Goal: Transaction & Acquisition: Obtain resource

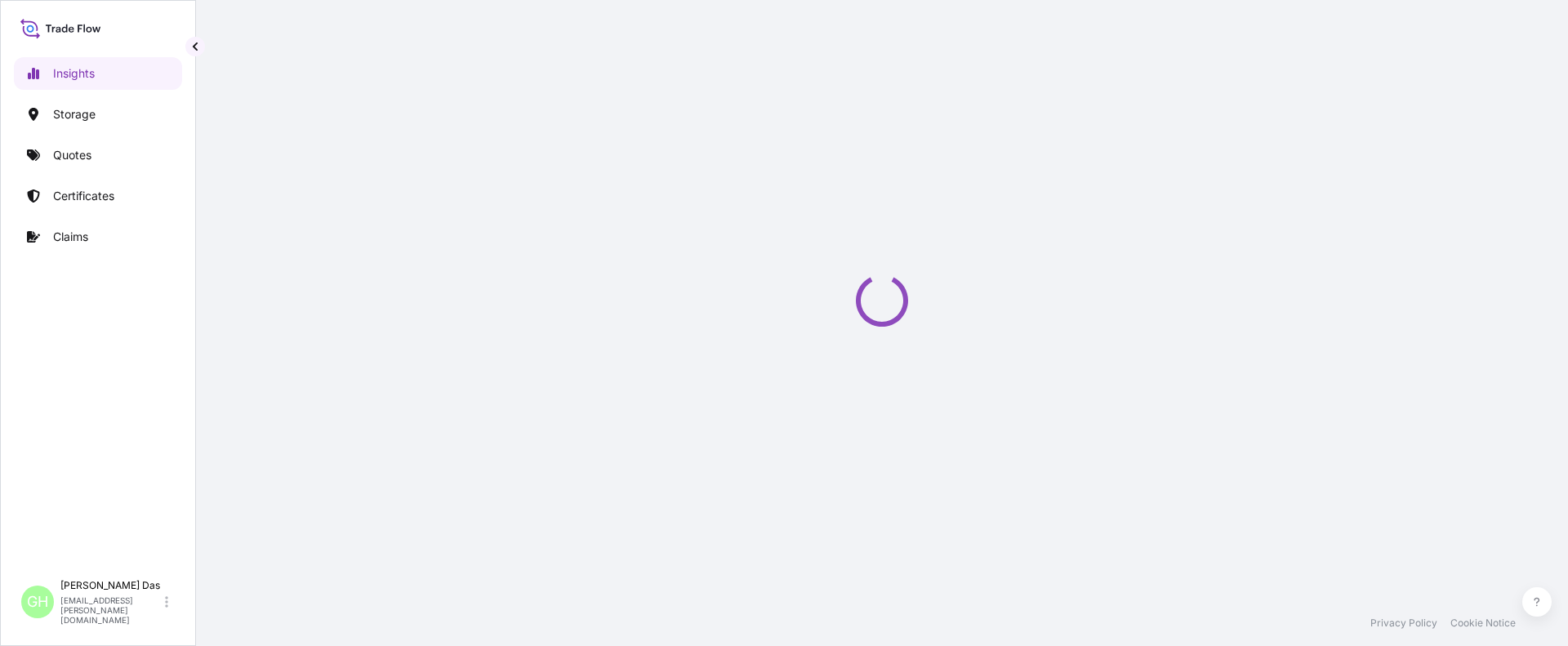
select select "2025"
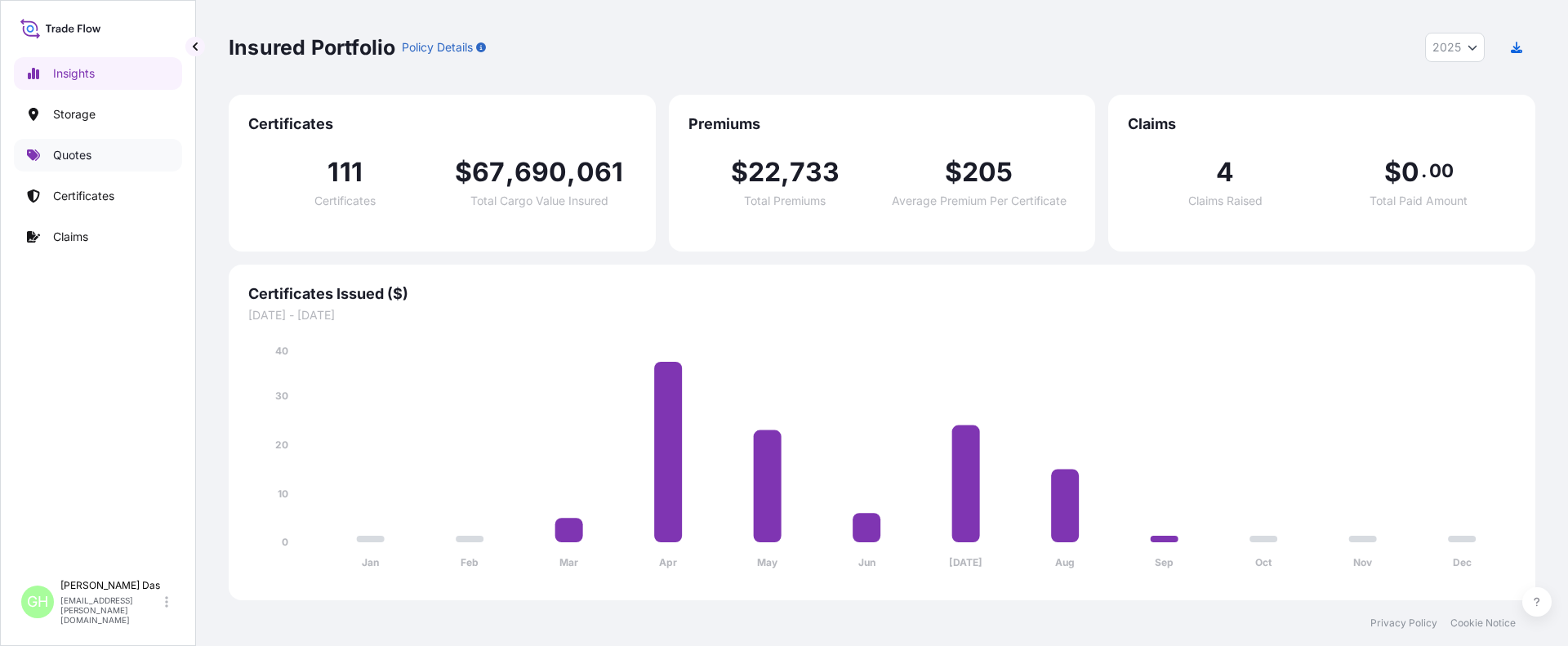
click at [82, 154] on p "Quotes" at bounding box center [72, 155] width 38 height 16
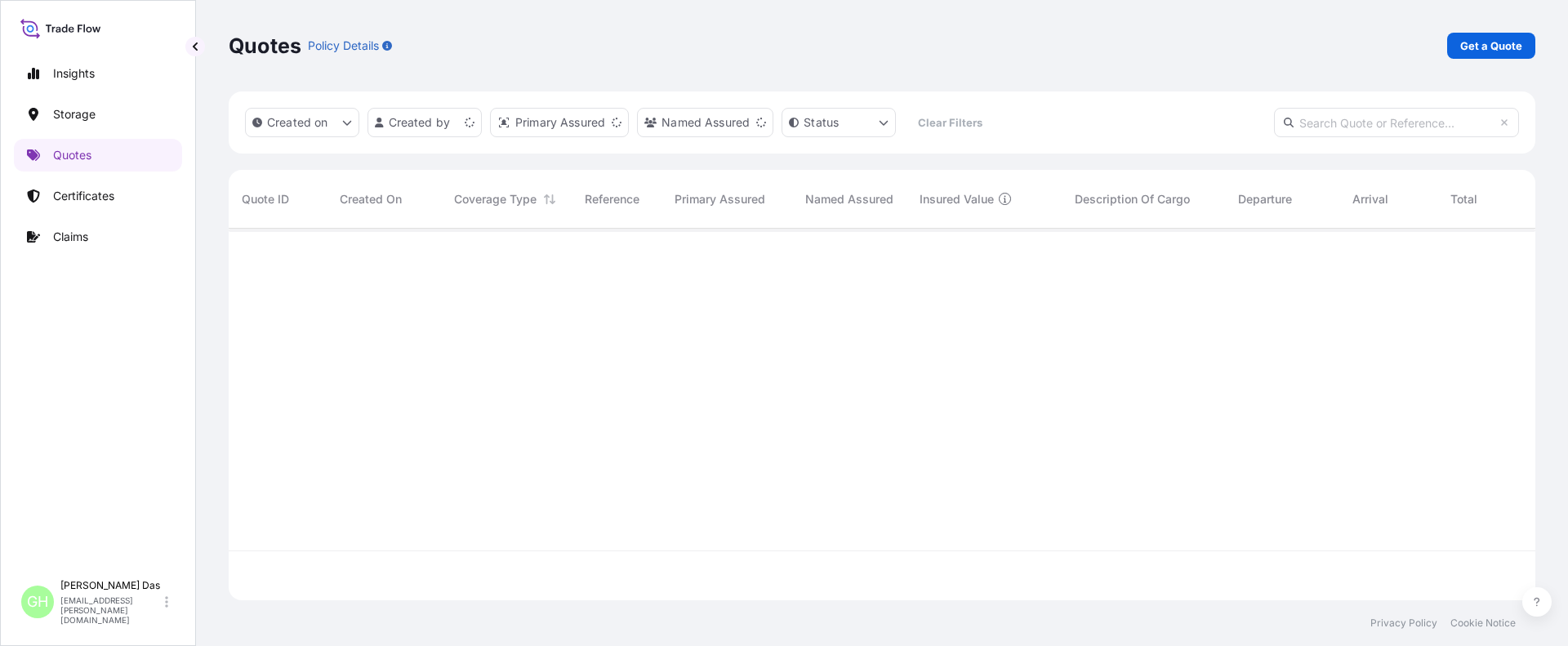
scroll to position [369, 1294]
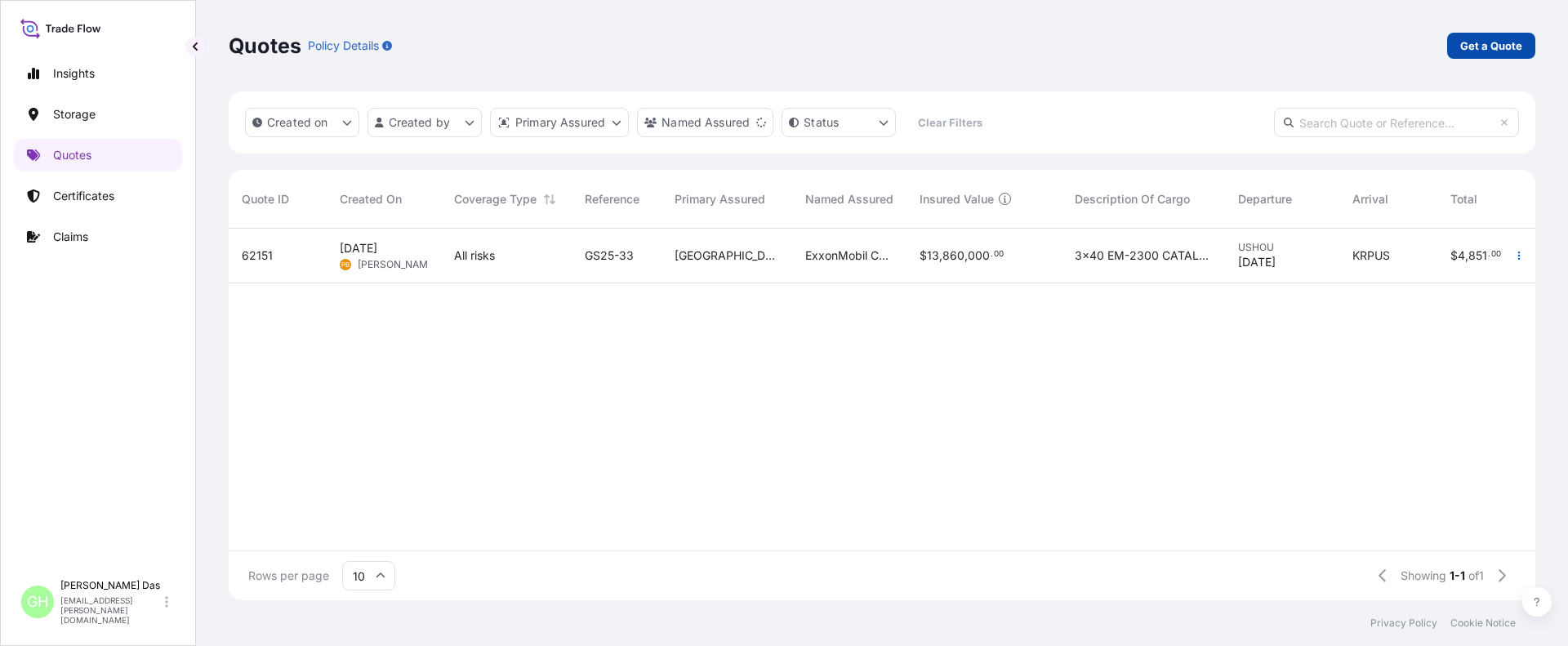
click at [1496, 40] on p "Get a Quote" at bounding box center [1491, 46] width 62 height 16
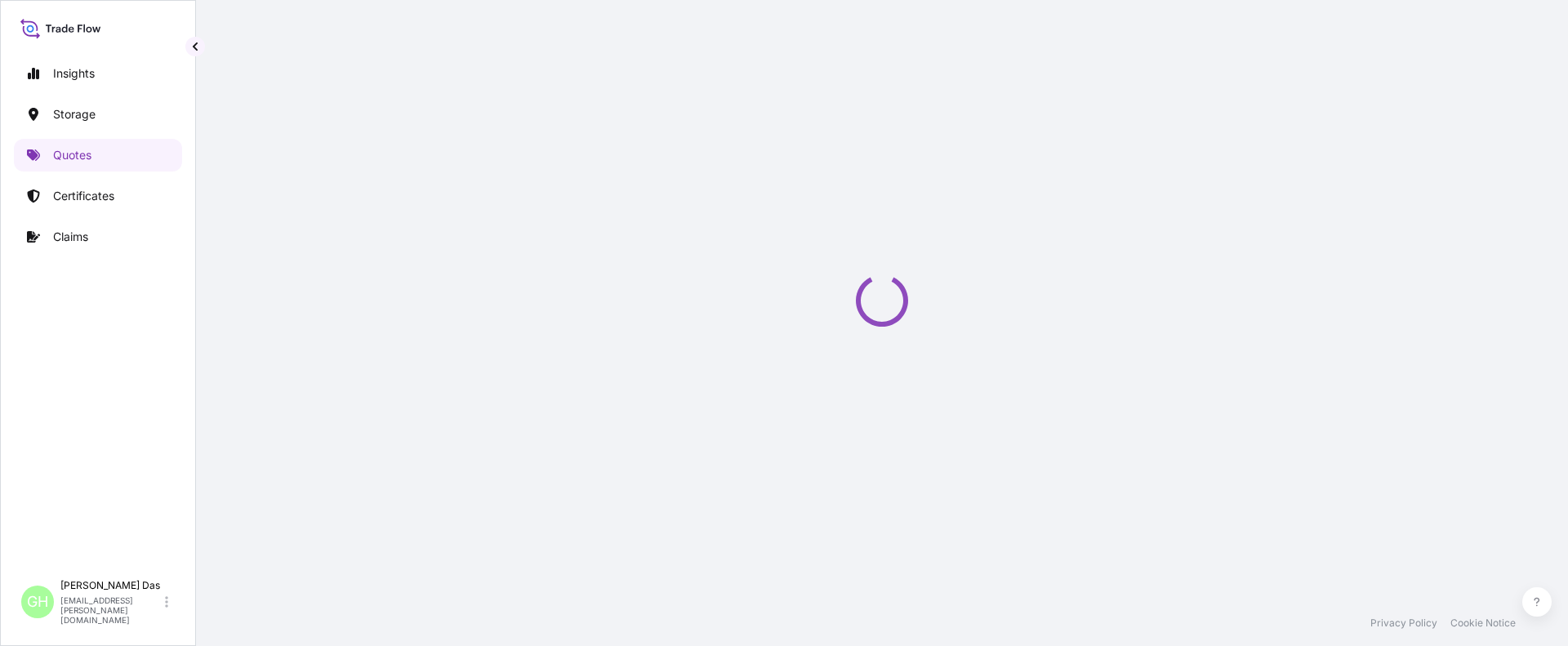
select select "Water"
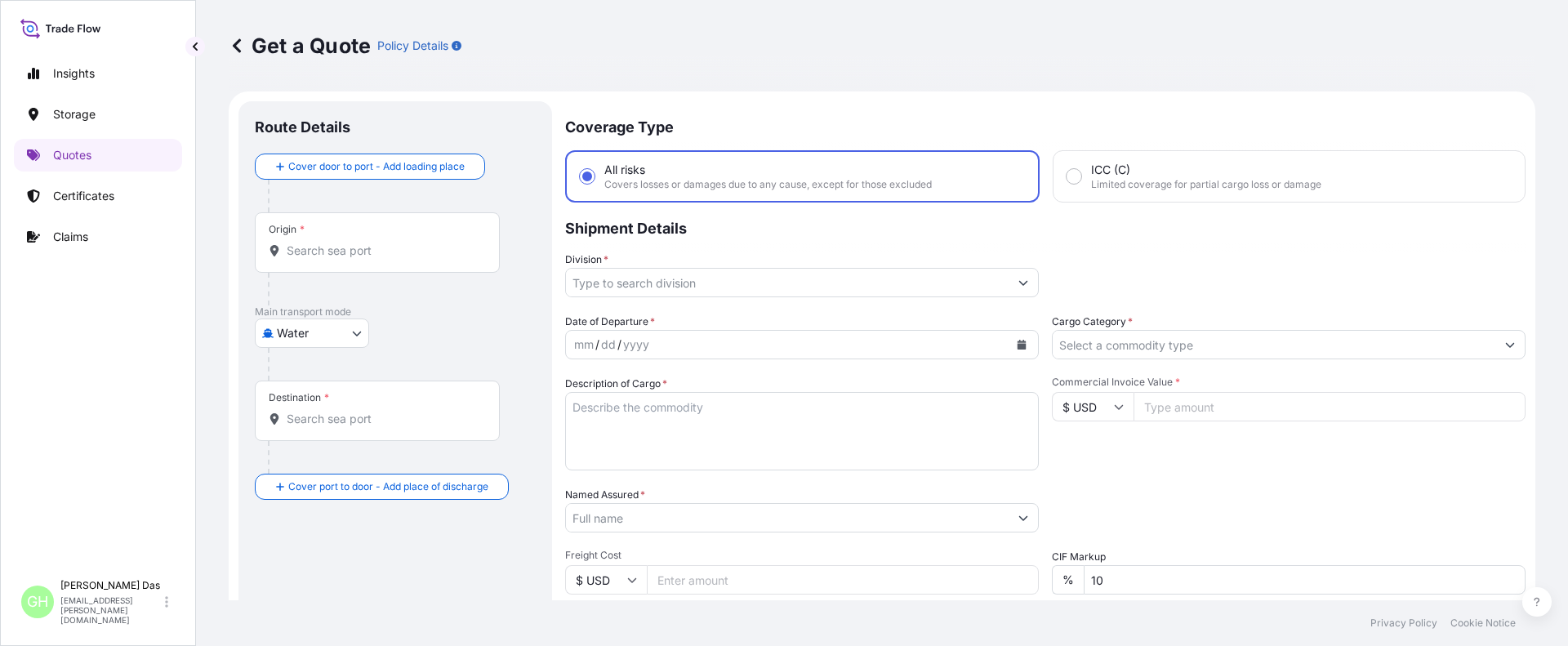
scroll to position [26, 0]
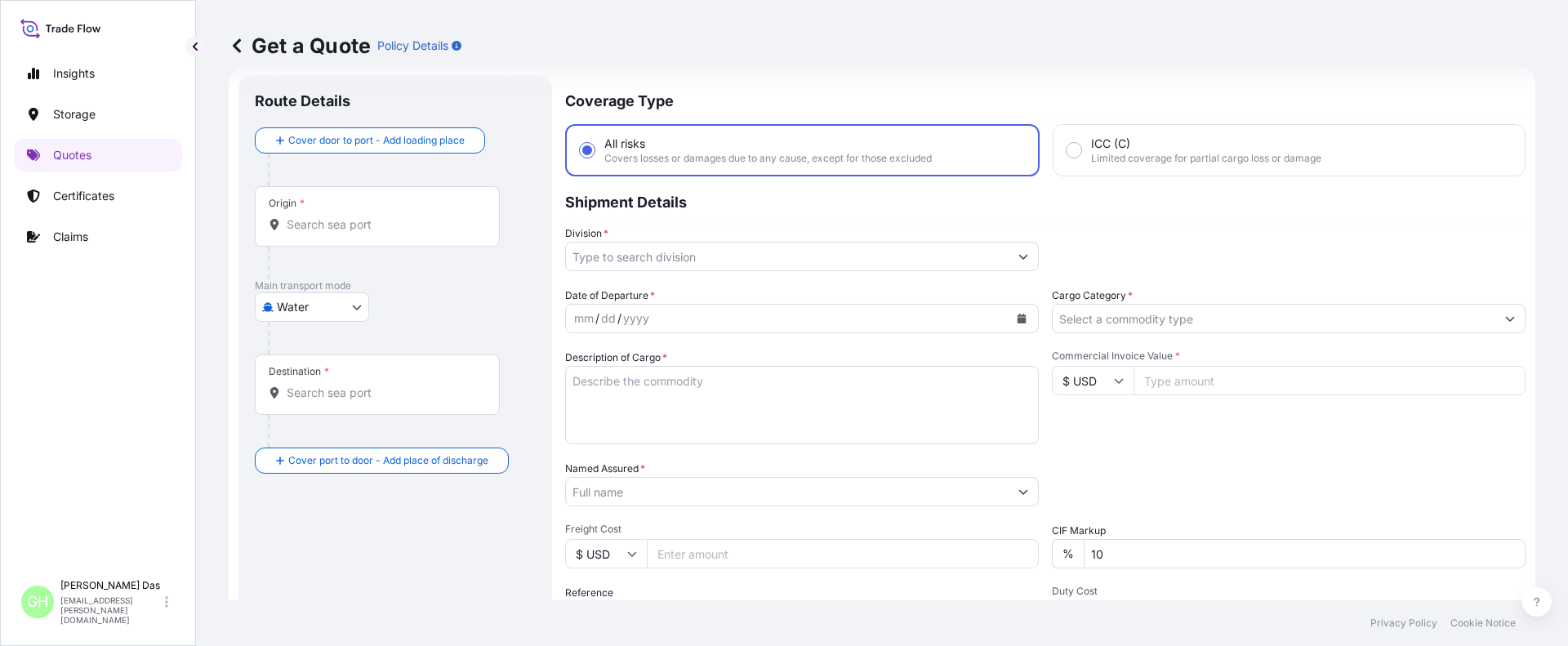
click at [312, 216] on input "Origin *" at bounding box center [382, 224] width 192 height 16
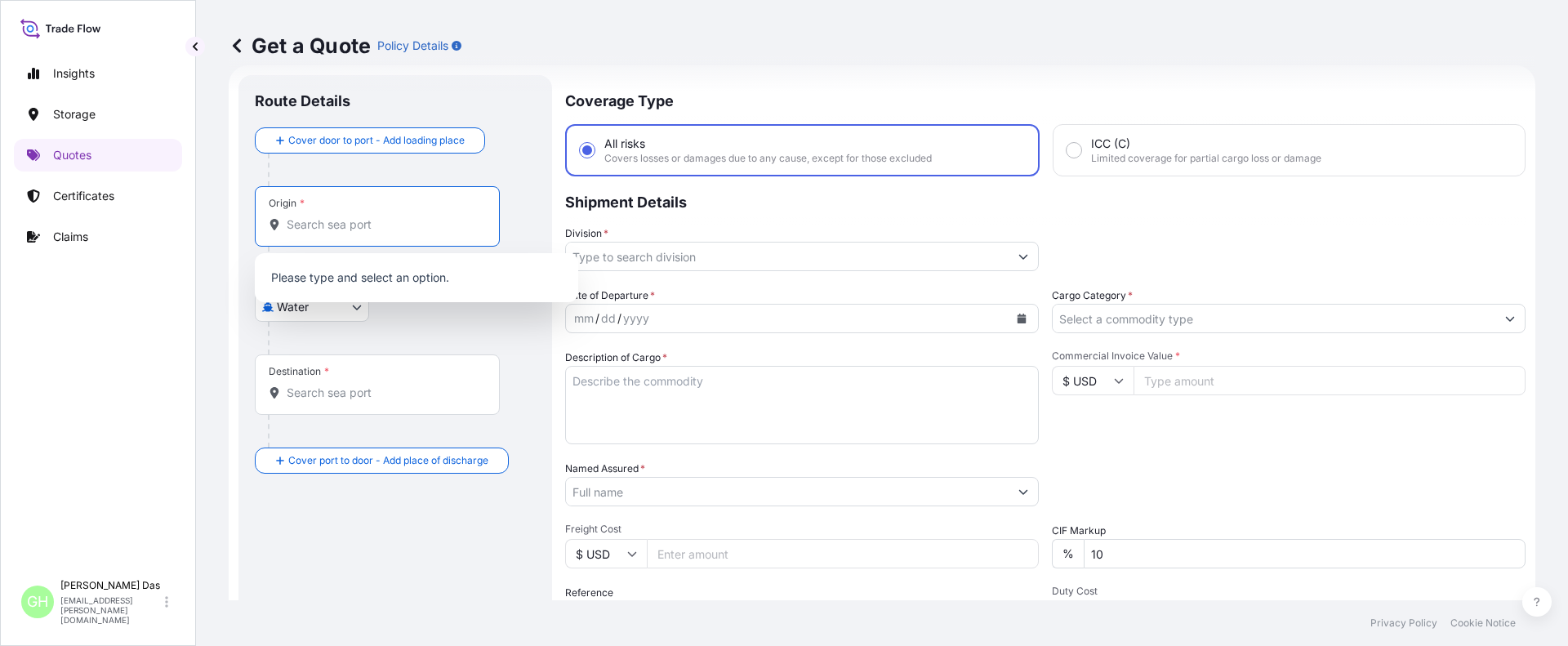
paste input "HOUSTON, TX"
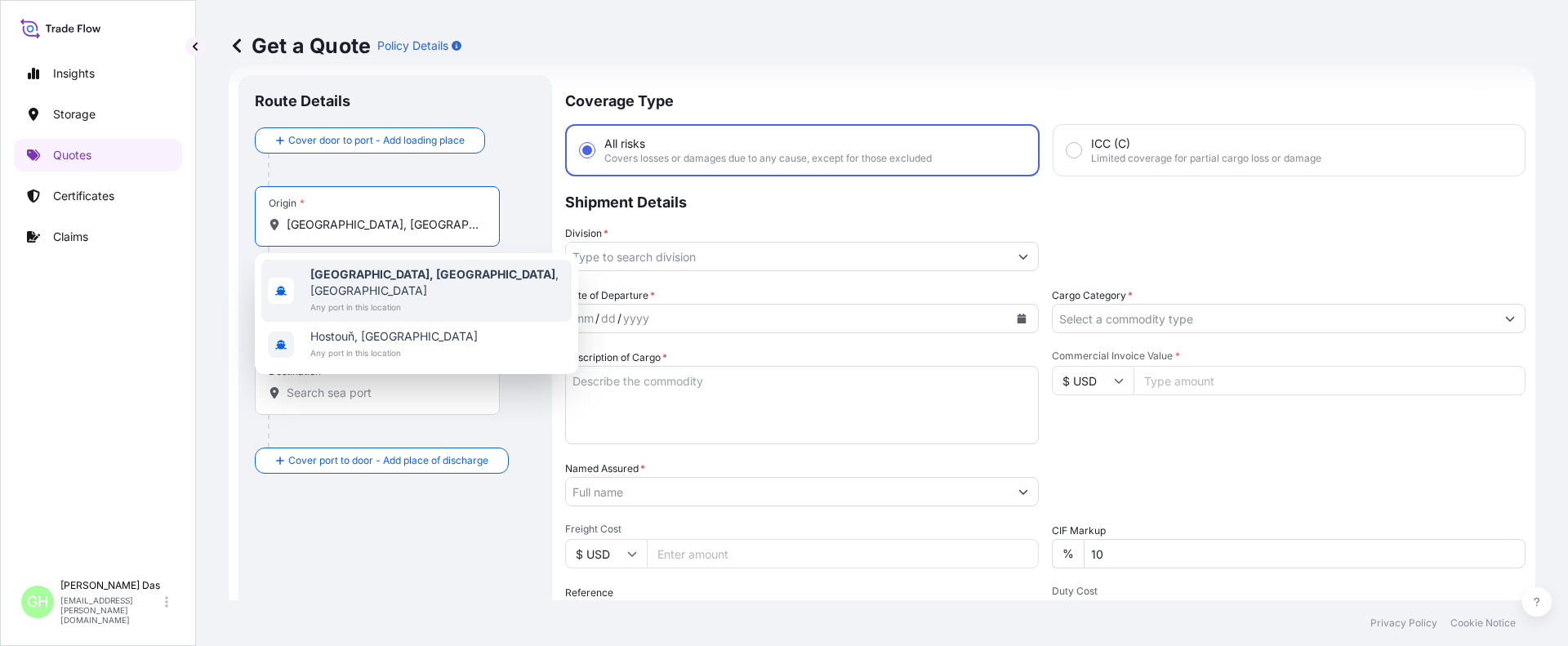
click at [376, 279] on b "Houston, TX" at bounding box center [432, 273] width 245 height 14
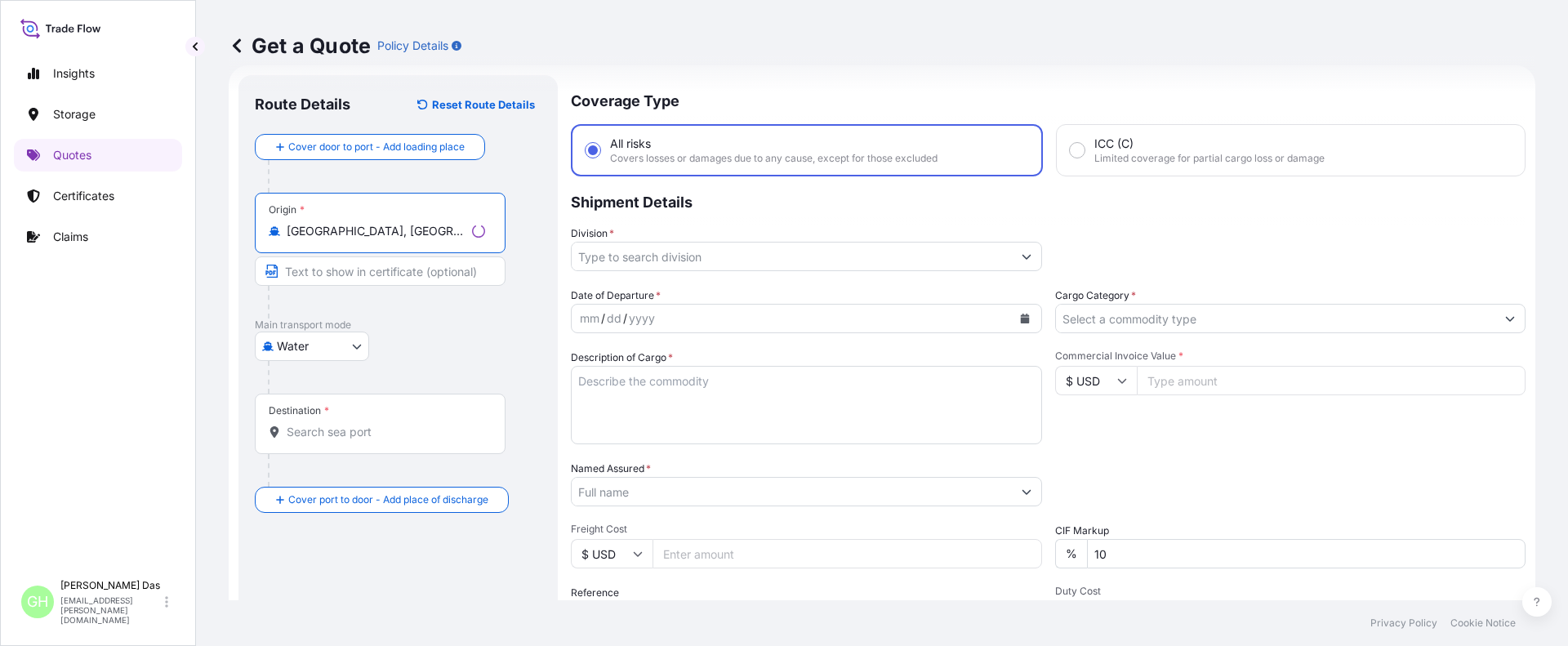
type input "Houston, TX, USA"
click at [319, 428] on input "Destination *" at bounding box center [382, 432] width 192 height 16
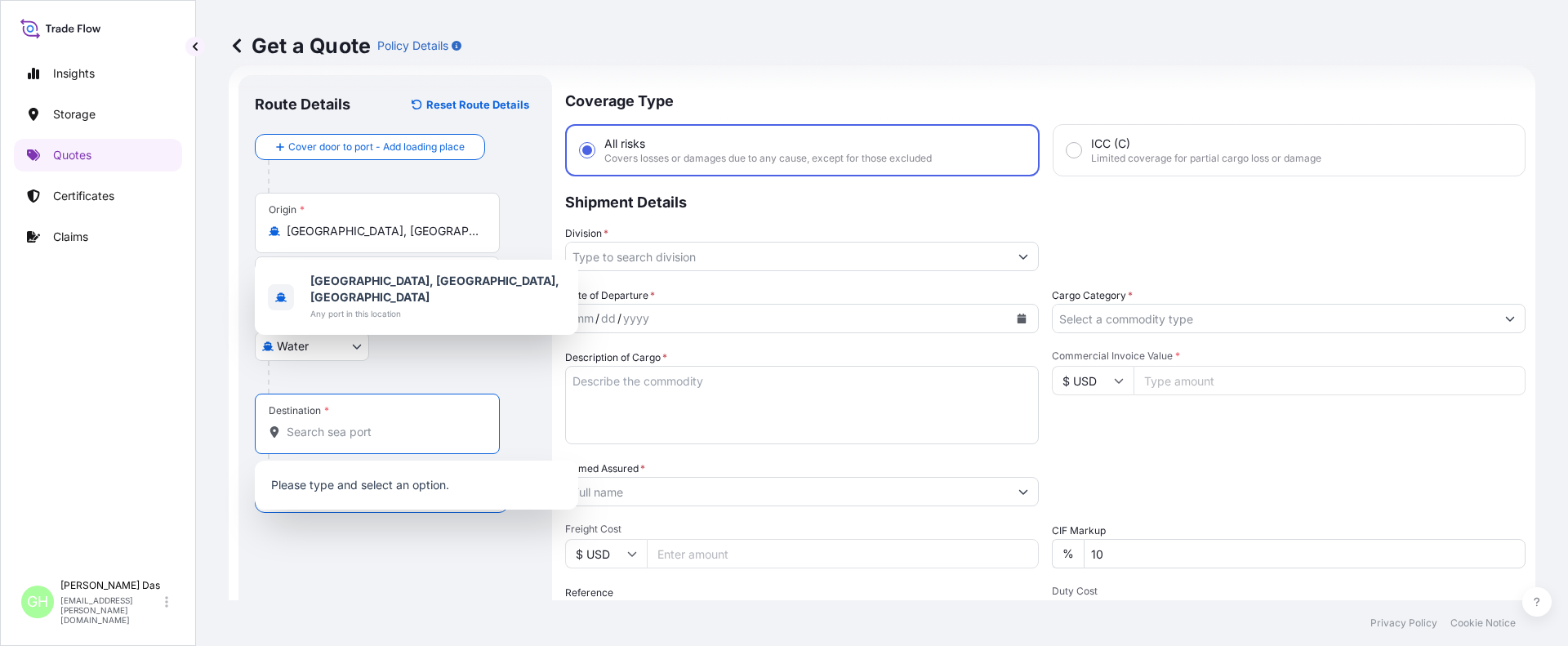
paste input "HAIFA, ISRAEL"
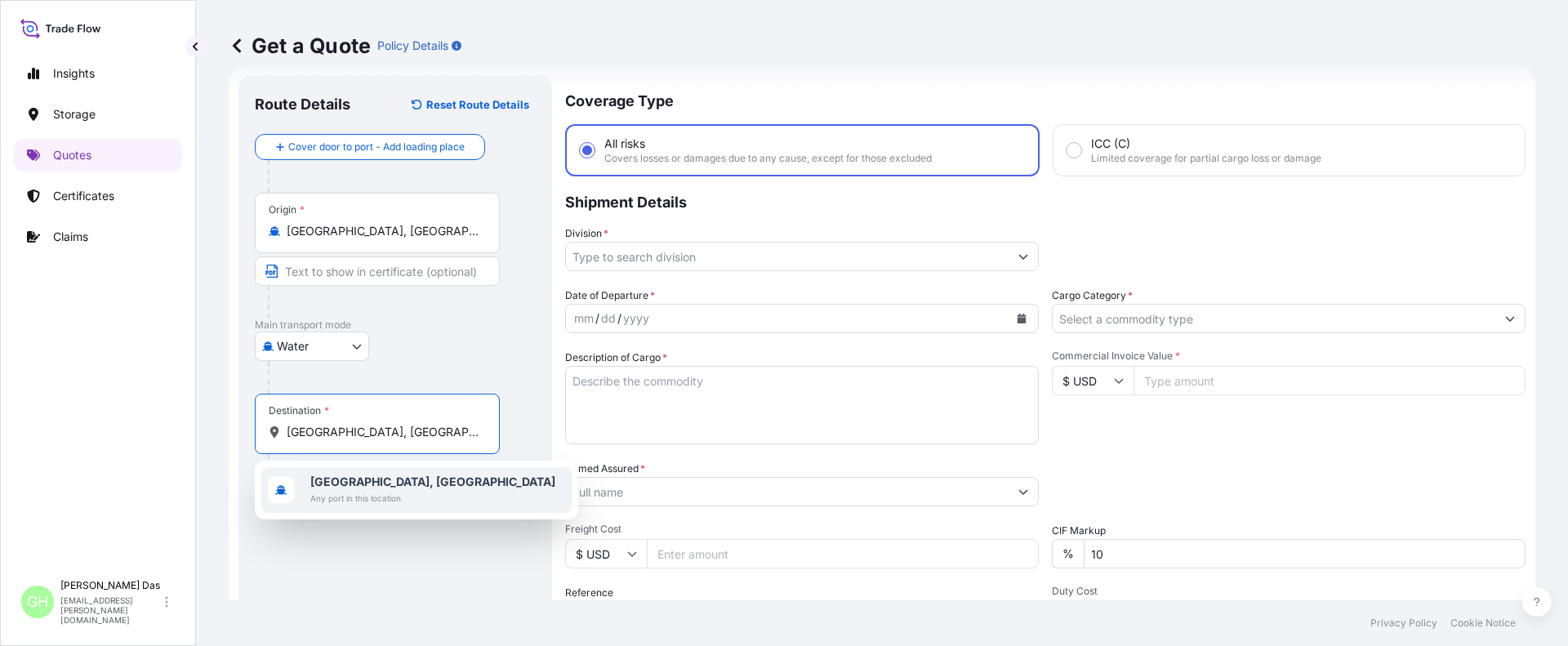
click at [339, 493] on span "Any port in this location" at bounding box center [432, 498] width 245 height 16
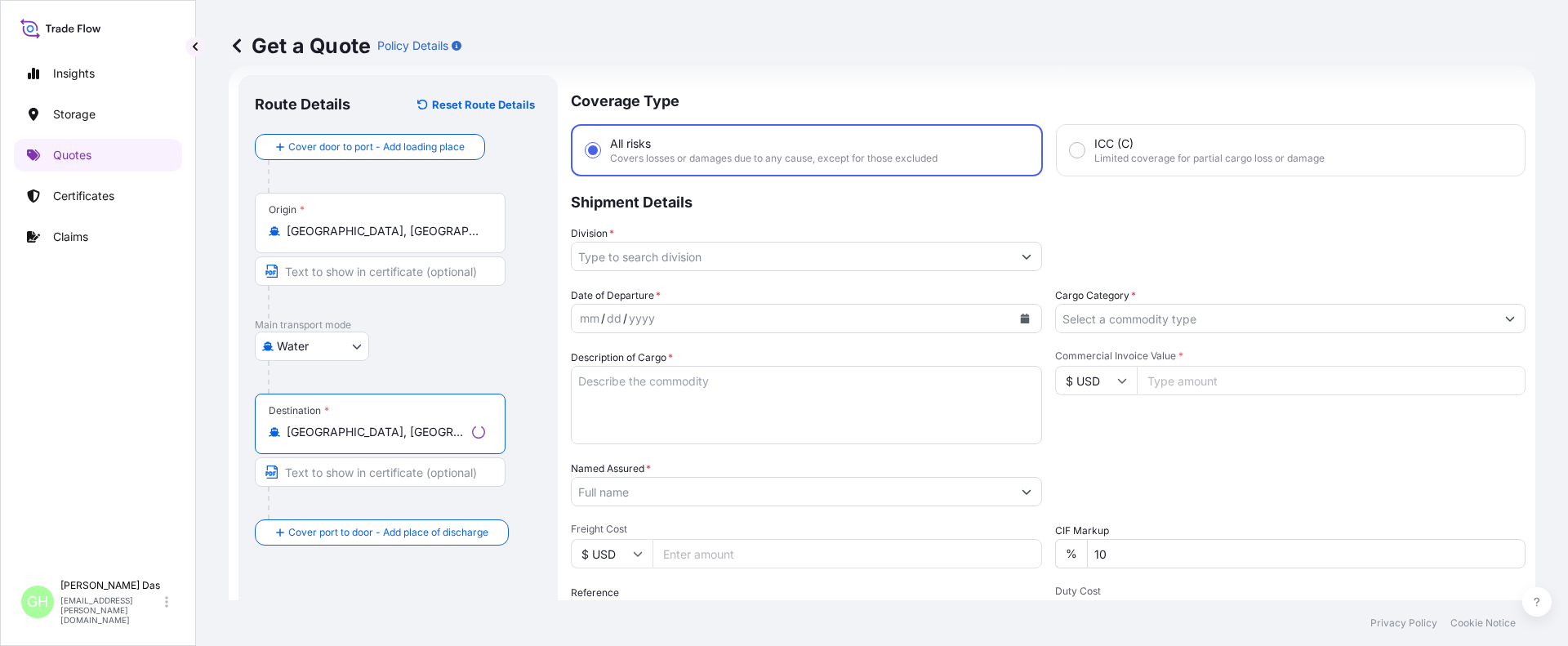
type input "Haifa, Israel"
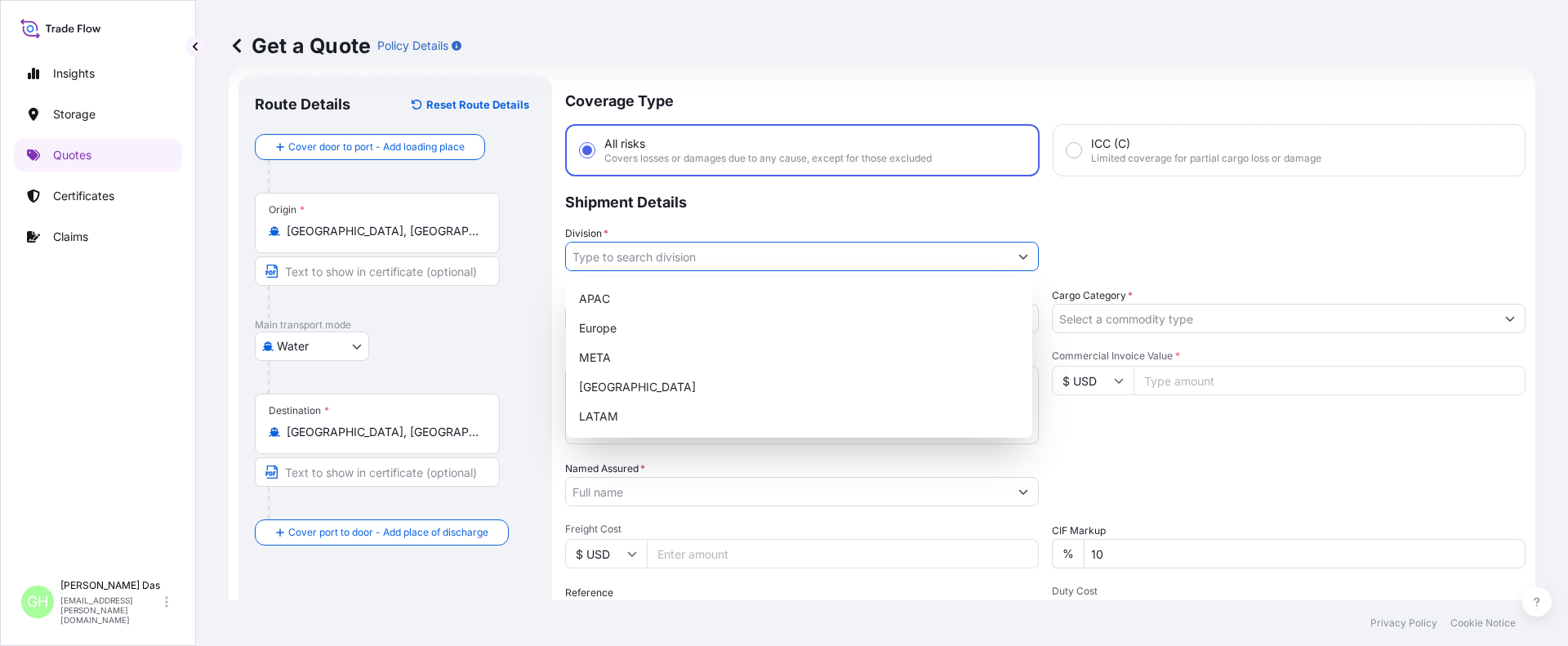
click at [971, 257] on input "Division *" at bounding box center [787, 256] width 443 height 30
click at [593, 299] on div "APAC" at bounding box center [799, 298] width 454 height 30
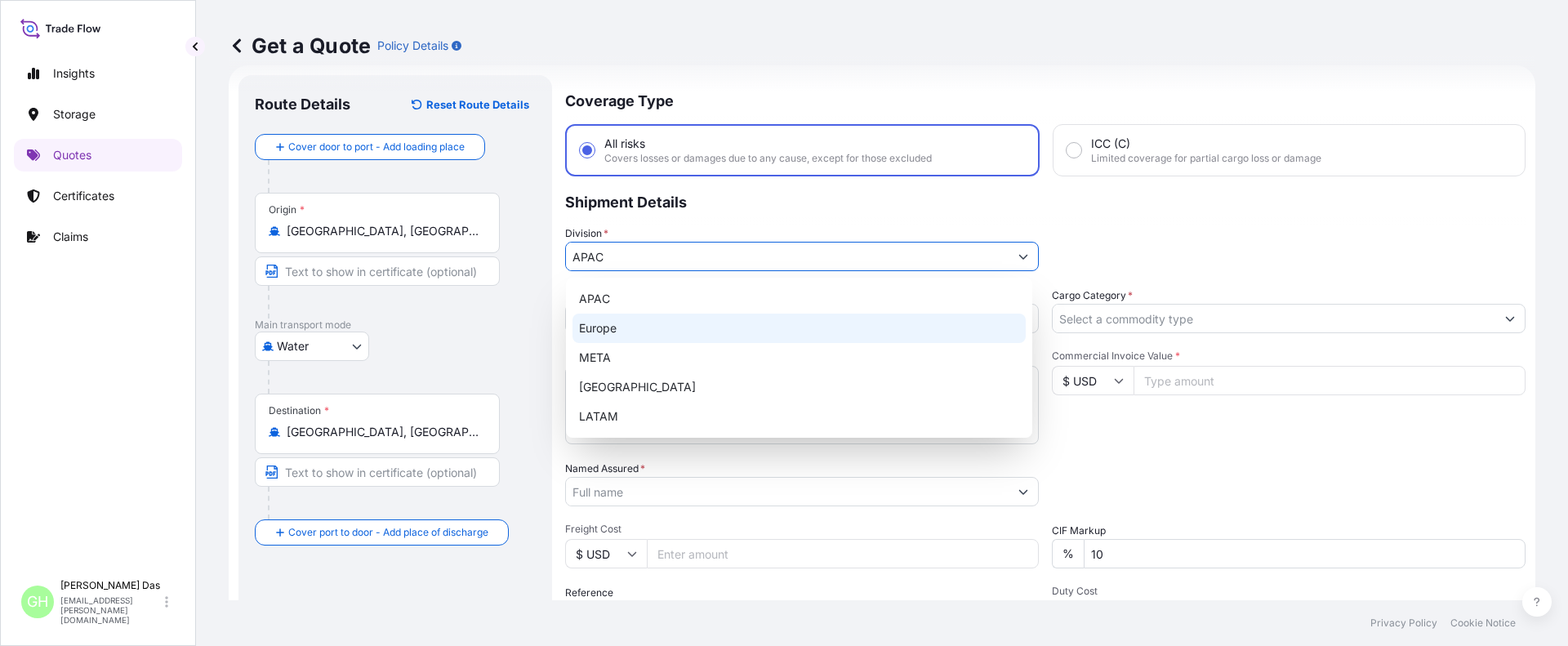
click at [1018, 314] on div "Europe" at bounding box center [799, 328] width 454 height 30
type input "Europe"
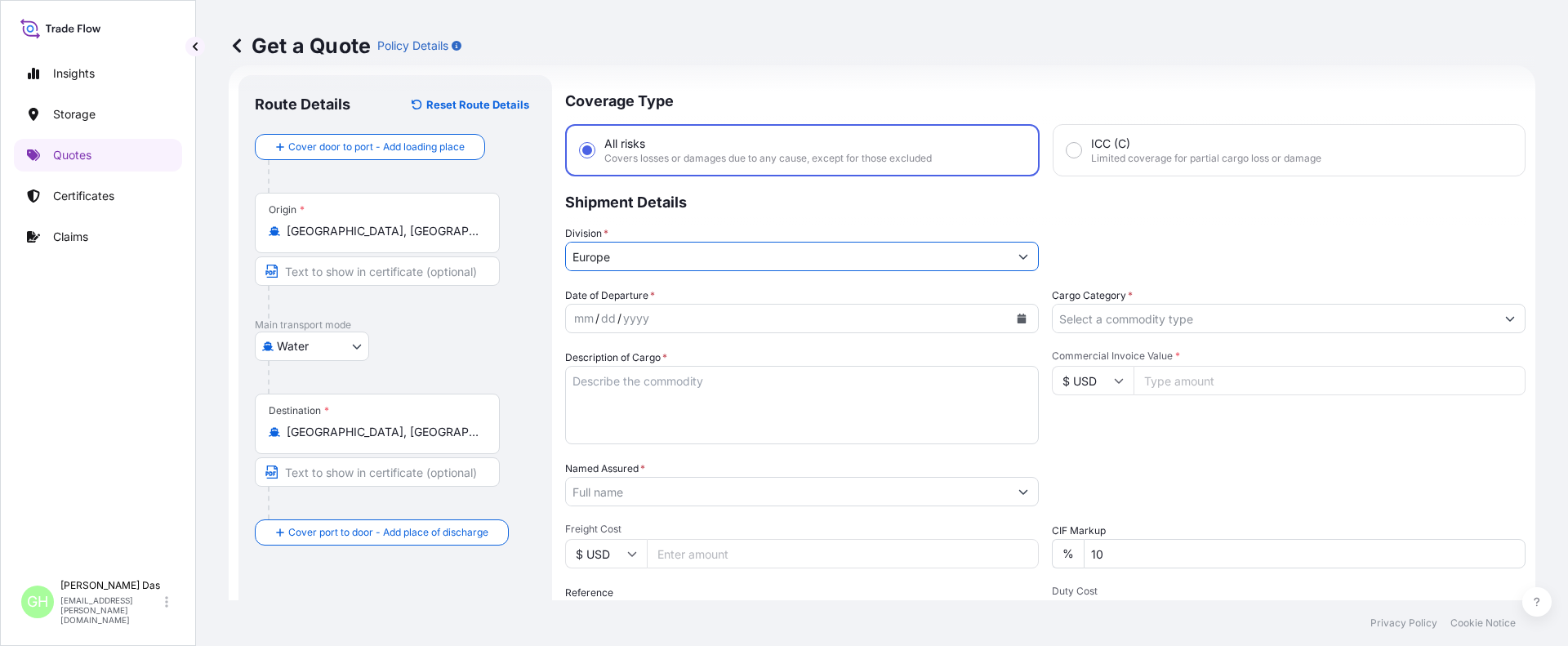
click at [771, 318] on div "mm / dd / yyyy" at bounding box center [787, 318] width 443 height 30
click at [1018, 318] on icon "Calendar" at bounding box center [1022, 318] width 9 height 10
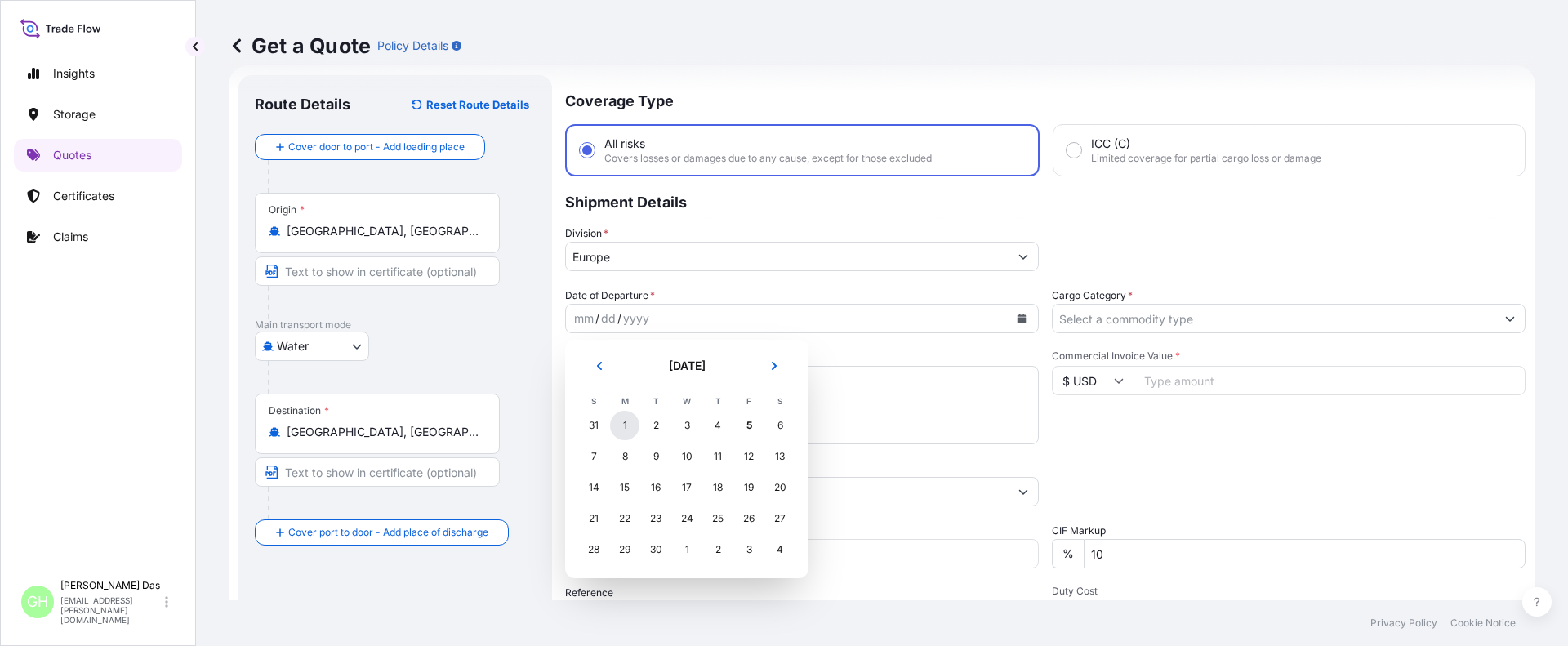
click at [628, 424] on div "1" at bounding box center [624, 426] width 30 height 30
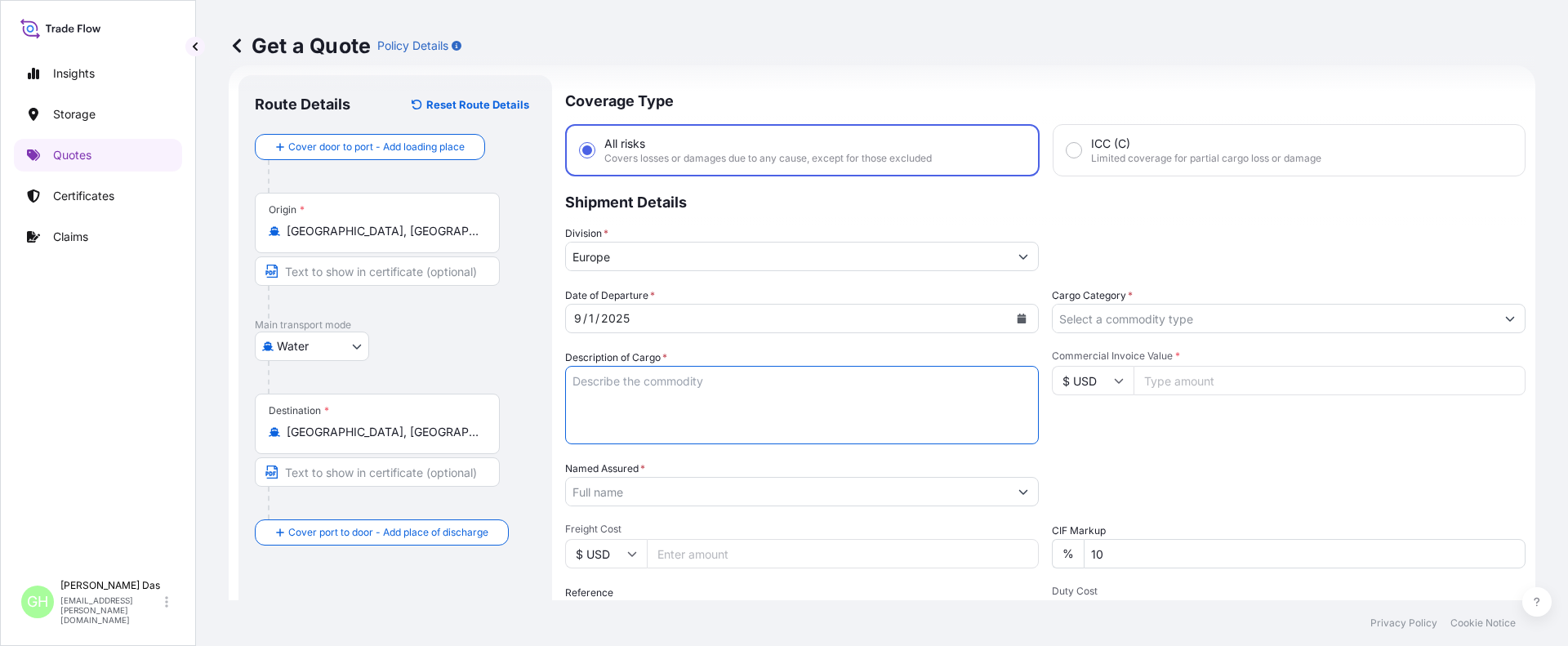
click at [650, 402] on textarea "Description of Cargo *" at bounding box center [802, 405] width 474 height 79
click at [647, 391] on textarea "Description of Cargo *" at bounding box center [802, 405] width 474 height 79
paste textarea "BAGS LOADED INTO 4 40' CONTAINER(S) ALATHON M5370, 55BAG"
click at [572, 377] on textarea "BAGS LOADED INTO 4 40' CONTAINER(S) ALATHON M5370, 55BAG" at bounding box center [802, 405] width 474 height 79
type textarea "3740 BAGS LOADED INTO 4 40' CONTAINER(S) ALATHON M5370, 55BAG"
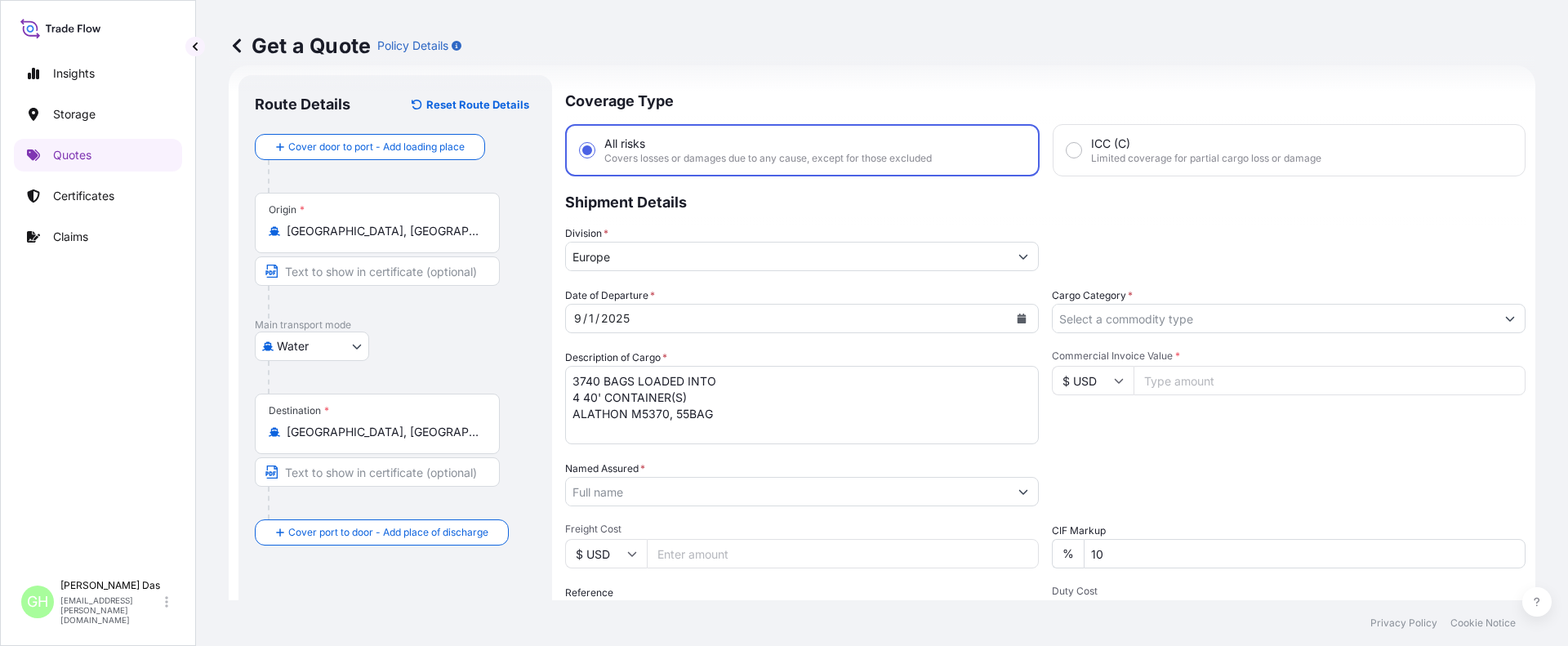
click at [606, 491] on input "Named Assured *" at bounding box center [787, 492] width 443 height 30
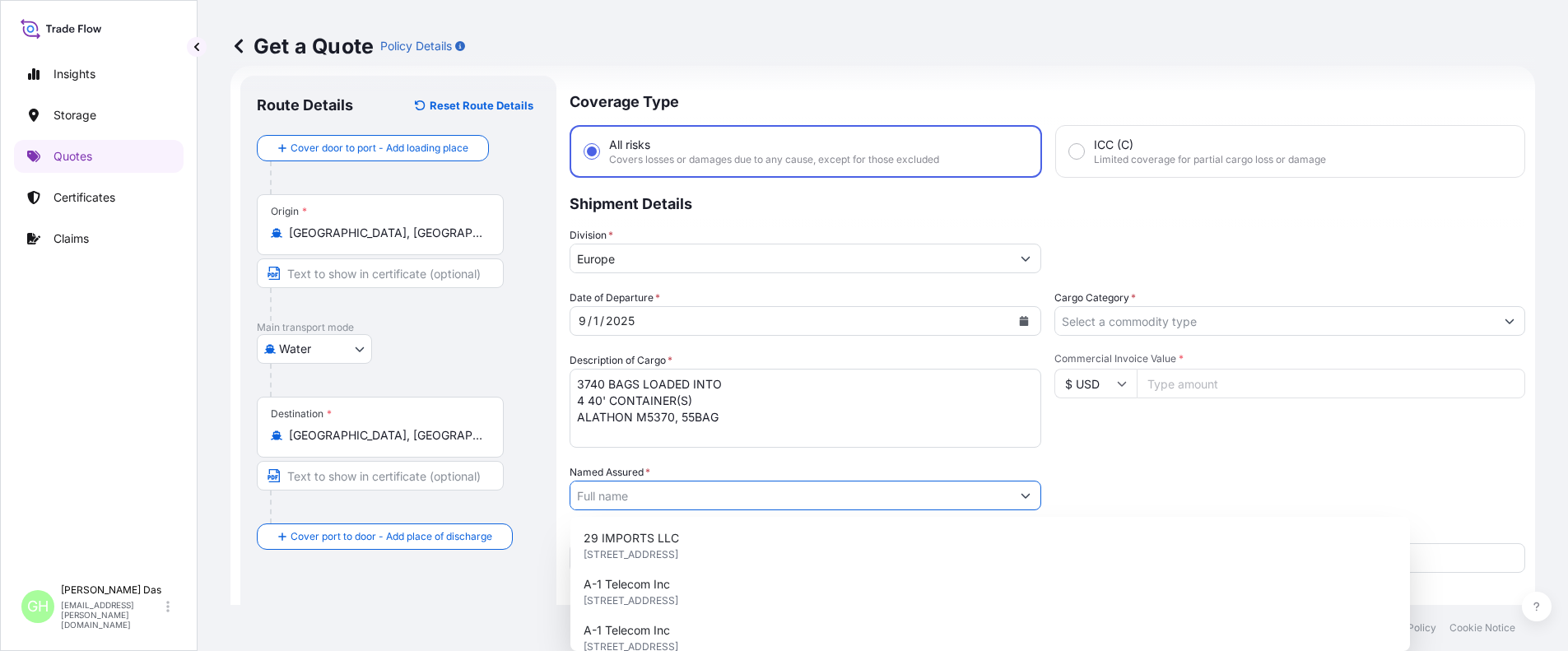
paste input "EQUISTAR CHEMICALS, LP"
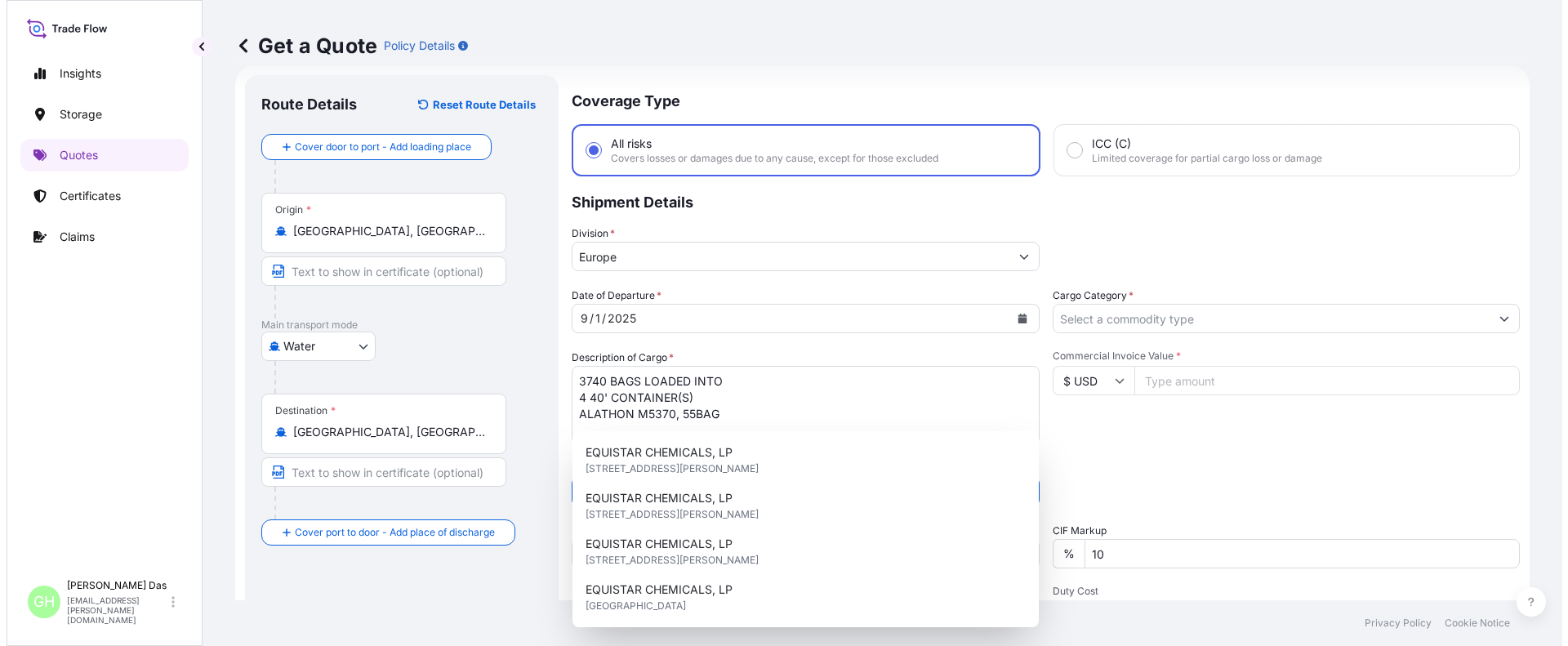
scroll to position [190, 0]
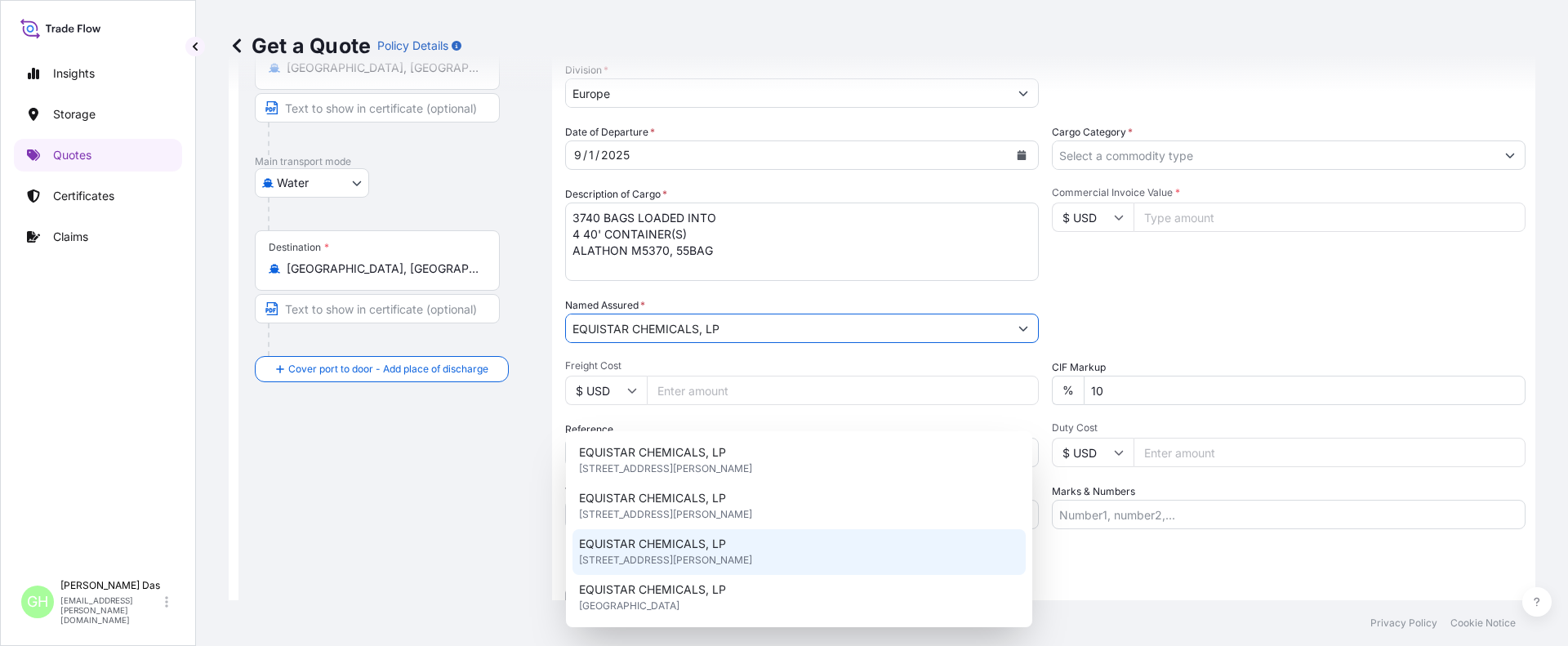
click at [690, 538] on span "EQUISTAR CHEMICALS, LP" at bounding box center [653, 544] width 147 height 16
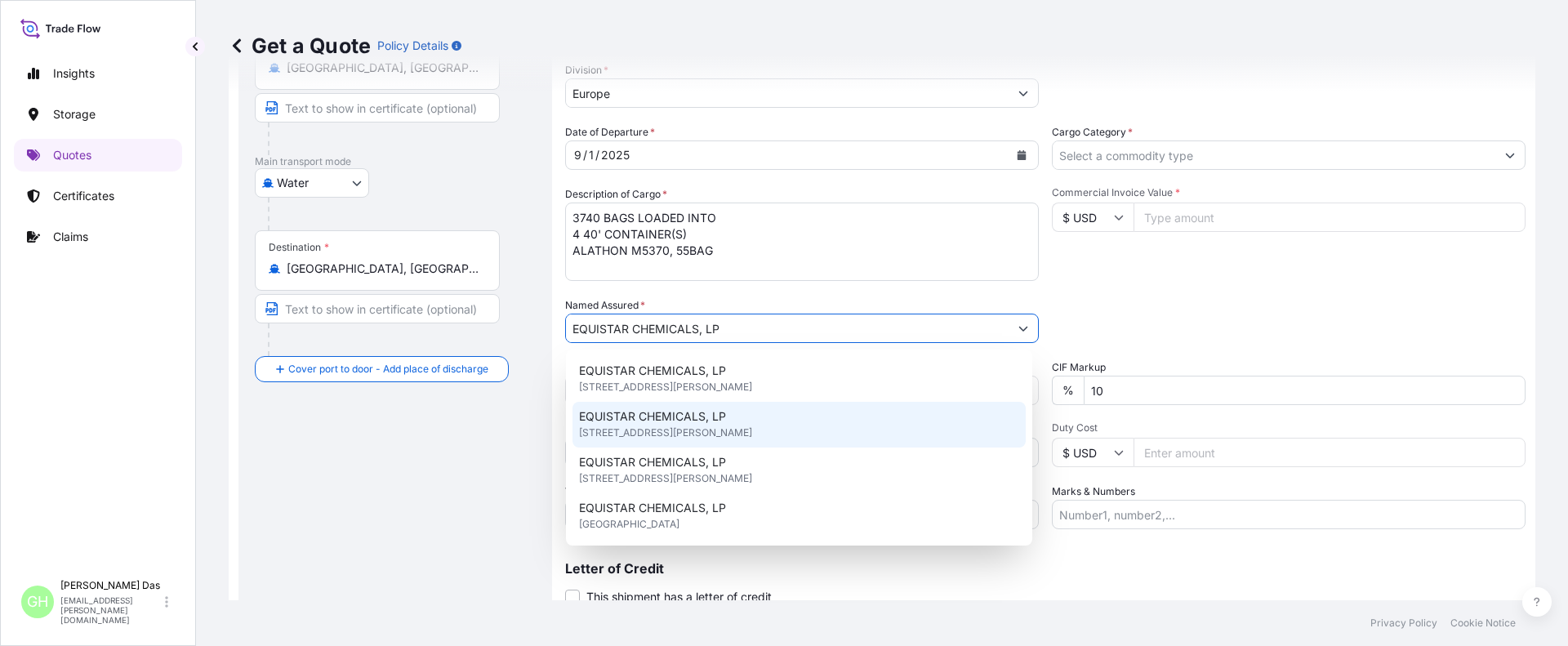
paste input "5013177995"
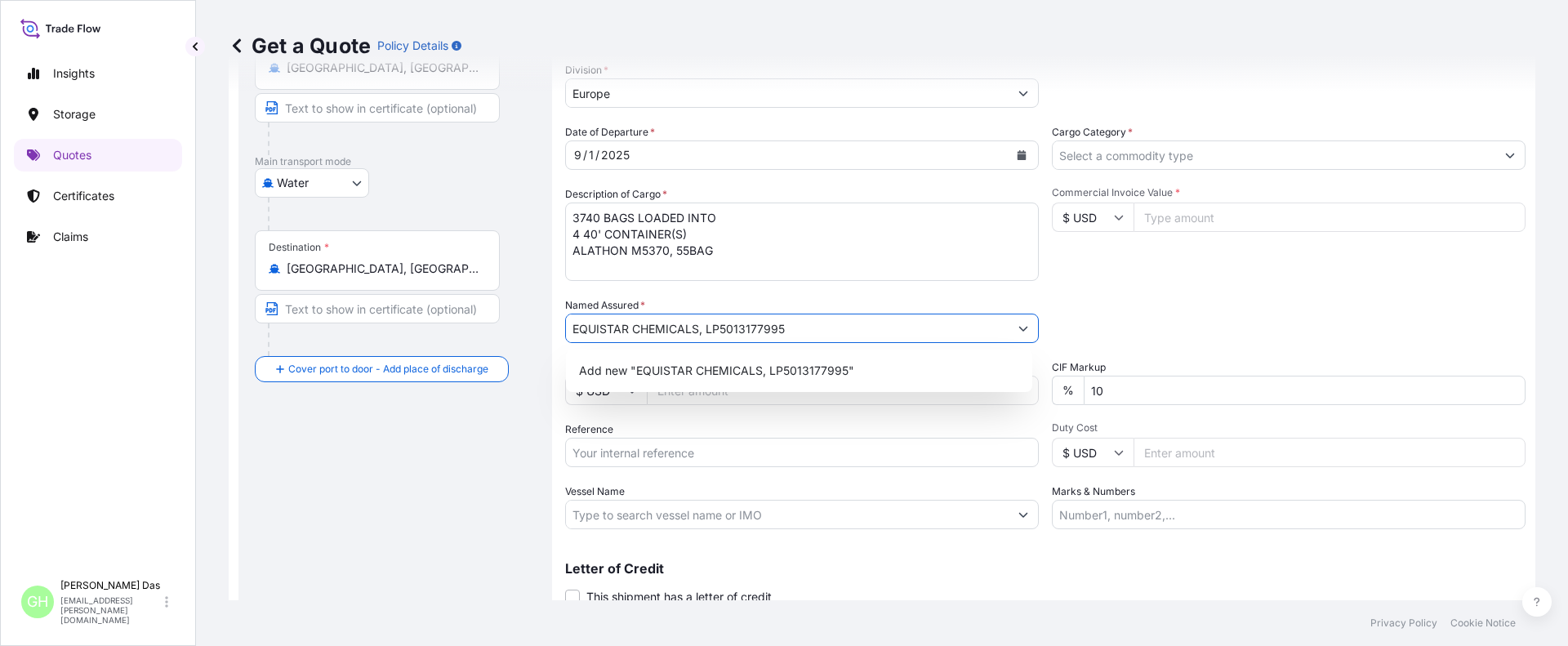
type input "EQUISTAR CHEMICALS, LP"
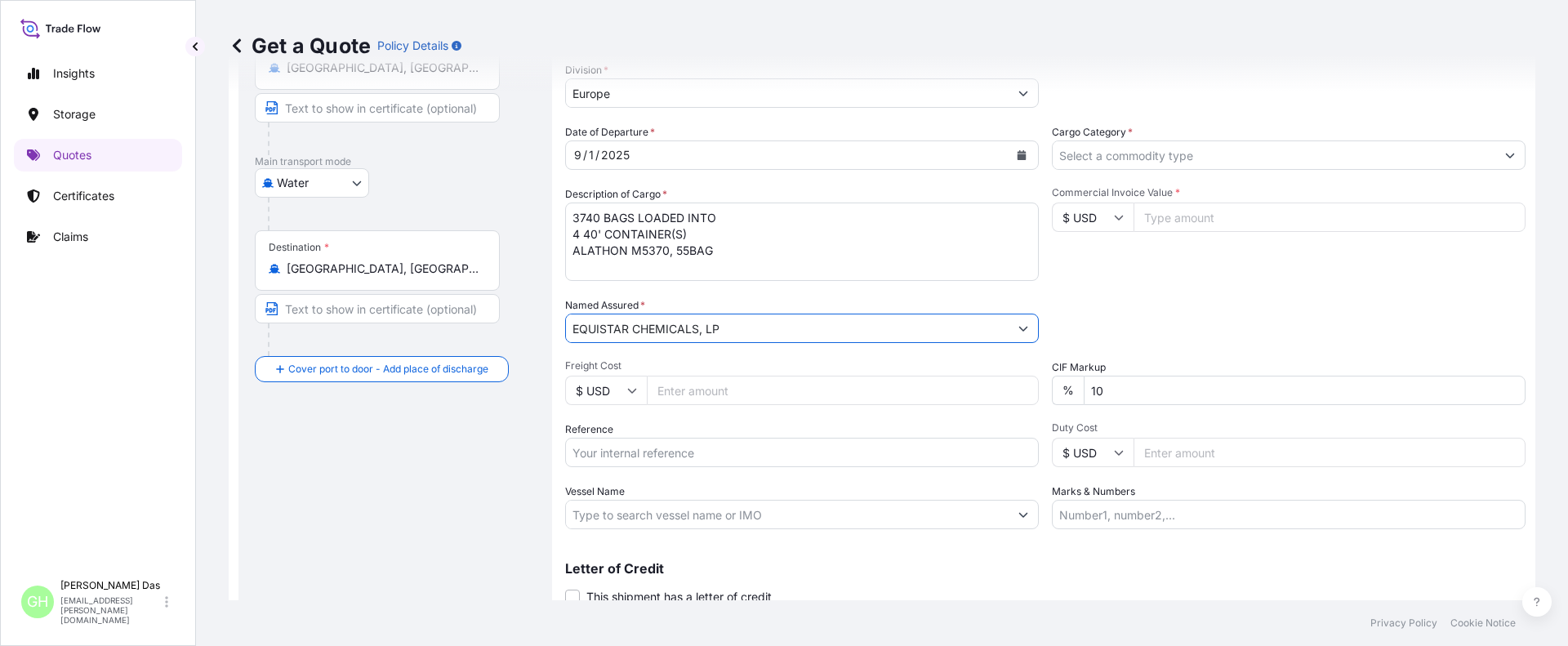
click at [657, 455] on input "Reference" at bounding box center [802, 452] width 474 height 30
paste input "5013177995"
type input "5013177995"
click at [653, 509] on input "Vessel Name" at bounding box center [787, 514] width 443 height 30
paste input "ZIM BALTIMORE"
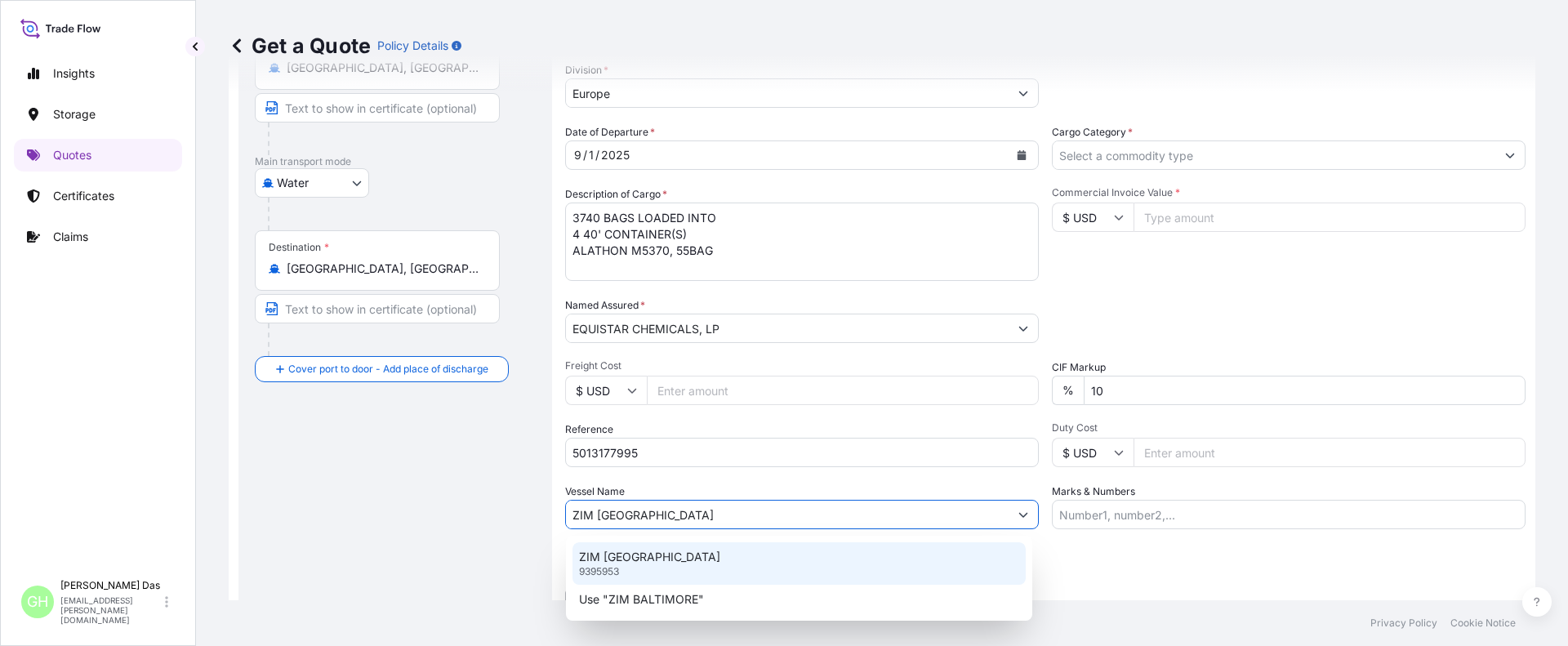
click at [617, 564] on p "ZIM BALTIMORE" at bounding box center [650, 557] width 141 height 16
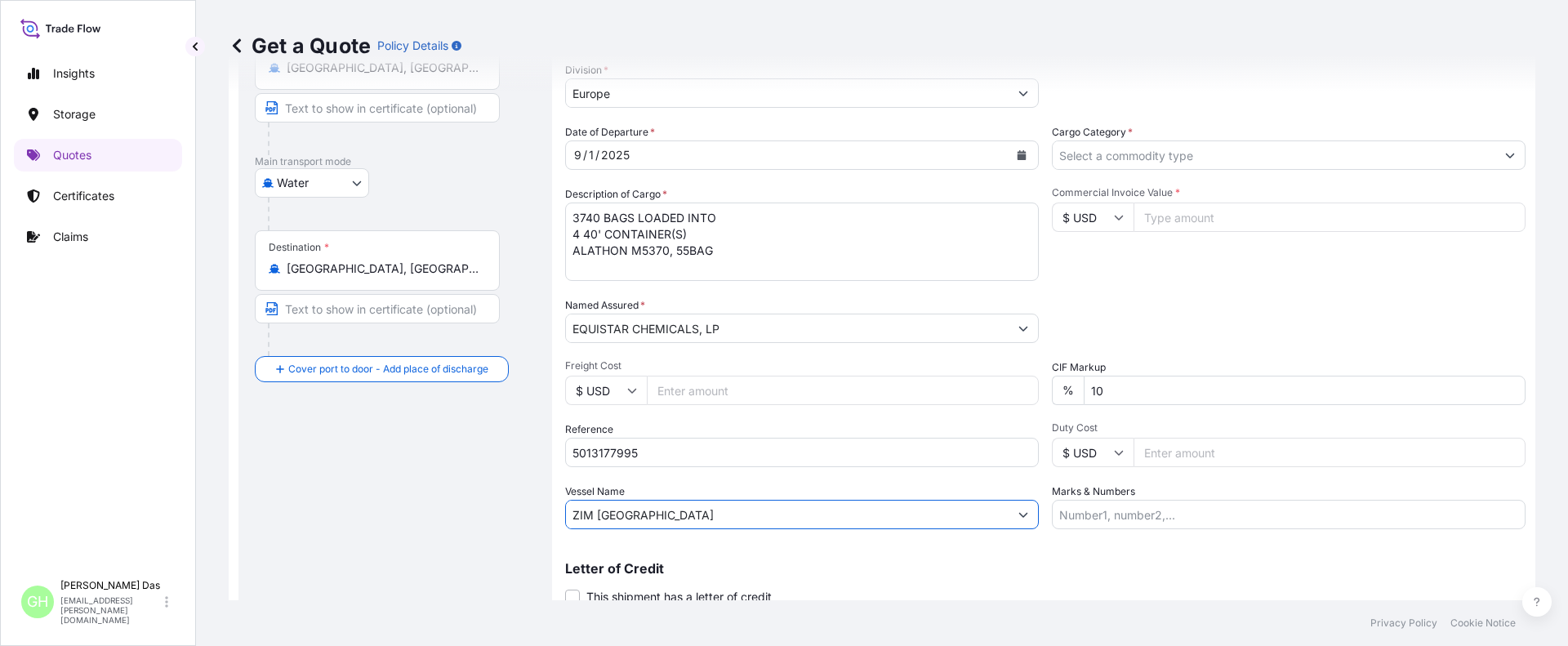
type input "ZIM BALTIMORE"
click at [1171, 160] on input "Cargo Category *" at bounding box center [1274, 154] width 443 height 30
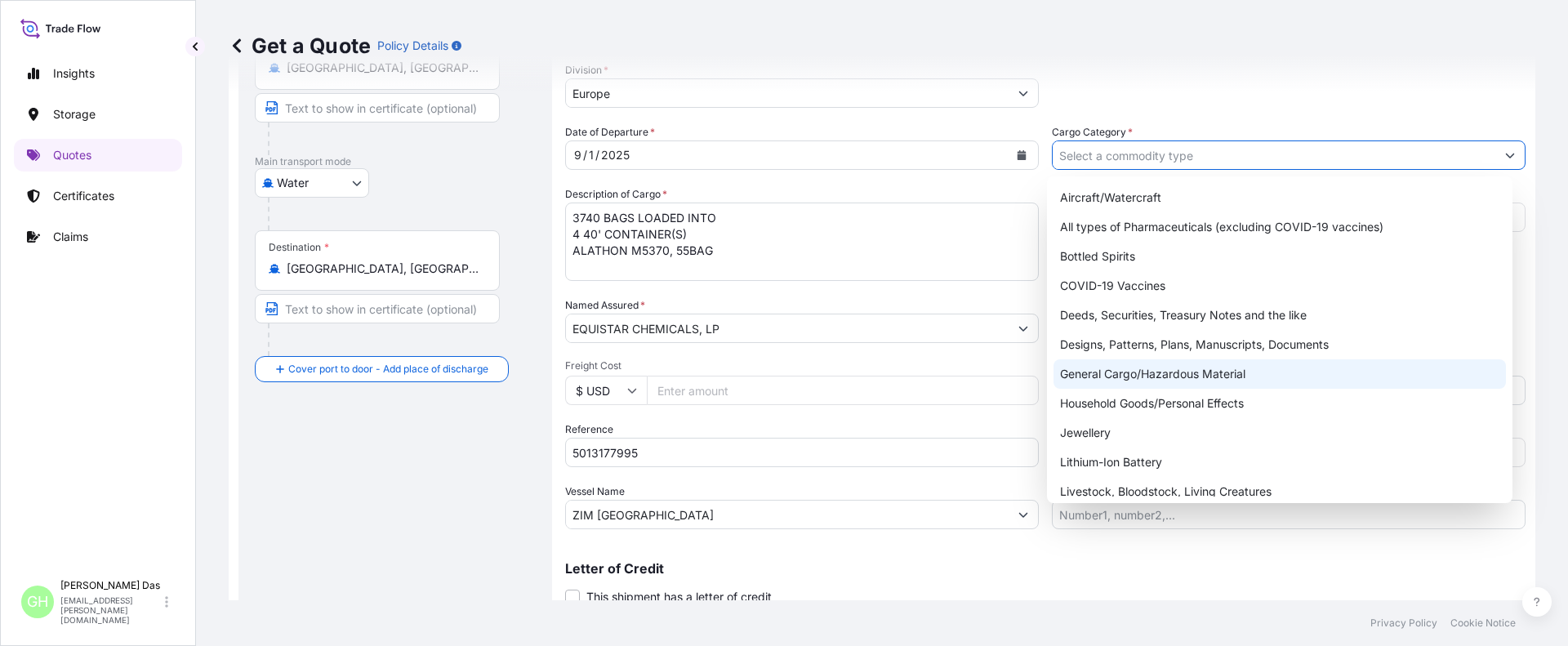
click at [1097, 371] on div "General Cargo/Hazardous Material" at bounding box center [1281, 374] width 454 height 30
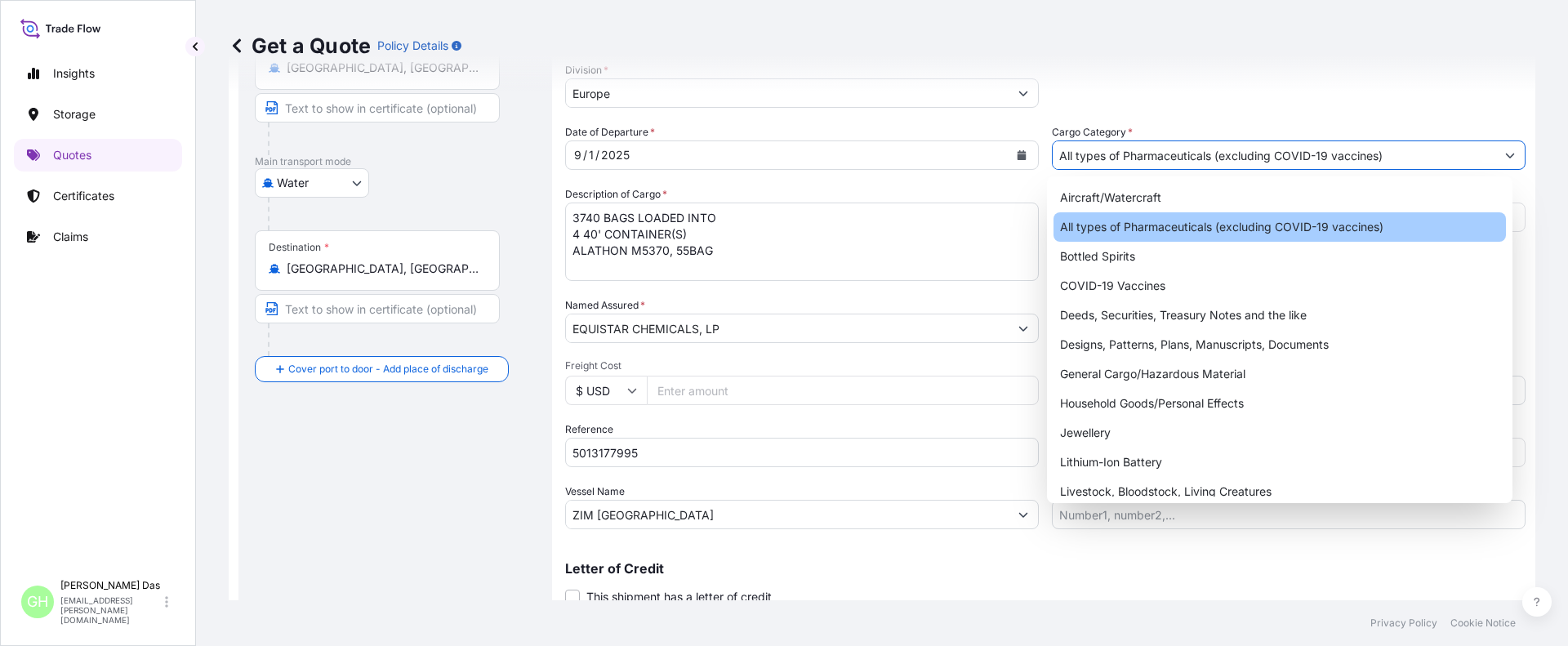
paste input "76,500"
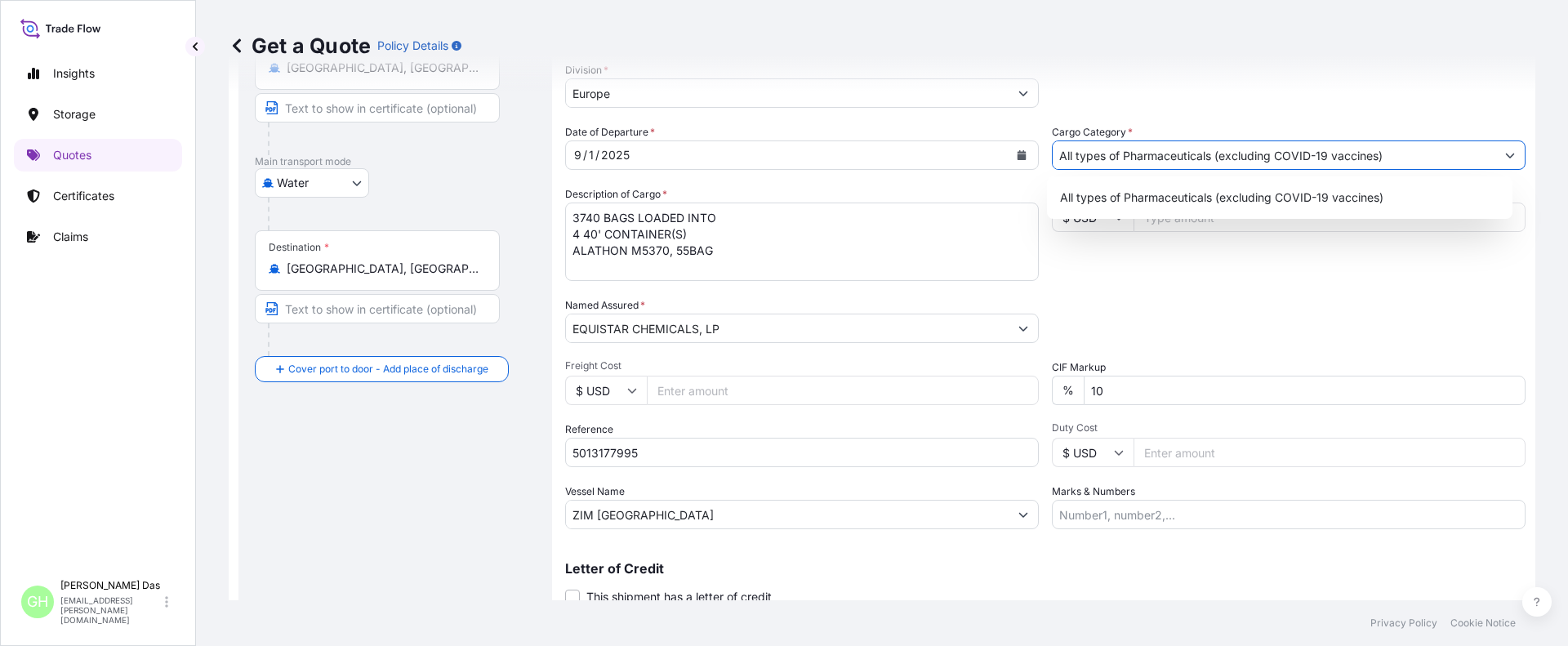
click at [1505, 156] on icon "Show suggestions" at bounding box center [1509, 154] width 10 height 10
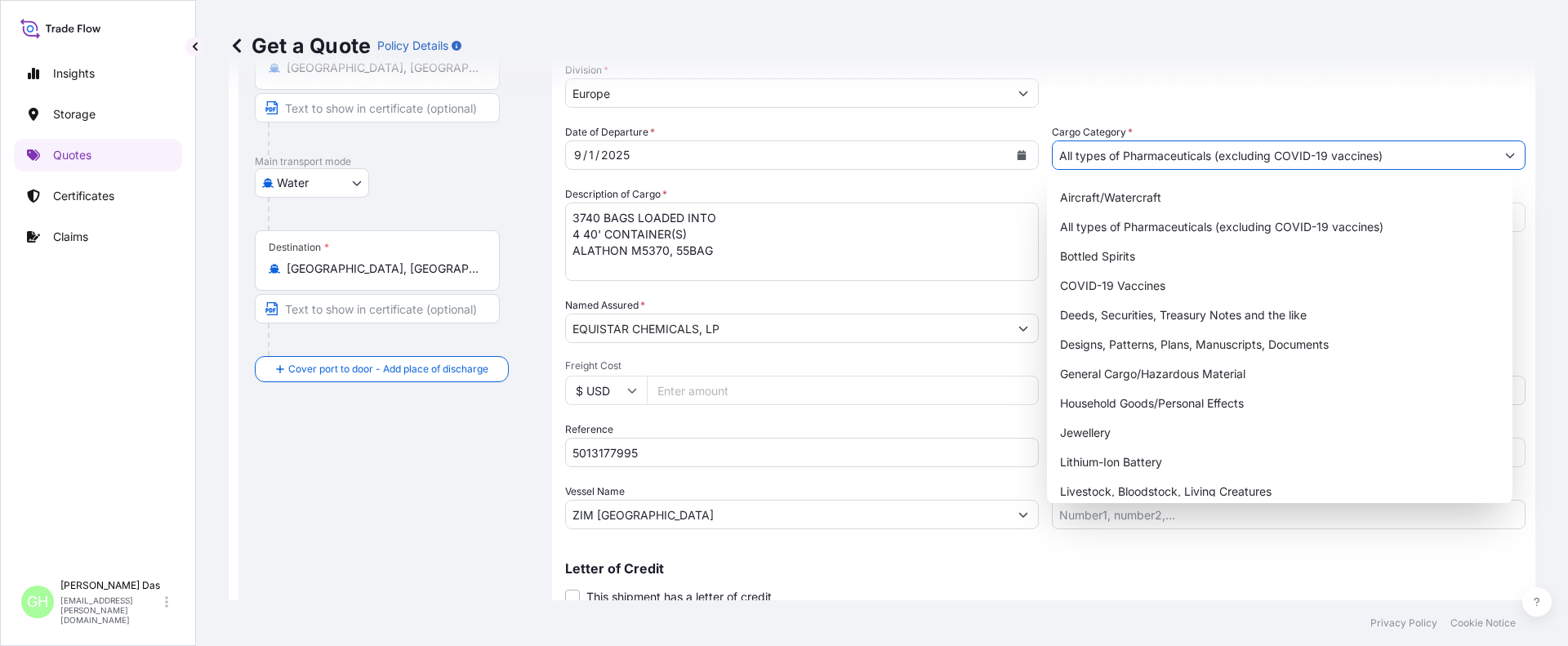
click at [1505, 156] on icon "Show suggestions" at bounding box center [1509, 154] width 10 height 10
click at [1089, 373] on div "General Cargo/Hazardous Material" at bounding box center [1281, 374] width 454 height 30
type input "General Cargo/Hazardous Material"
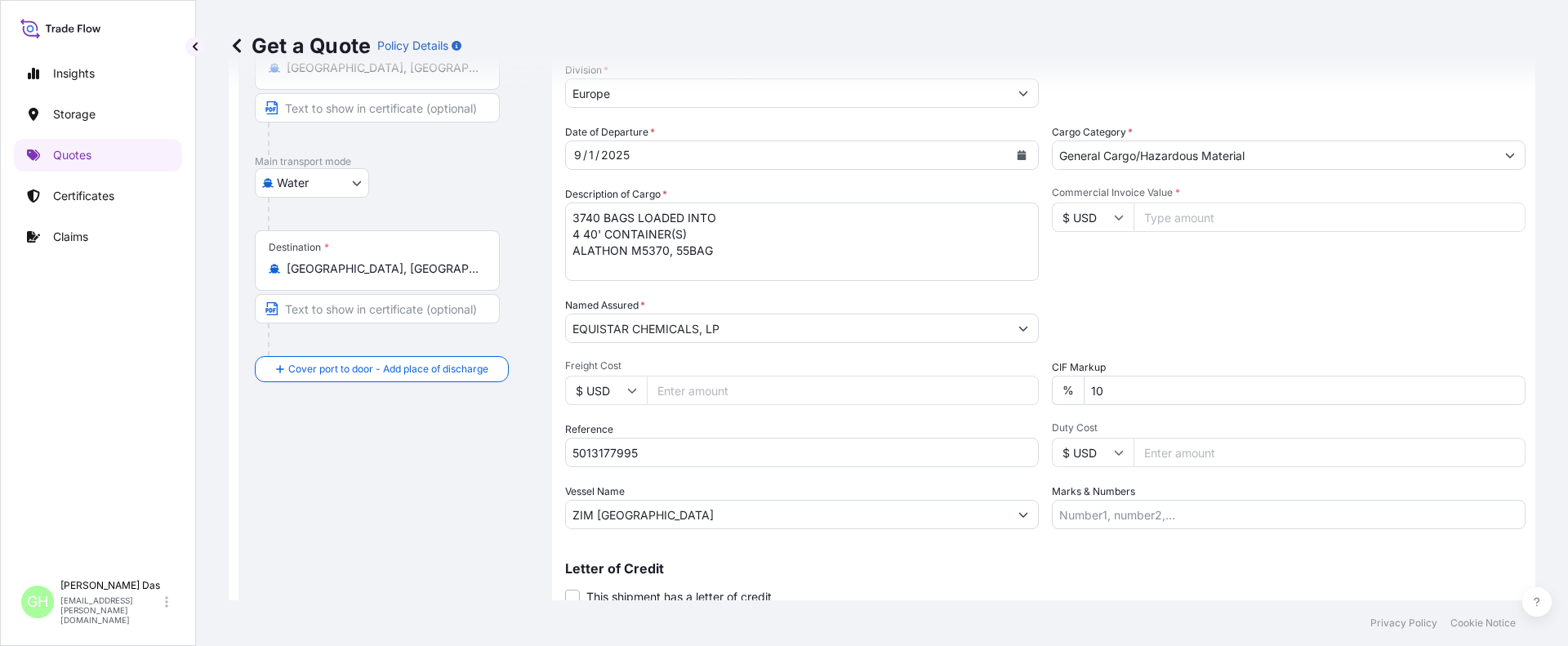
click at [1169, 216] on input "Commercial Invoice Value *" at bounding box center [1329, 217] width 392 height 30
paste input "76500"
type input "76500"
click at [1159, 290] on div "Date of Departure * 9 / 1 / 2025 Cargo Category * General Cargo/Hazardous Mater…" at bounding box center [1045, 326] width 961 height 405
drag, startPoint x: 347, startPoint y: 519, endPoint x: 477, endPoint y: 554, distance: 134.6
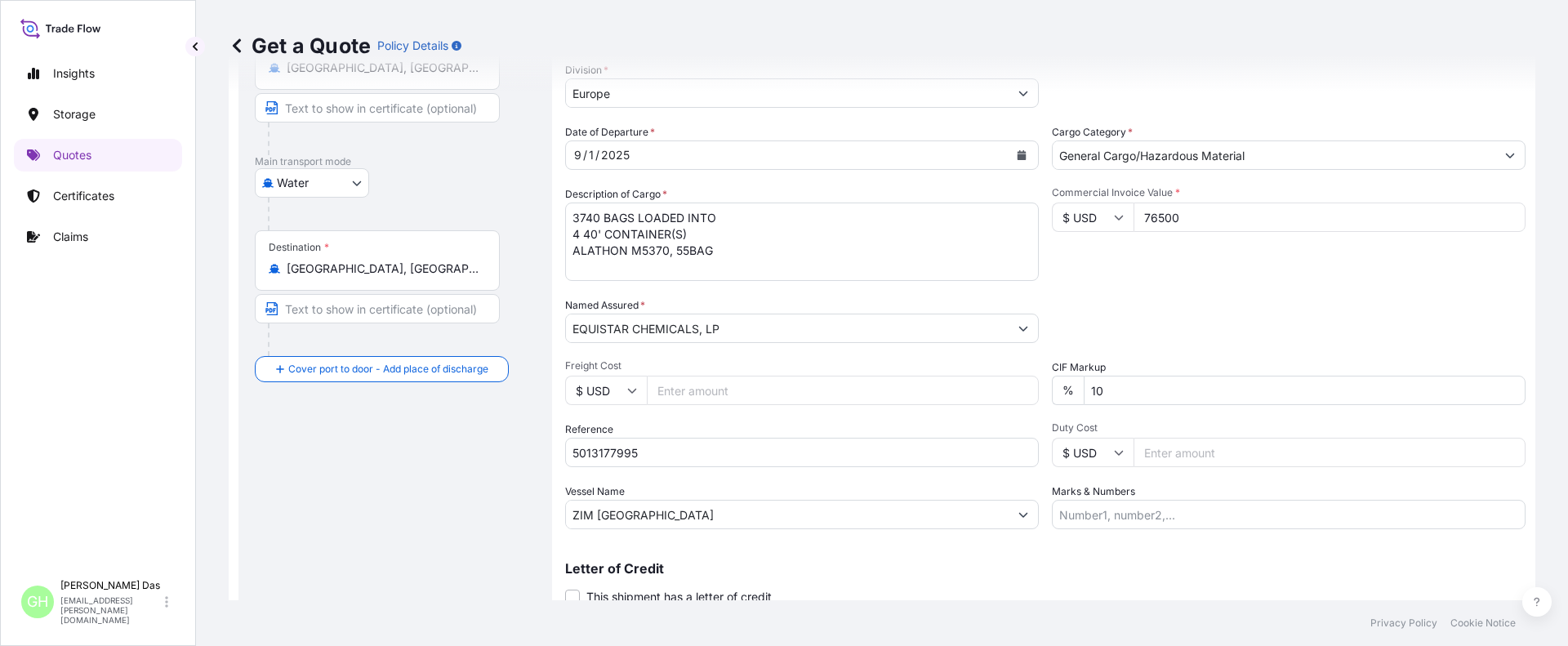
click at [347, 519] on div "Route Details Reset Route Details Cover door to port - Add loading place Place …" at bounding box center [395, 281] width 281 height 707
click at [575, 457] on input "5013177995" at bounding box center [802, 452] width 474 height 30
paste input "10420860414"
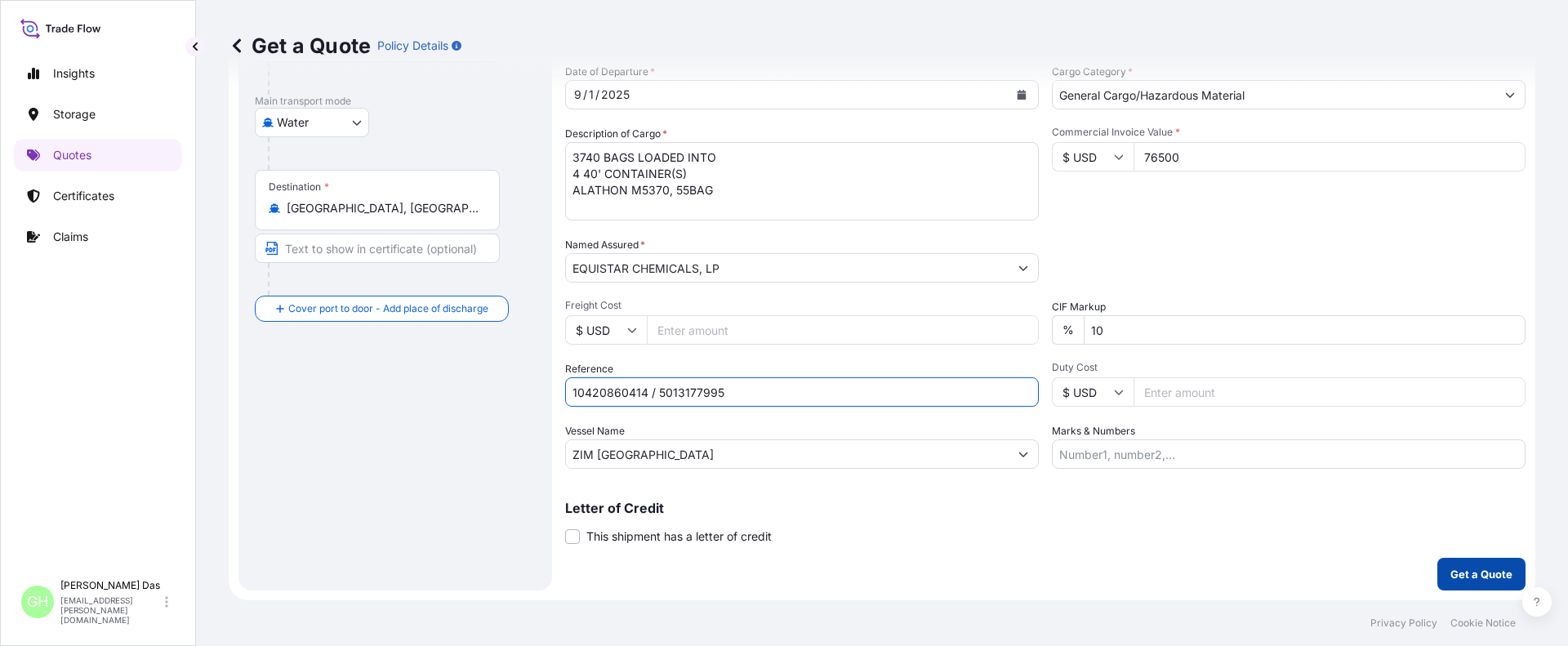
type input "10420860414 / 5013177995"
click at [1471, 572] on p "Get a Quote" at bounding box center [1481, 574] width 62 height 16
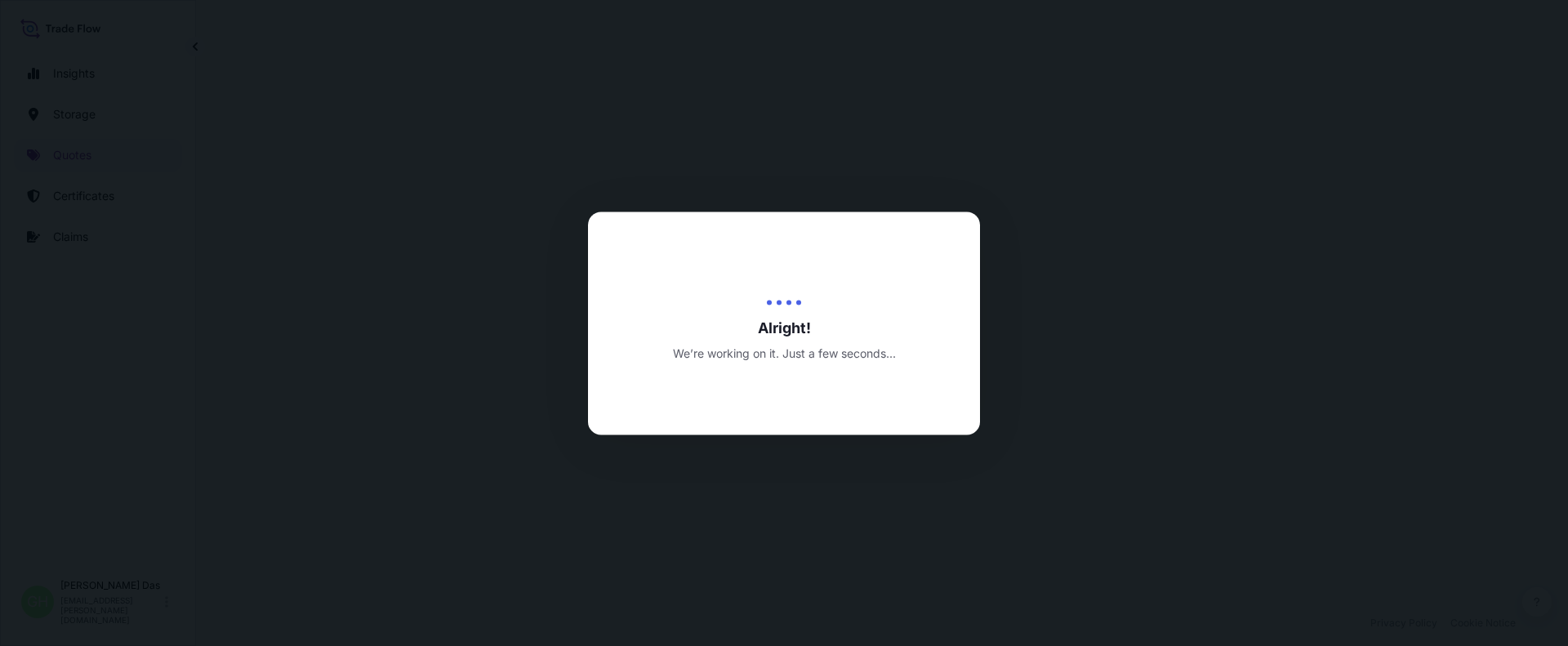
select select "Water"
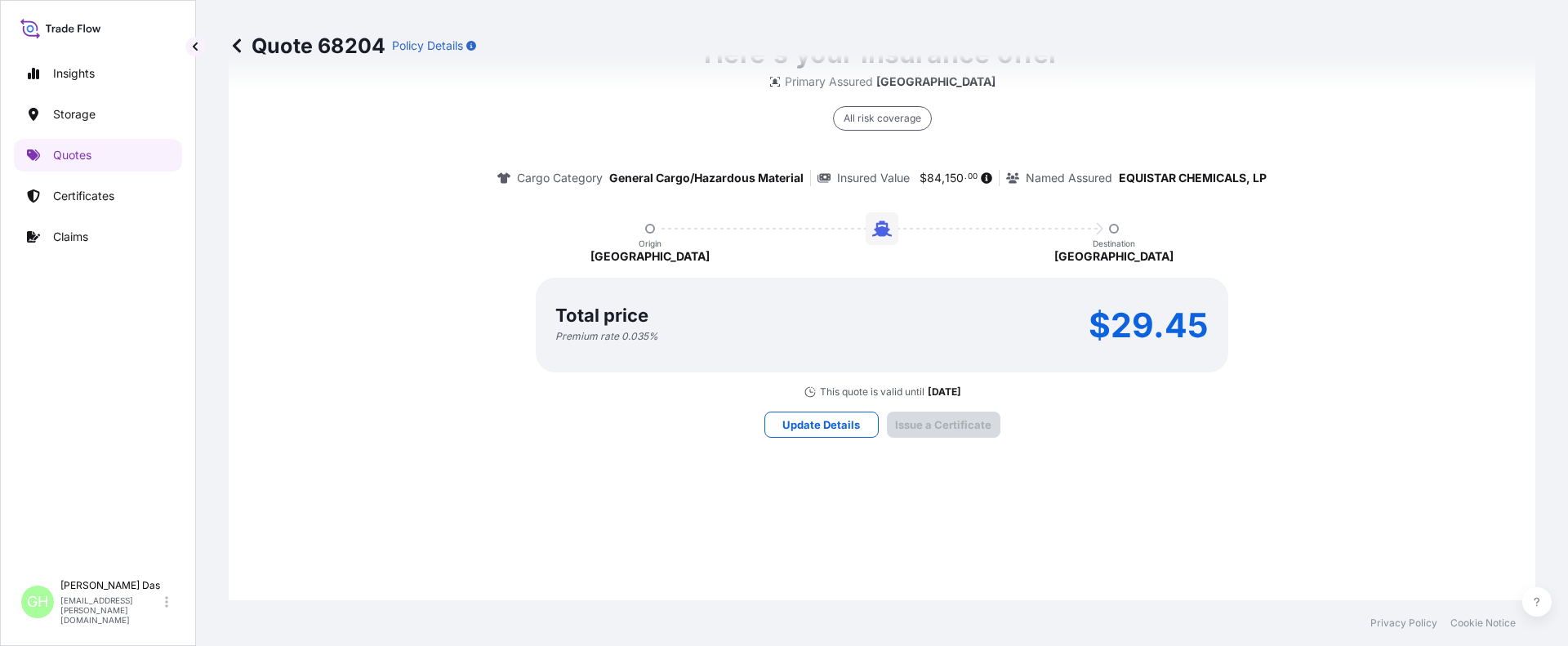
scroll to position [2432, 0]
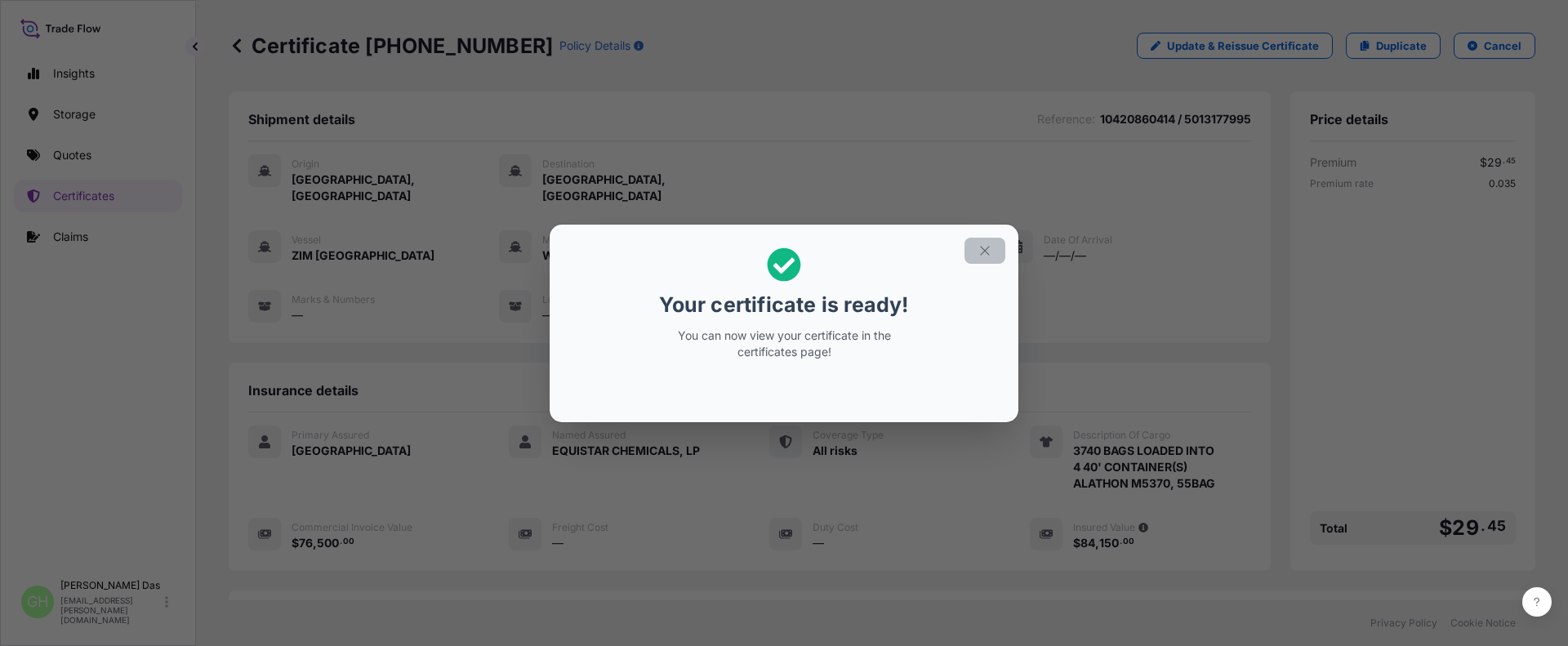
click at [981, 250] on icon "button" at bounding box center [985, 250] width 14 height 14
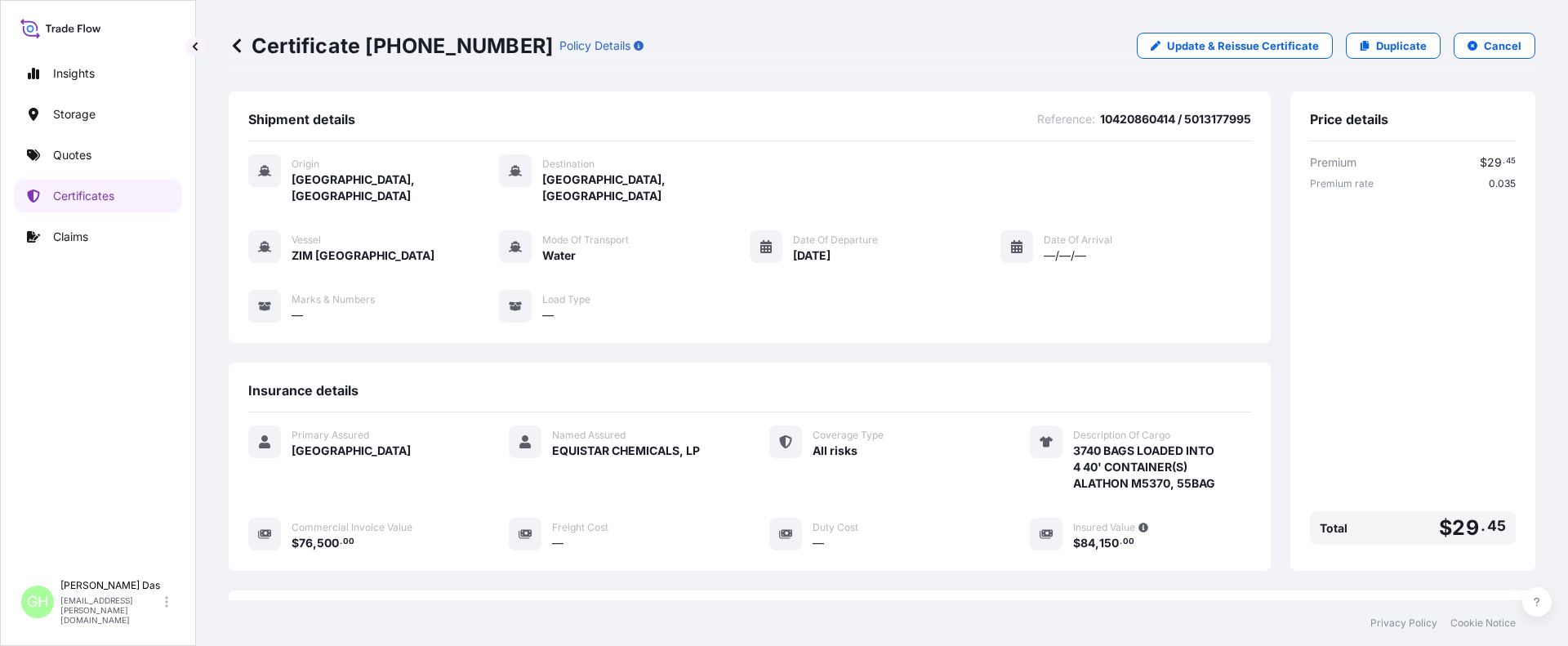
scroll to position [229, 0]
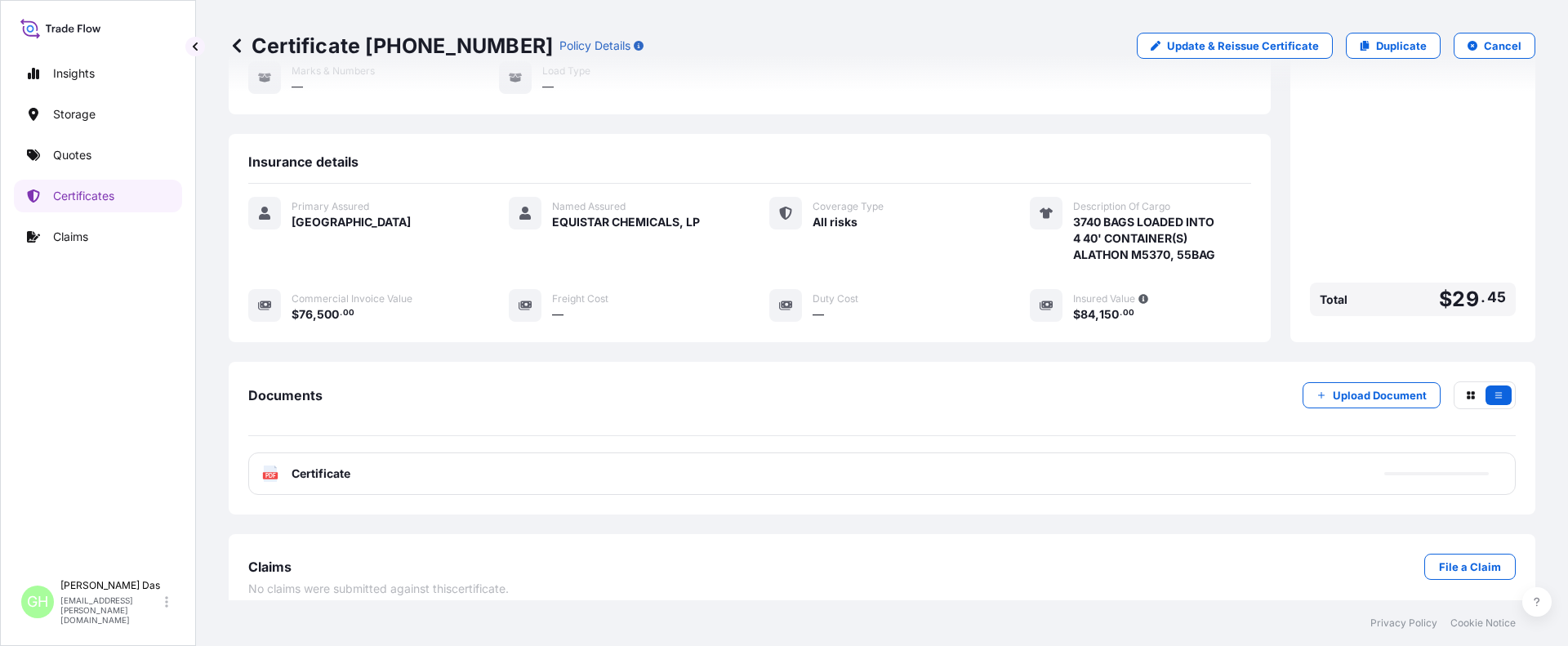
click at [38, 354] on div "Insights Storage Quotes Certificates Claims" at bounding box center [98, 307] width 168 height 529
click at [1206, 454] on div "PDF Certificate" at bounding box center [882, 473] width 1267 height 42
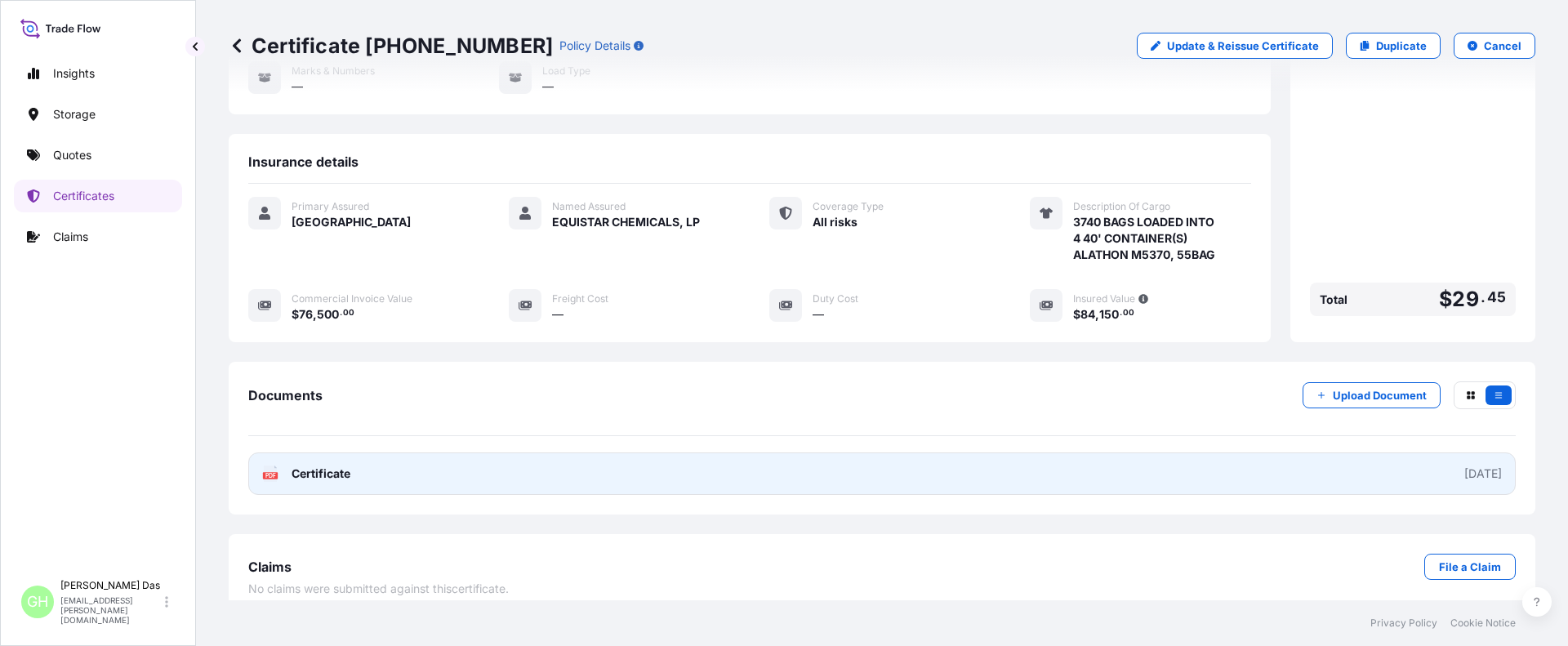
click at [664, 453] on link "PDF Certificate 2025-09-05" at bounding box center [882, 473] width 1267 height 42
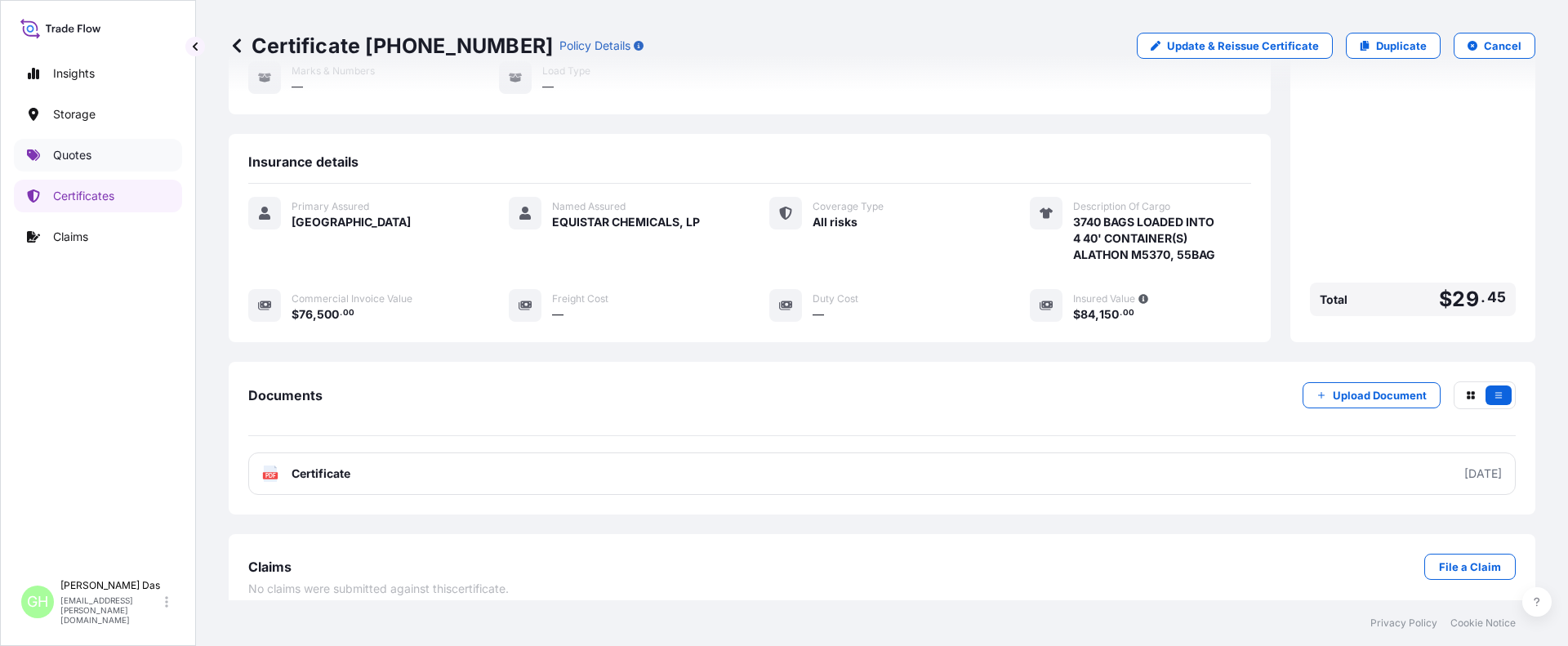
click at [70, 161] on p "Quotes" at bounding box center [72, 155] width 38 height 16
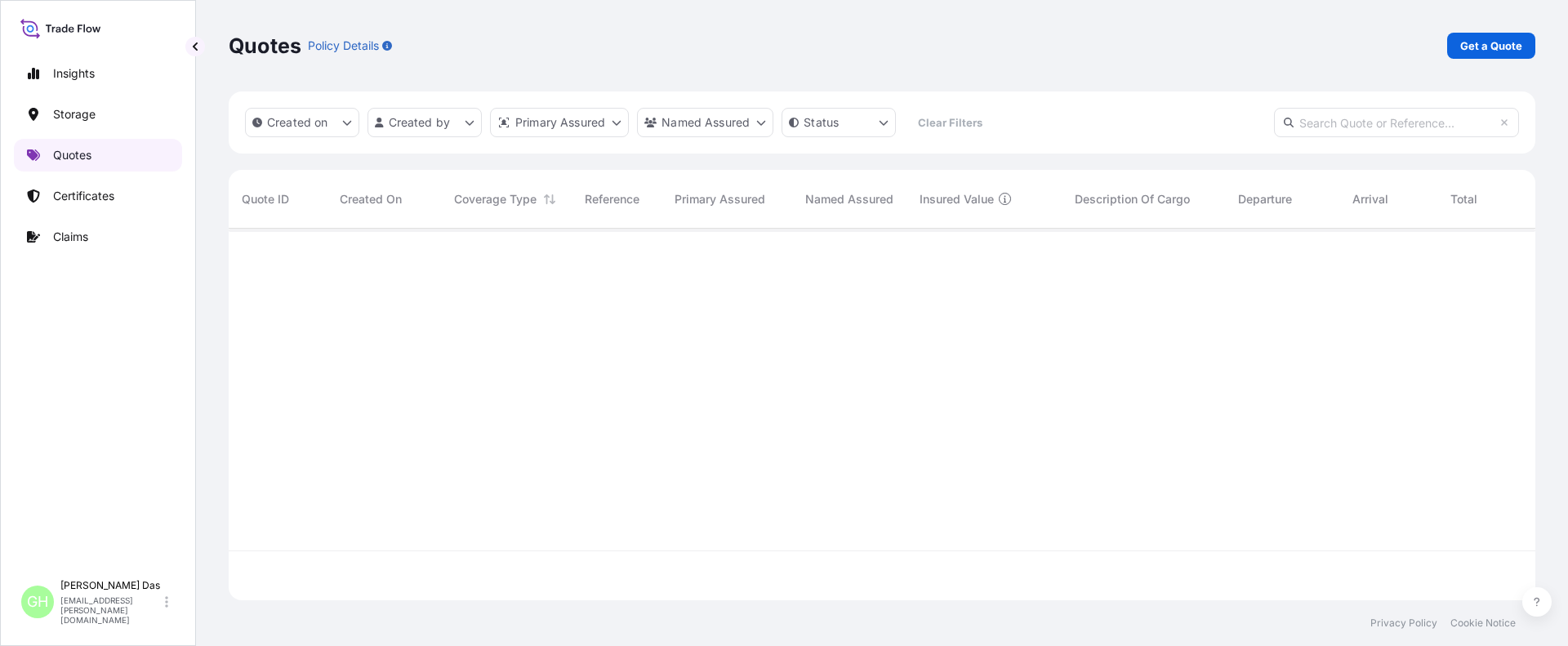
scroll to position [369, 1294]
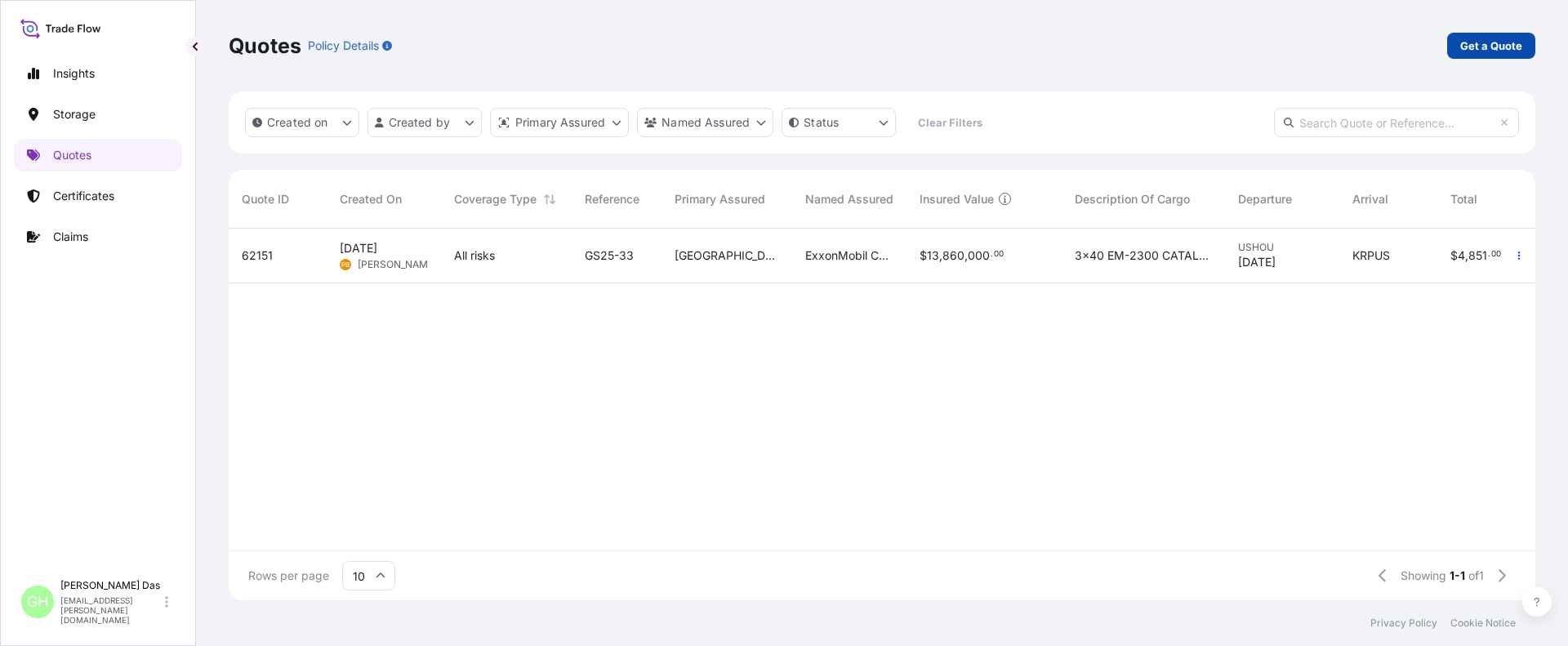
click at [1489, 38] on p "Get a Quote" at bounding box center [1491, 46] width 62 height 16
select select "Water"
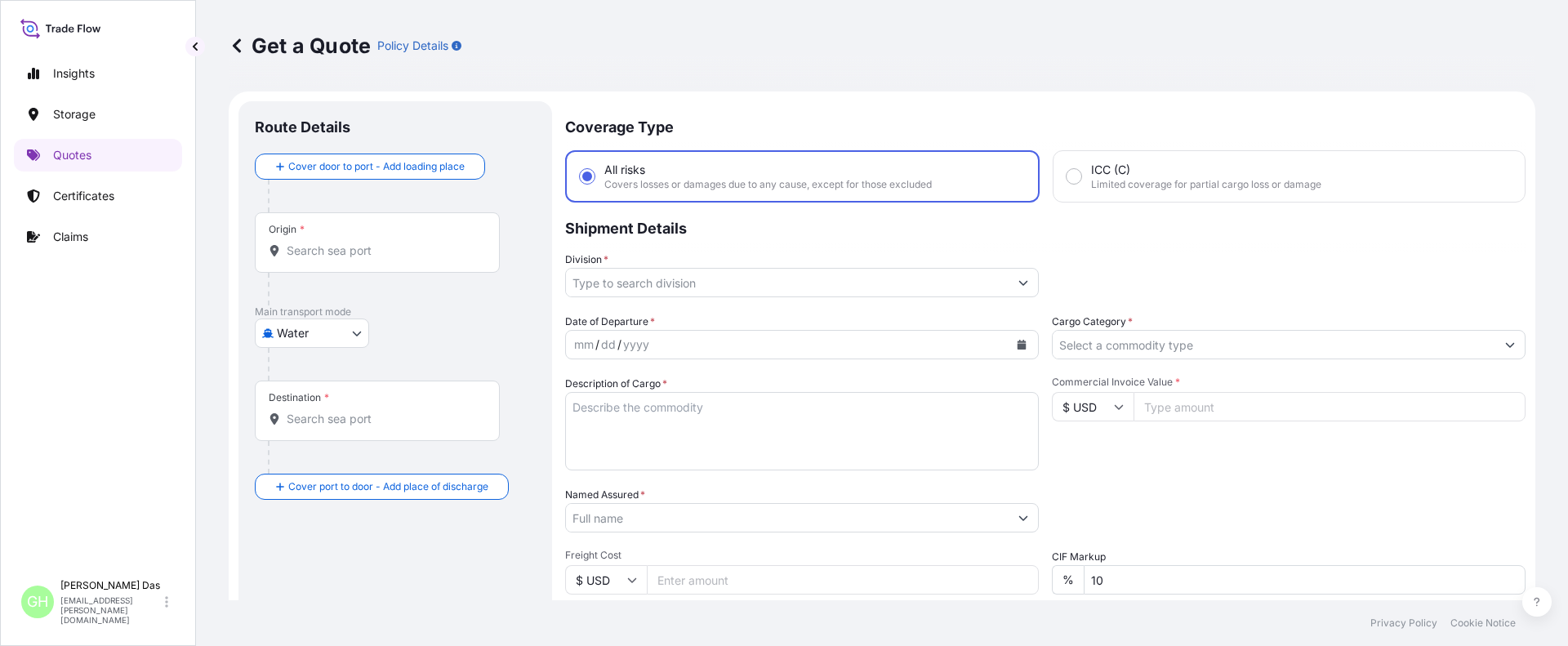
scroll to position [26, 0]
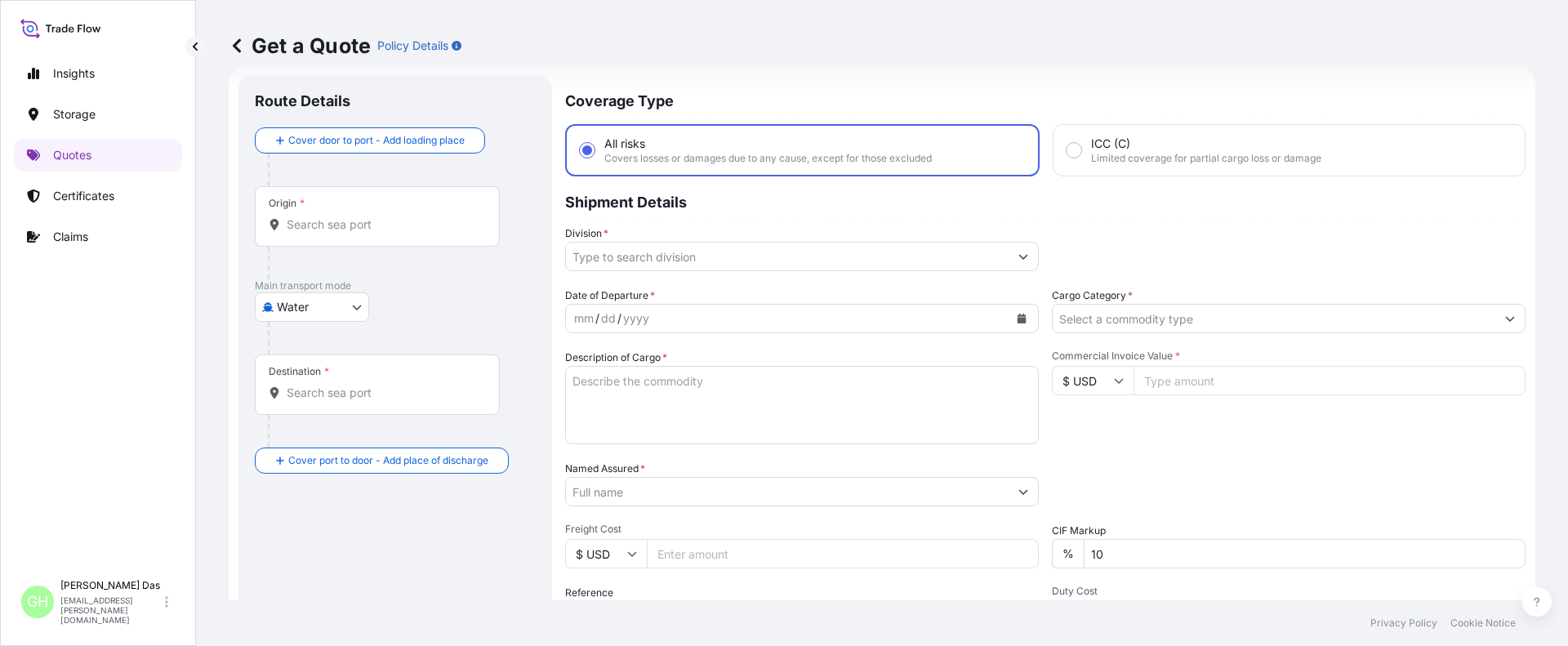
click at [309, 220] on input "Origin *" at bounding box center [382, 224] width 192 height 16
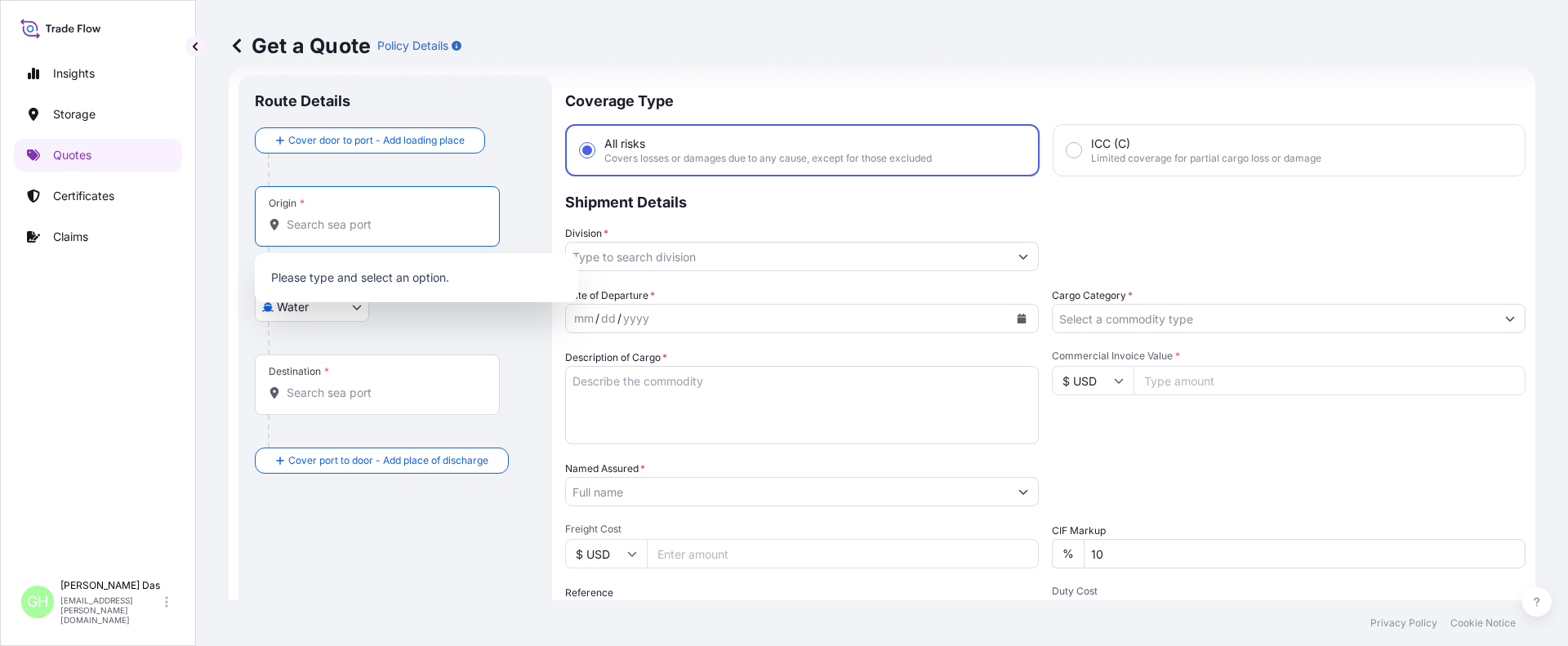
paste input "HOUSTON, TX"
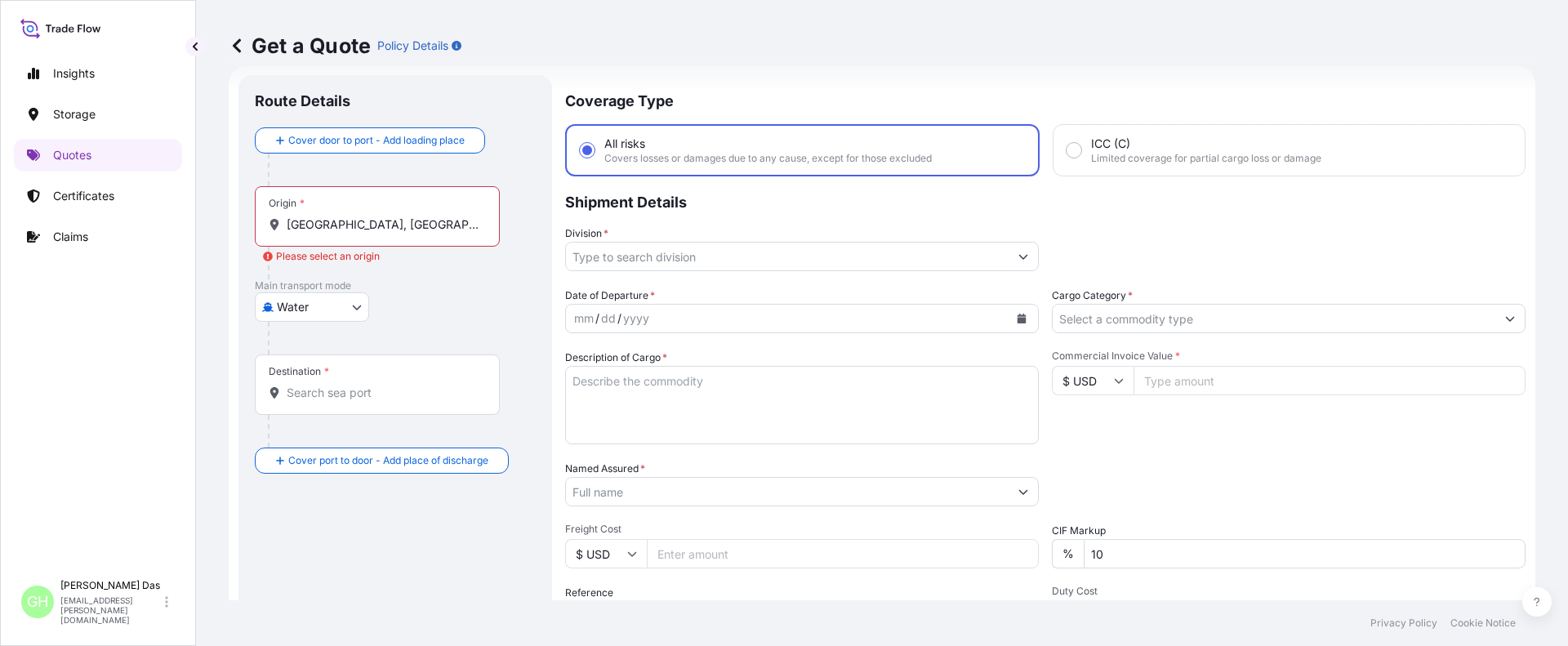
click at [395, 220] on input "HOUSTON, TX" at bounding box center [382, 224] width 192 height 16
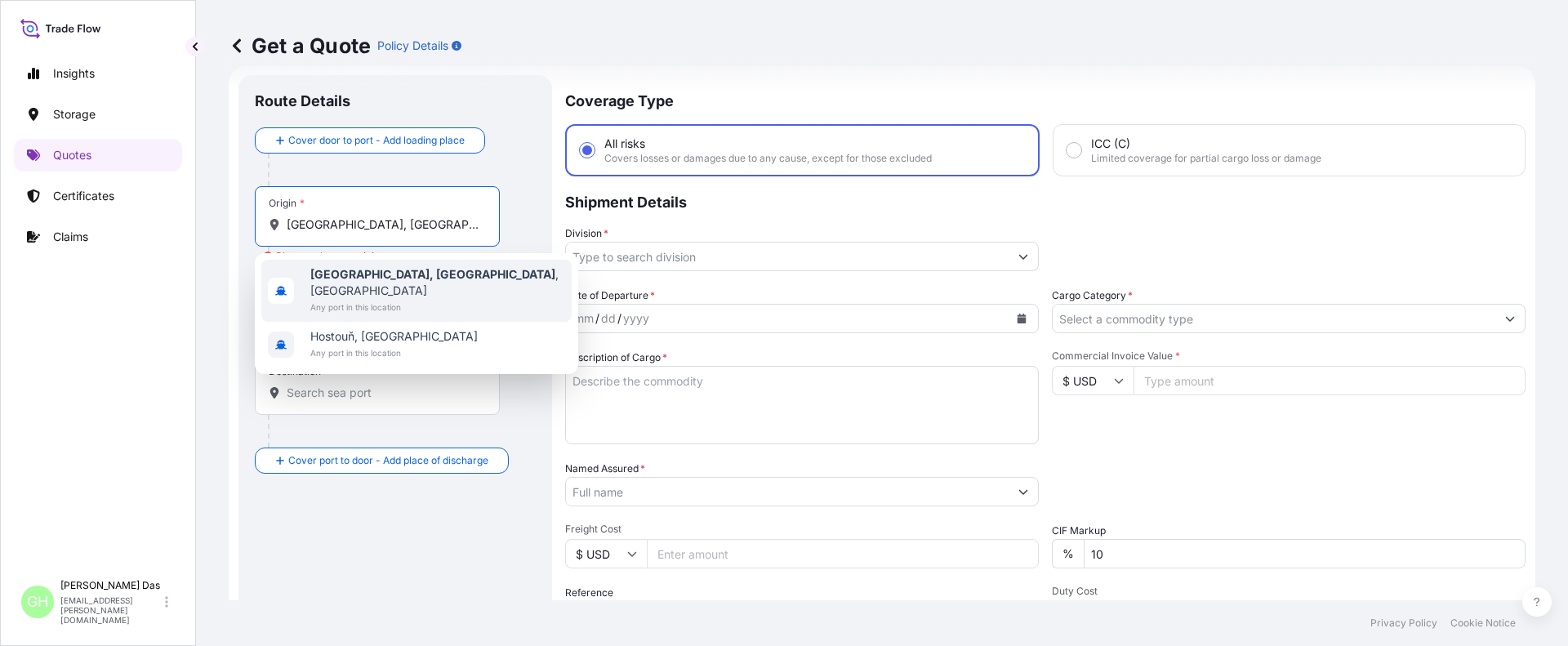
click at [361, 278] on b "Houston, TX" at bounding box center [432, 273] width 245 height 14
type input "Houston, TX, USA"
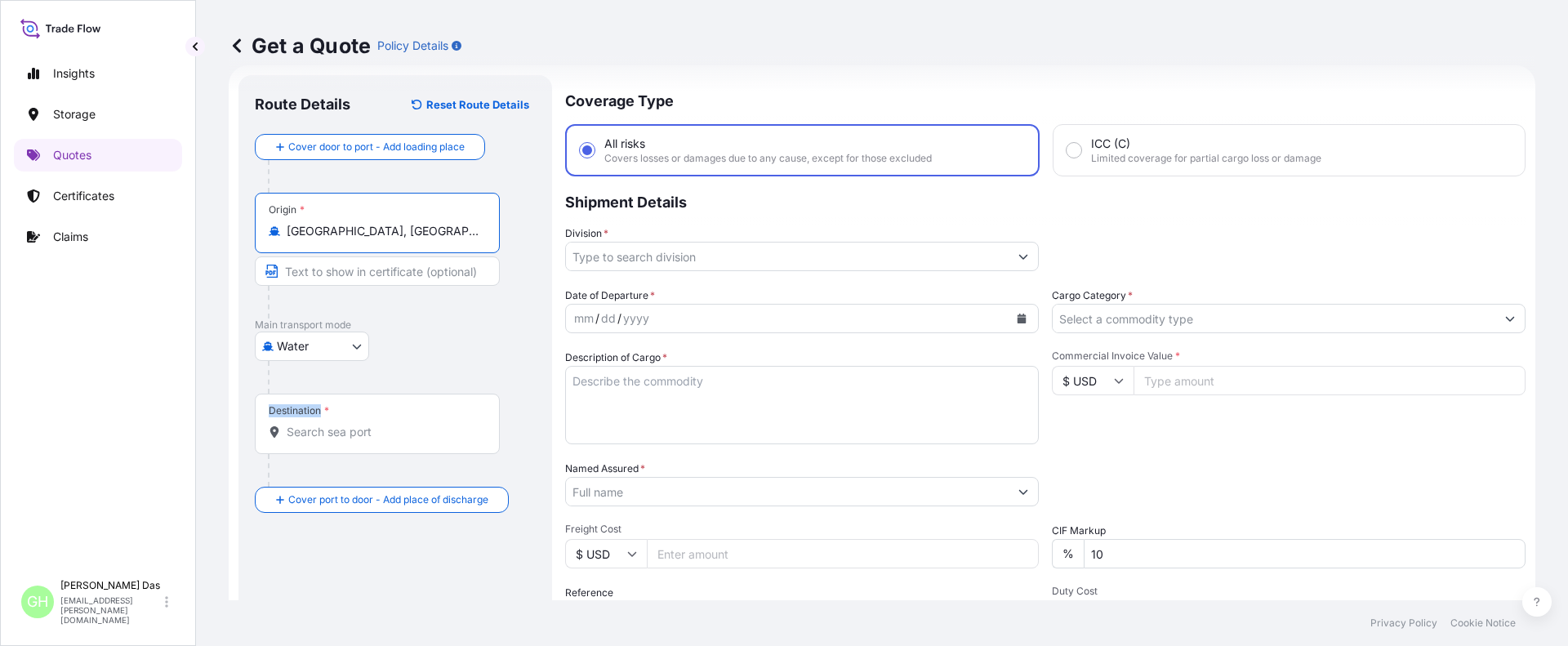
click at [345, 393] on div "Cover door to port - Add loading place Place of loading Road / Inland Road / In…" at bounding box center [395, 323] width 281 height 379
click at [330, 434] on input "Destination *" at bounding box center [382, 432] width 192 height 16
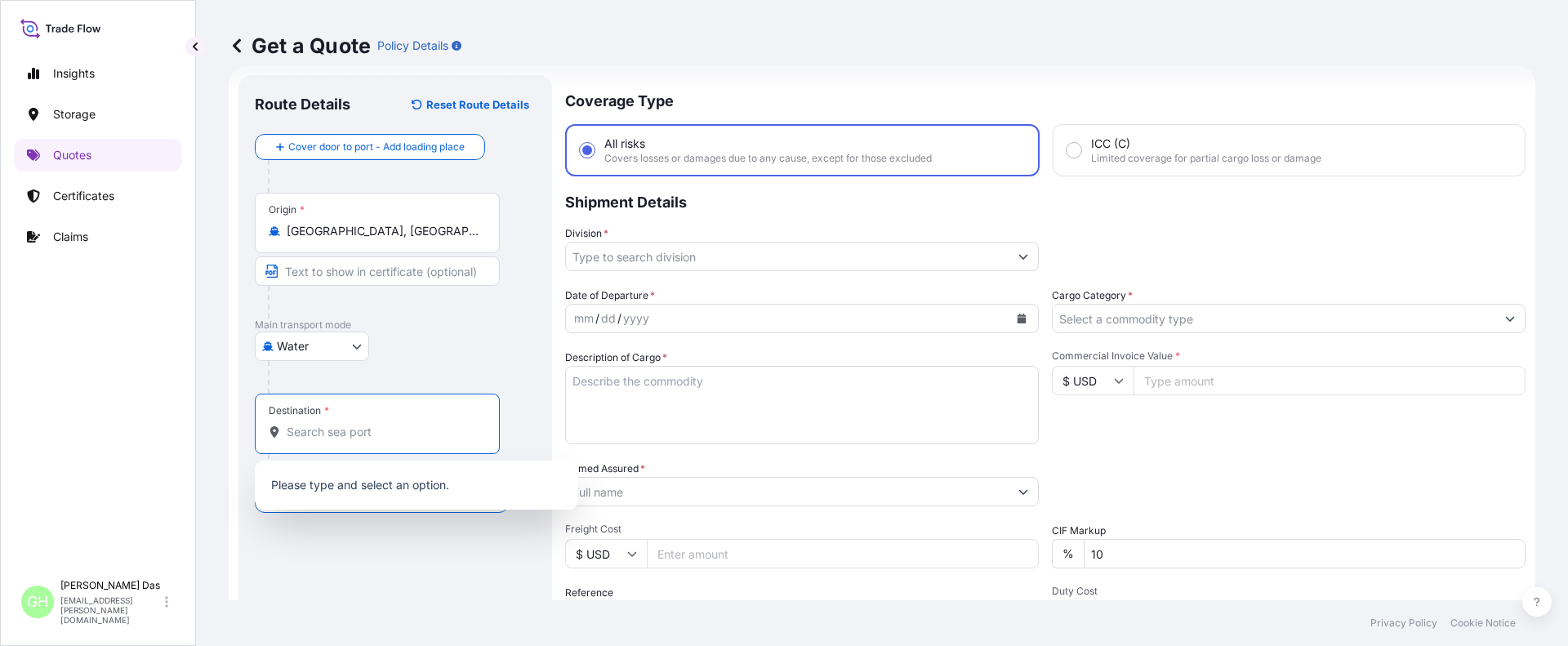
paste input "HAIFA, ISRAEL"
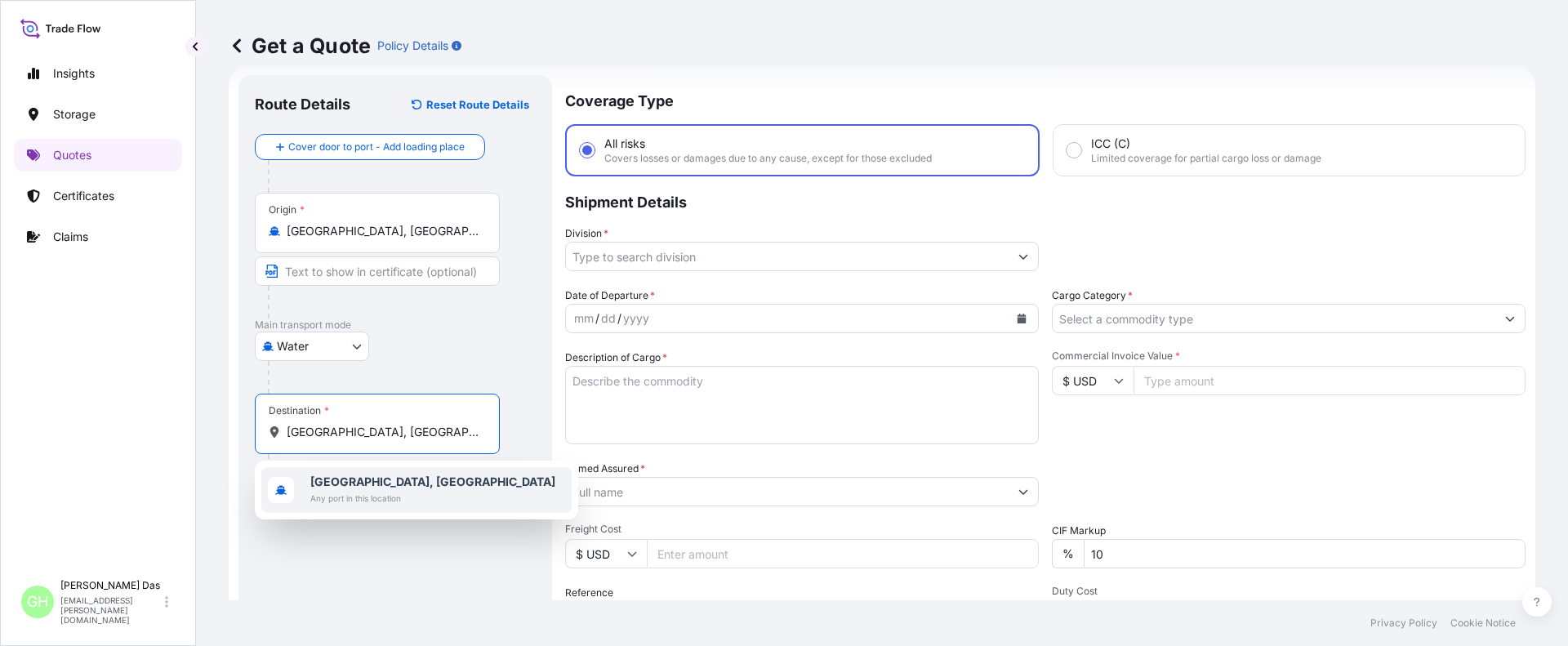
click at [343, 482] on b "Haifa, Israel" at bounding box center [432, 481] width 245 height 14
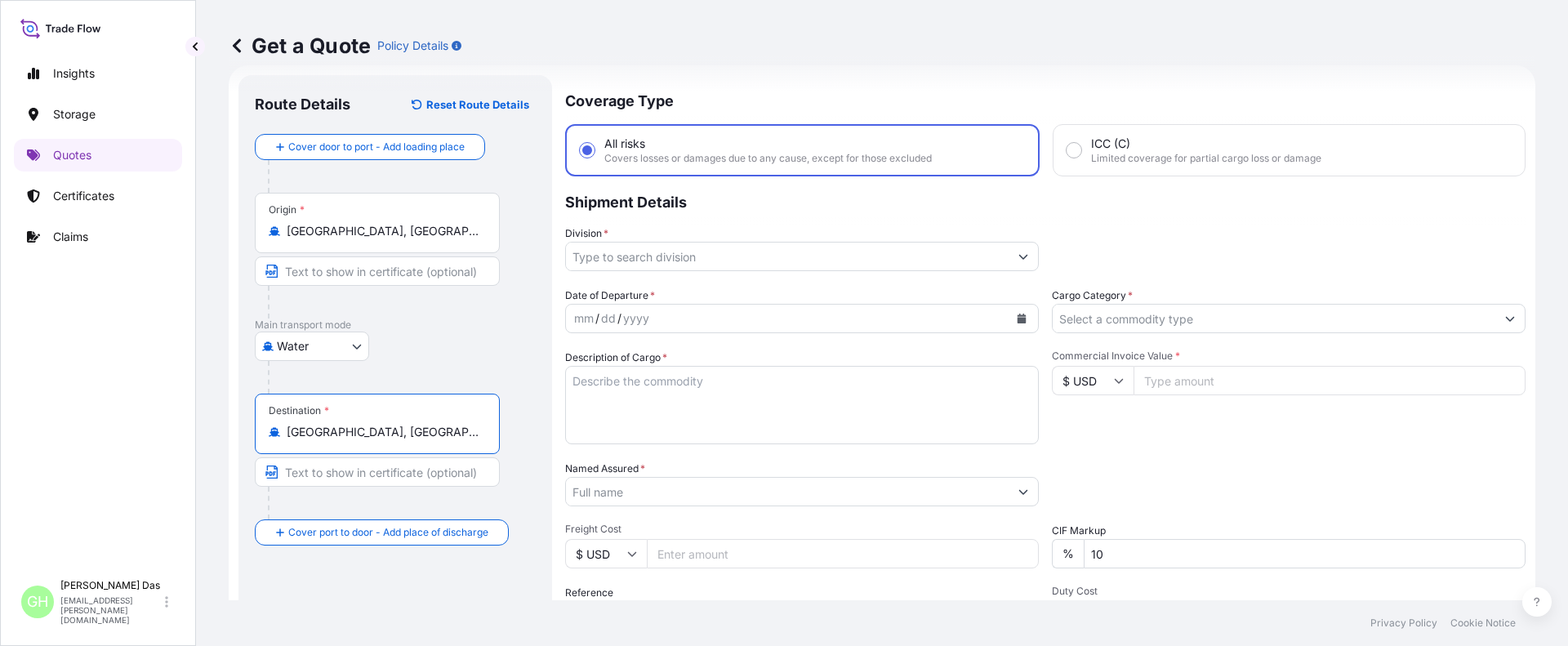
type input "Haifa, Israel"
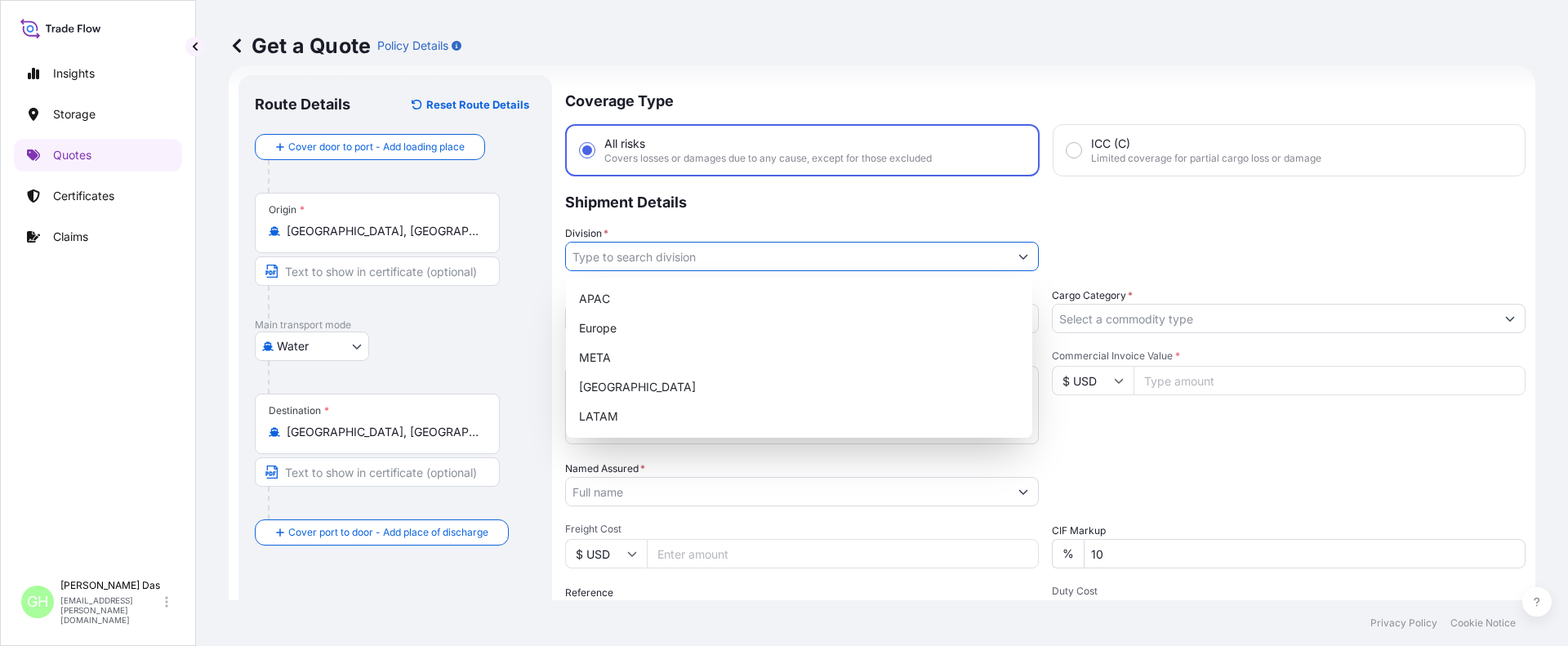
click at [1022, 253] on button "Show suggestions" at bounding box center [1023, 256] width 30 height 30
click at [596, 293] on div "APAC" at bounding box center [799, 298] width 454 height 30
type input "APAC"
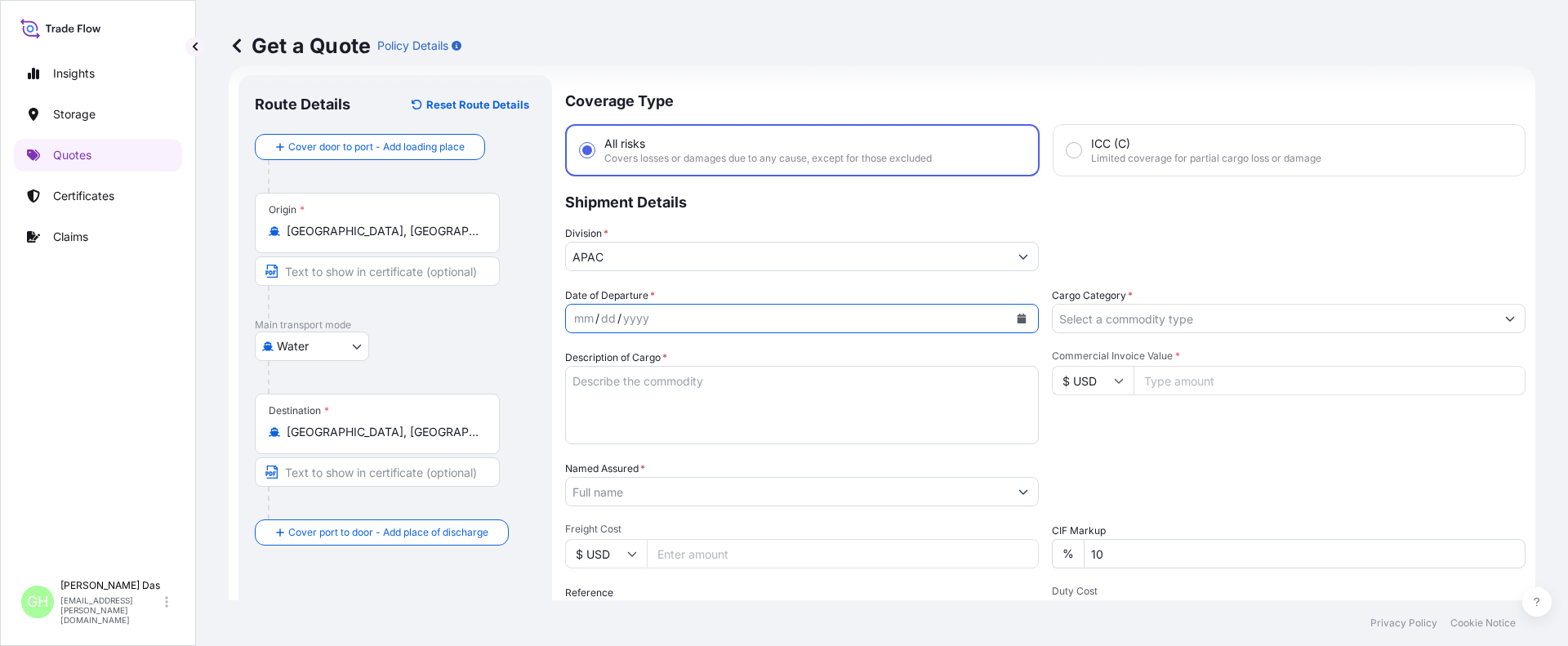
click at [1019, 318] on icon "Calendar" at bounding box center [1022, 318] width 9 height 10
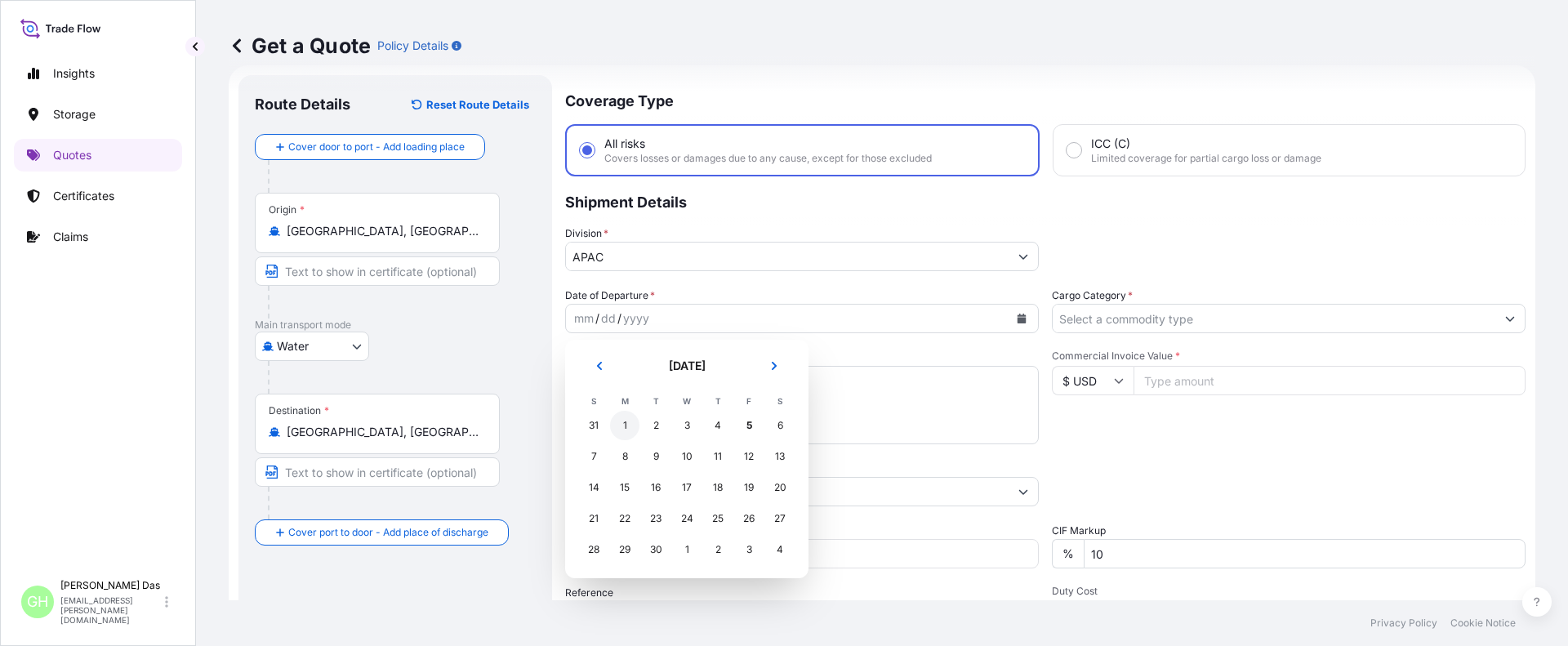
click at [623, 426] on div "1" at bounding box center [624, 426] width 30 height 30
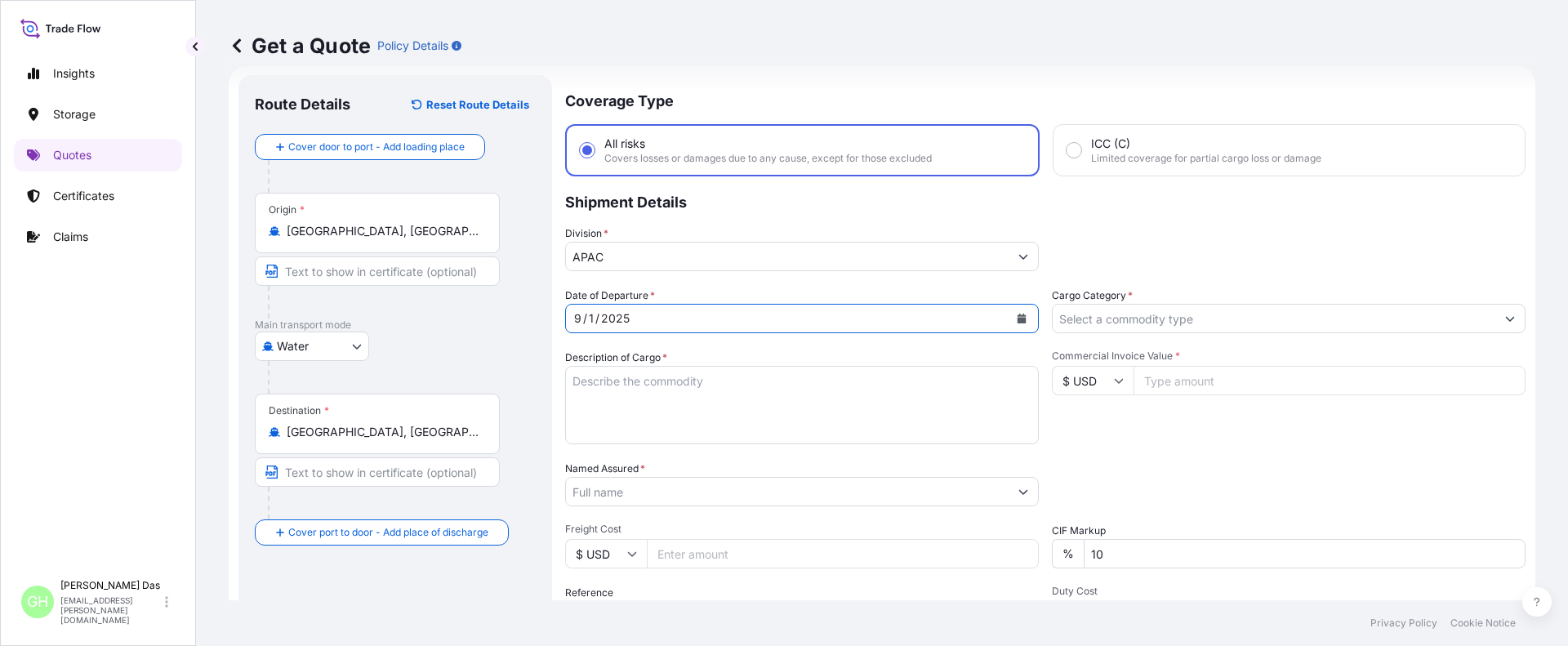
click at [623, 401] on textarea "Description of Cargo *" at bounding box center [802, 405] width 474 height 79
click at [657, 398] on textarea "Description of Cargo *" at bounding box center [802, 405] width 474 height 79
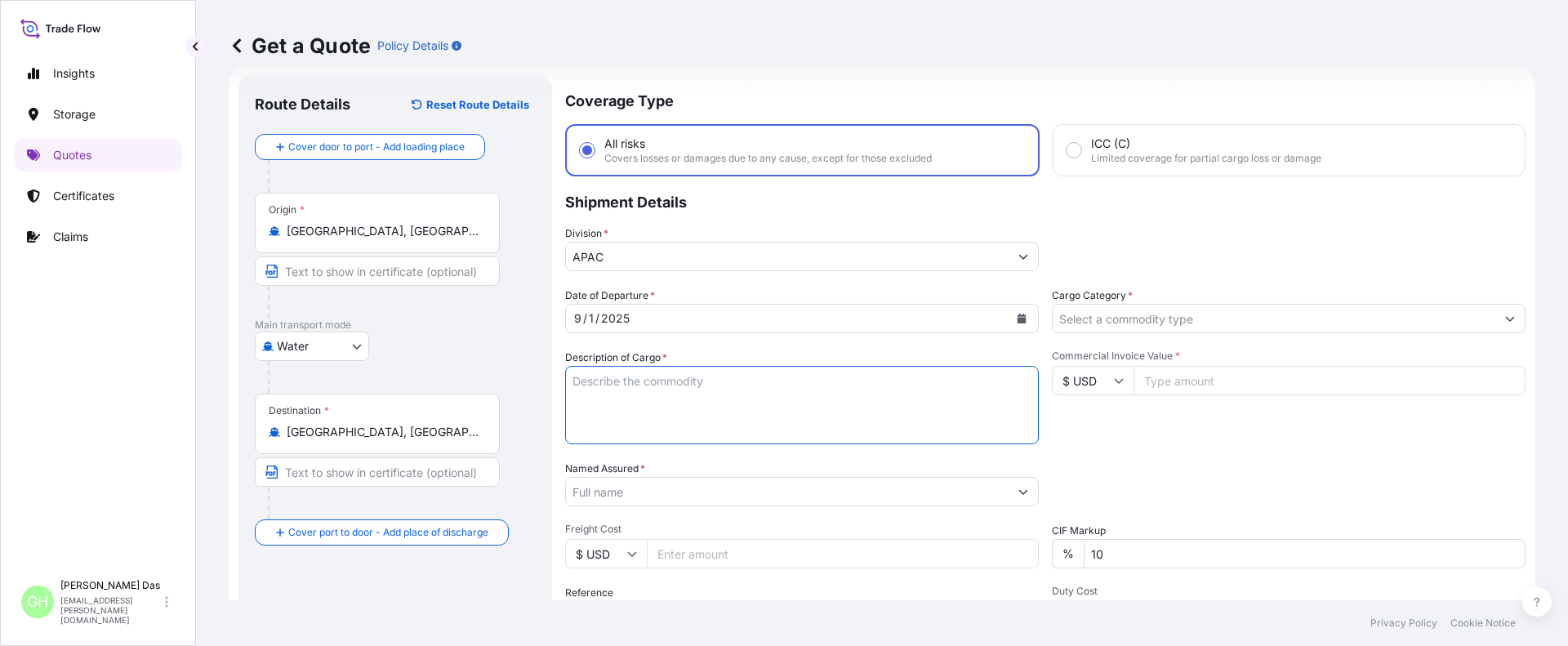
paste textarea "BAGS LOADED INTO 4 40' CONTAINER(S) ALATHON L5005, BG25HT"
click at [575, 380] on textarea "BAGS LOADED INTO 4 40' CONTAINER(S) ALATHON L5005, BG25HT" at bounding box center [802, 405] width 474 height 79
type textarea "3740 BAGS LOADED INTO 4 40' CONTAINER(S) ALATHON L5005, BG25HT"
click at [656, 494] on input "Named Assured *" at bounding box center [787, 492] width 443 height 30
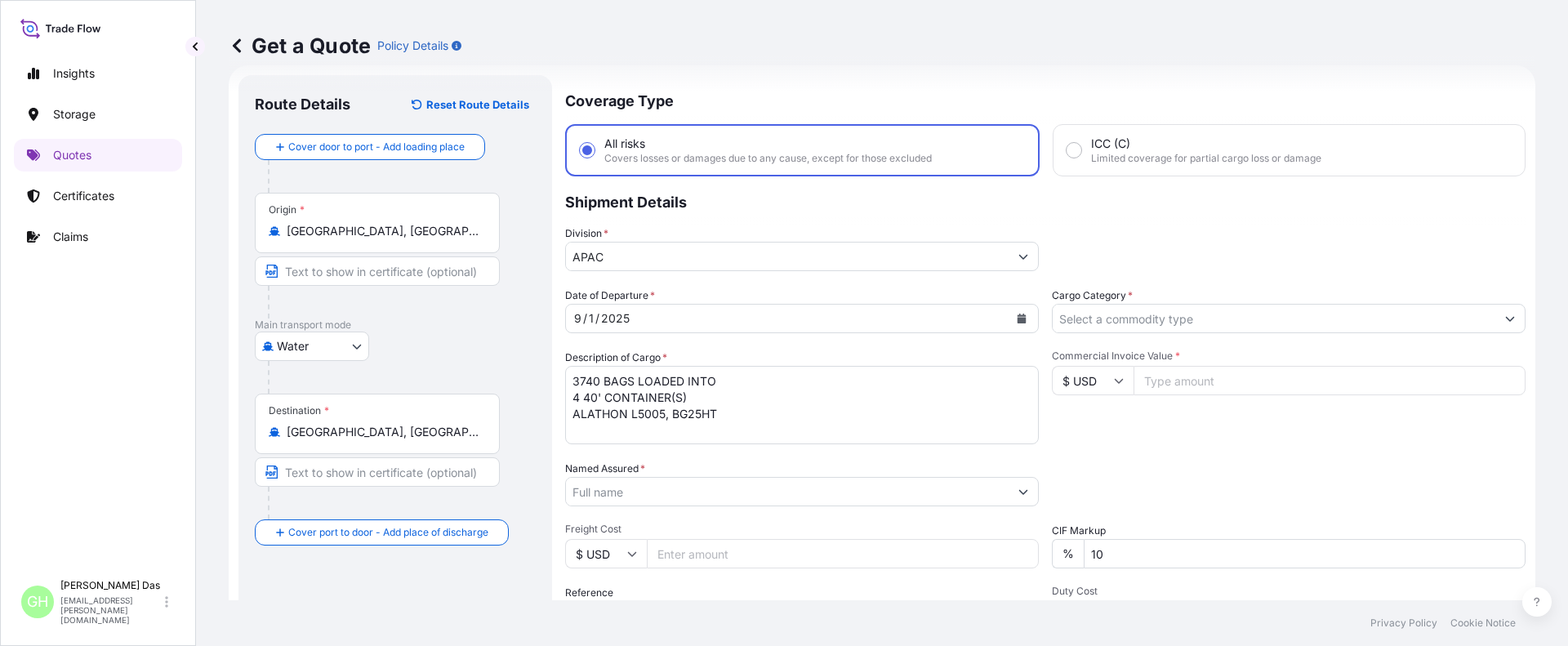
click at [587, 482] on input "Named Assured *" at bounding box center [787, 492] width 443 height 30
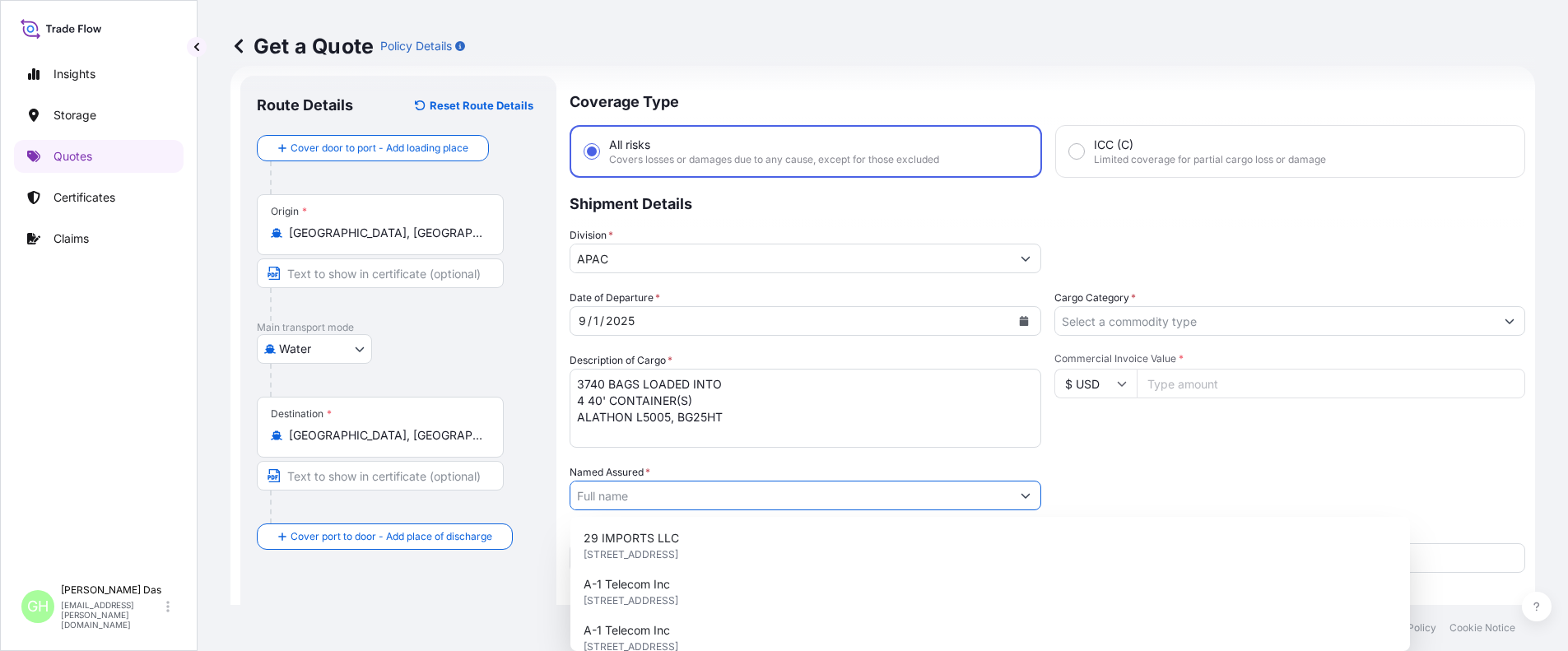
paste input "EQUISTAR CHEMICALS, LP"
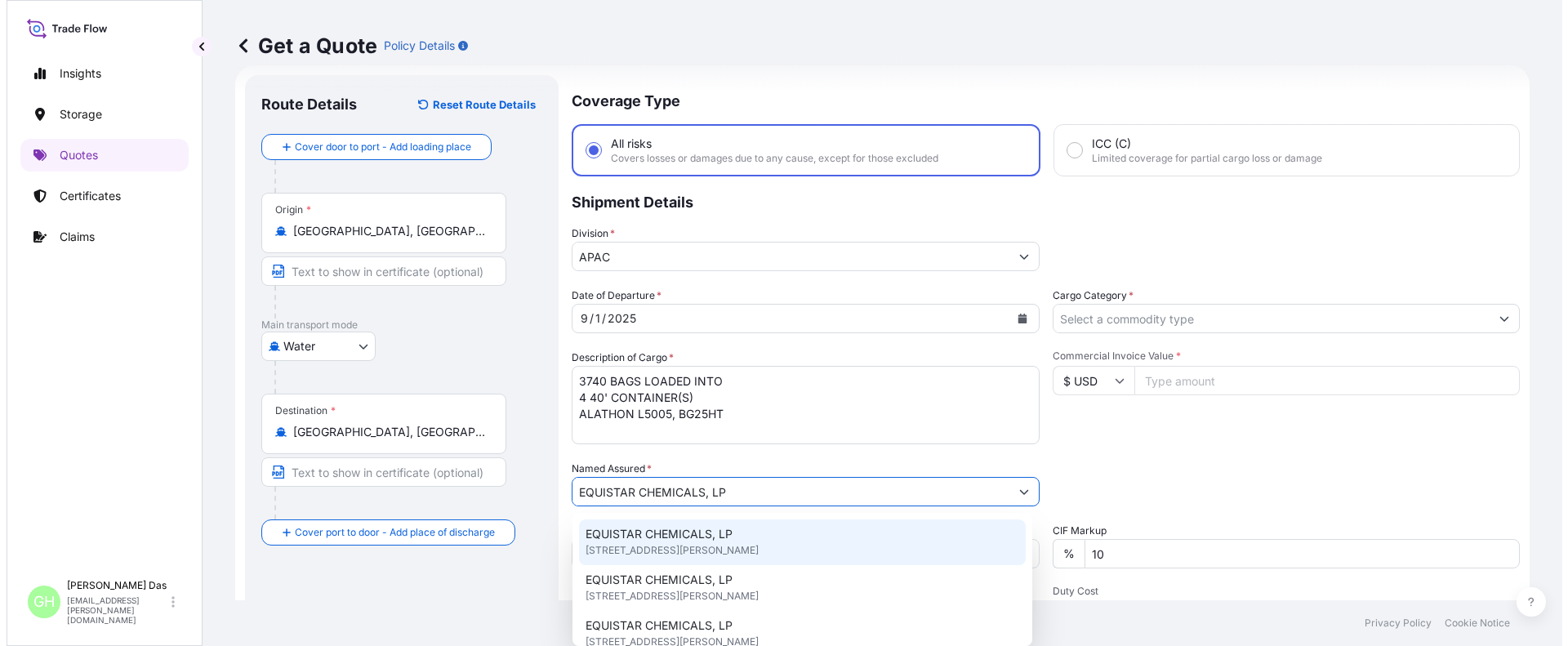
scroll to position [190, 0]
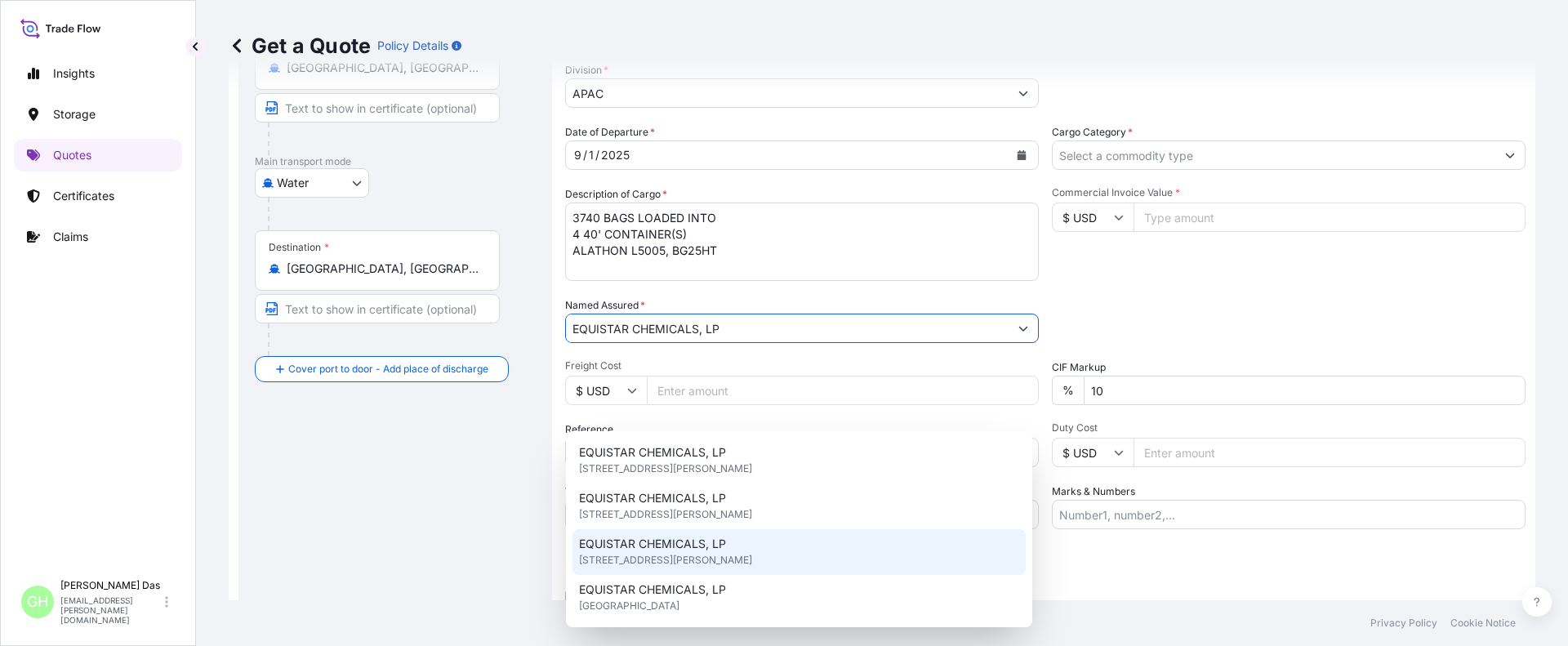
click at [726, 548] on div "EQUISTAR CHEMICALS, LP 1221 MCKINNEY,SUITE 300, 77010, HOUSTON, United States o…" at bounding box center [799, 552] width 454 height 46
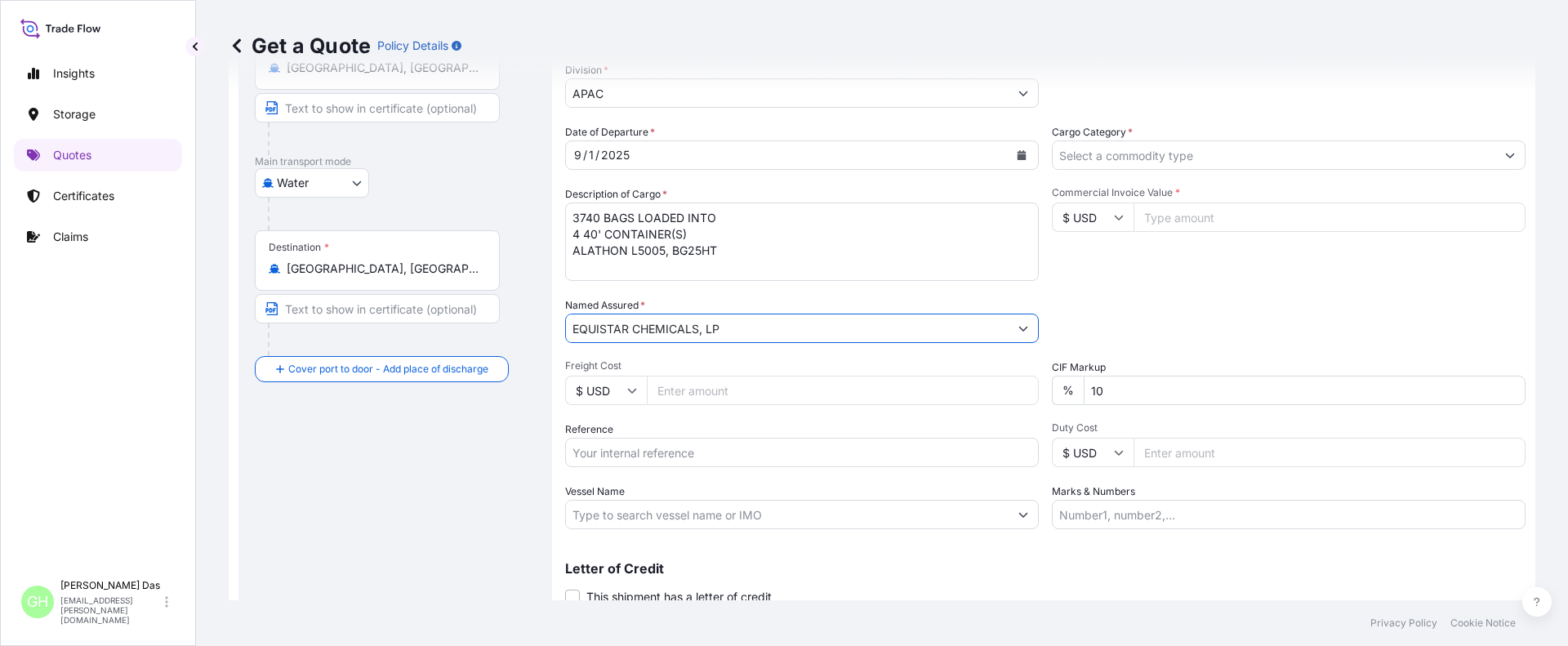
paste input "5013159950"
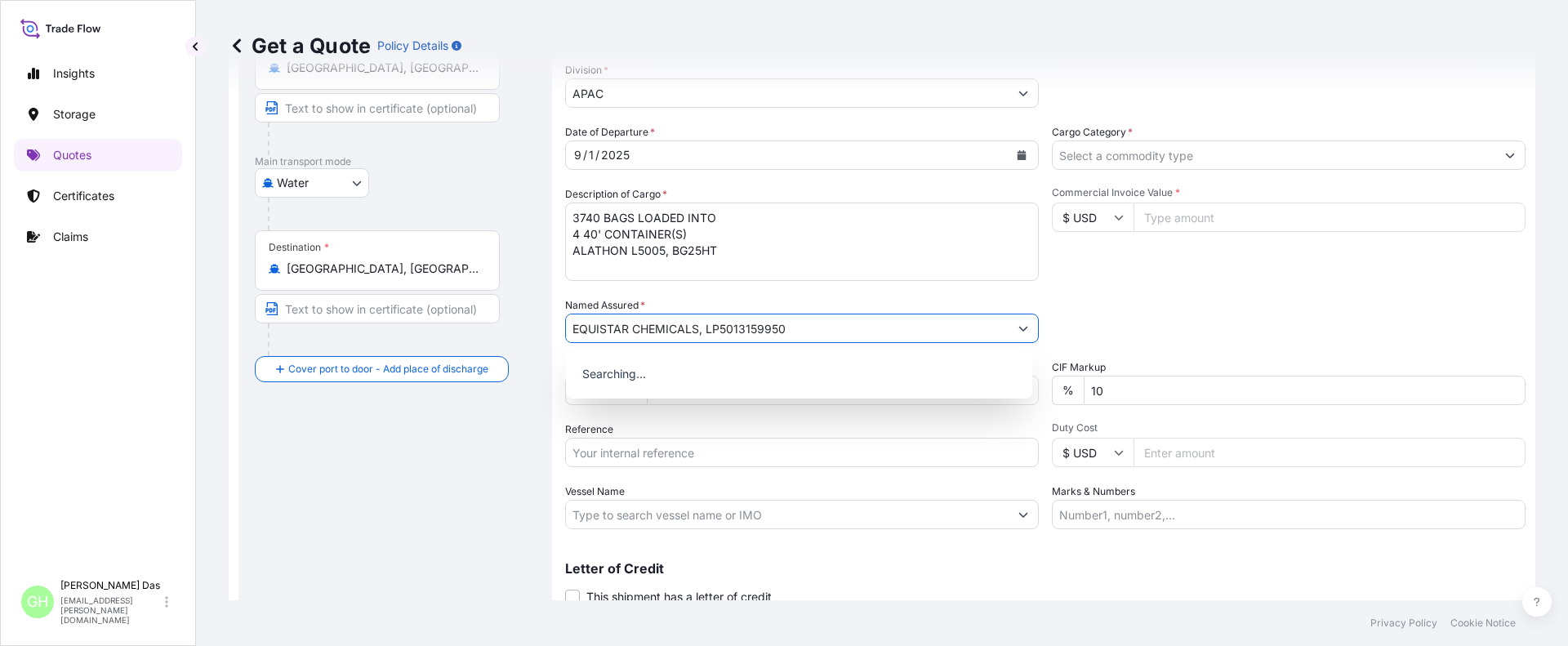
type input "EQUISTAR CHEMICALS, LP"
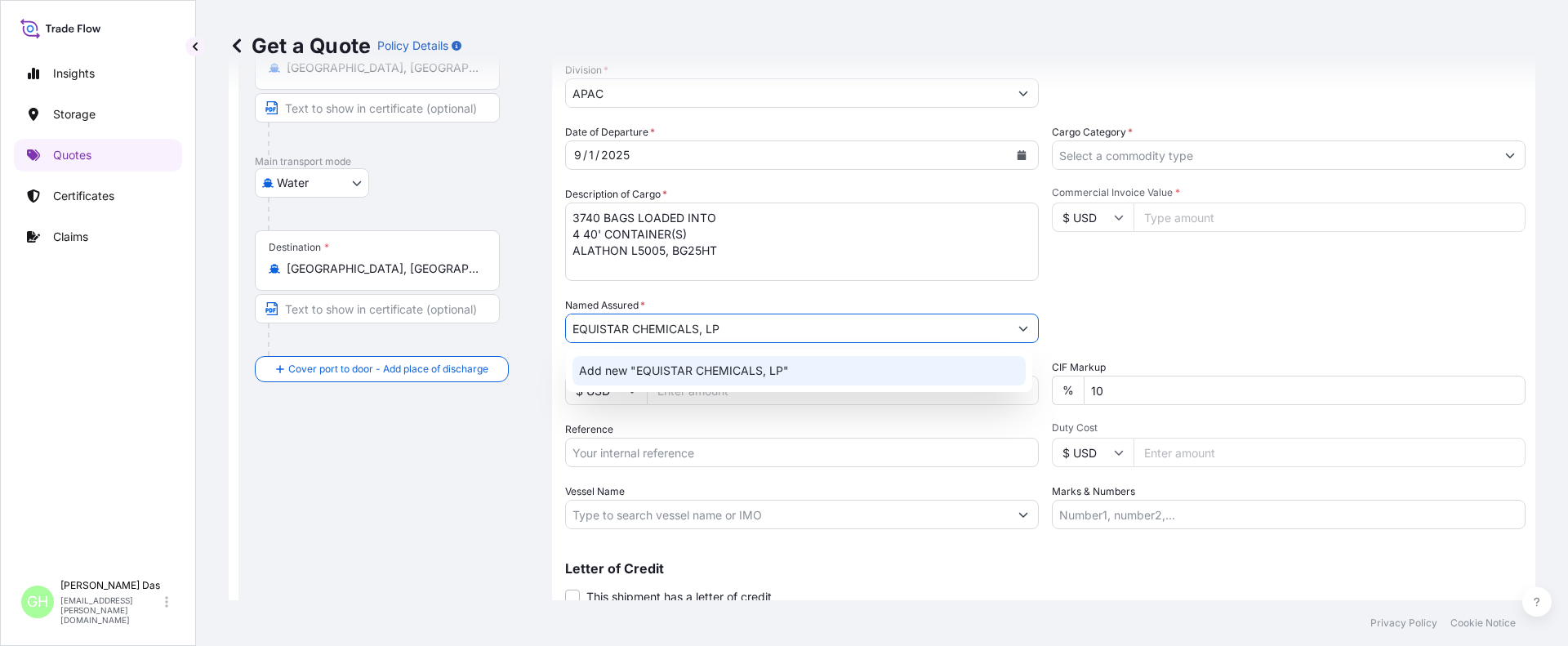
click at [625, 451] on input "Reference" at bounding box center [802, 452] width 474 height 30
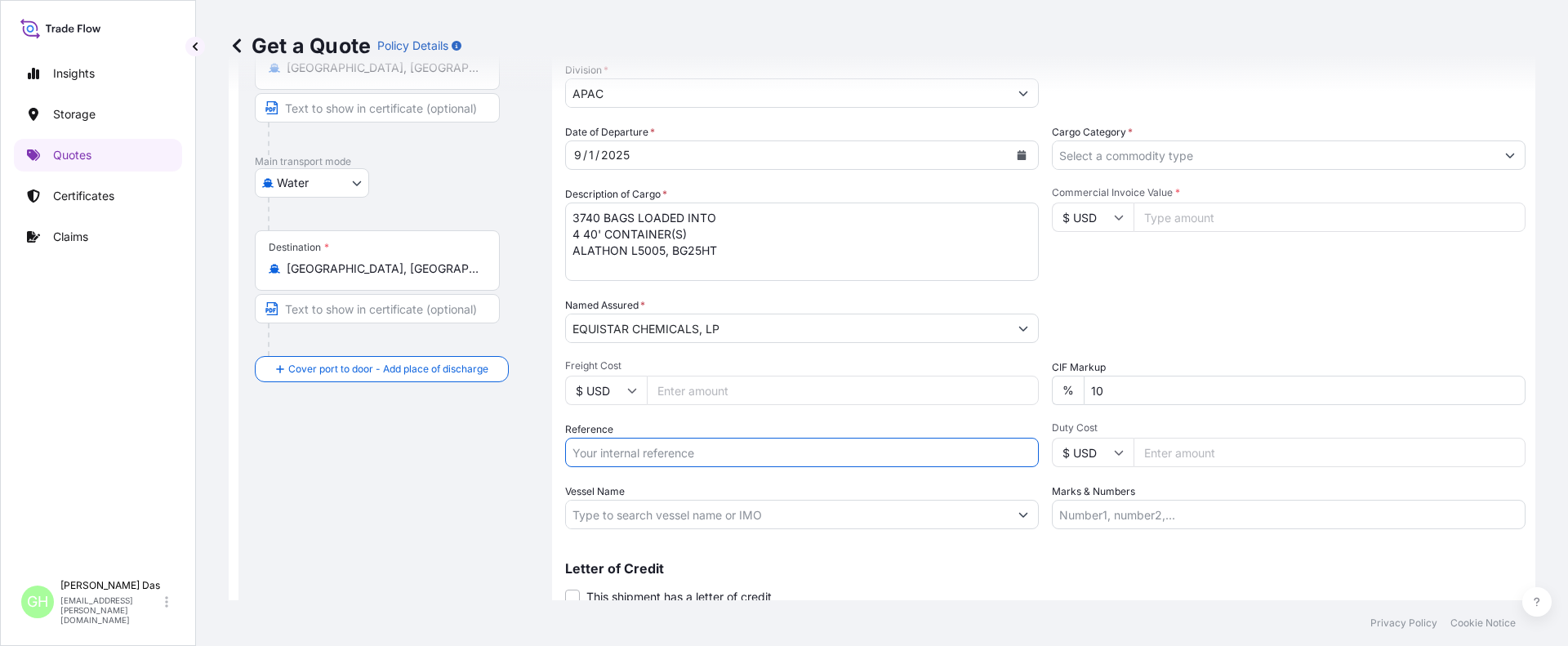
paste input "5013159950"
type input "5013159950"
click at [626, 512] on input "Vessel Name" at bounding box center [787, 514] width 443 height 30
click at [601, 517] on input "Vessel Name" at bounding box center [787, 514] width 443 height 30
paste input "ZIM BALTIMORE"
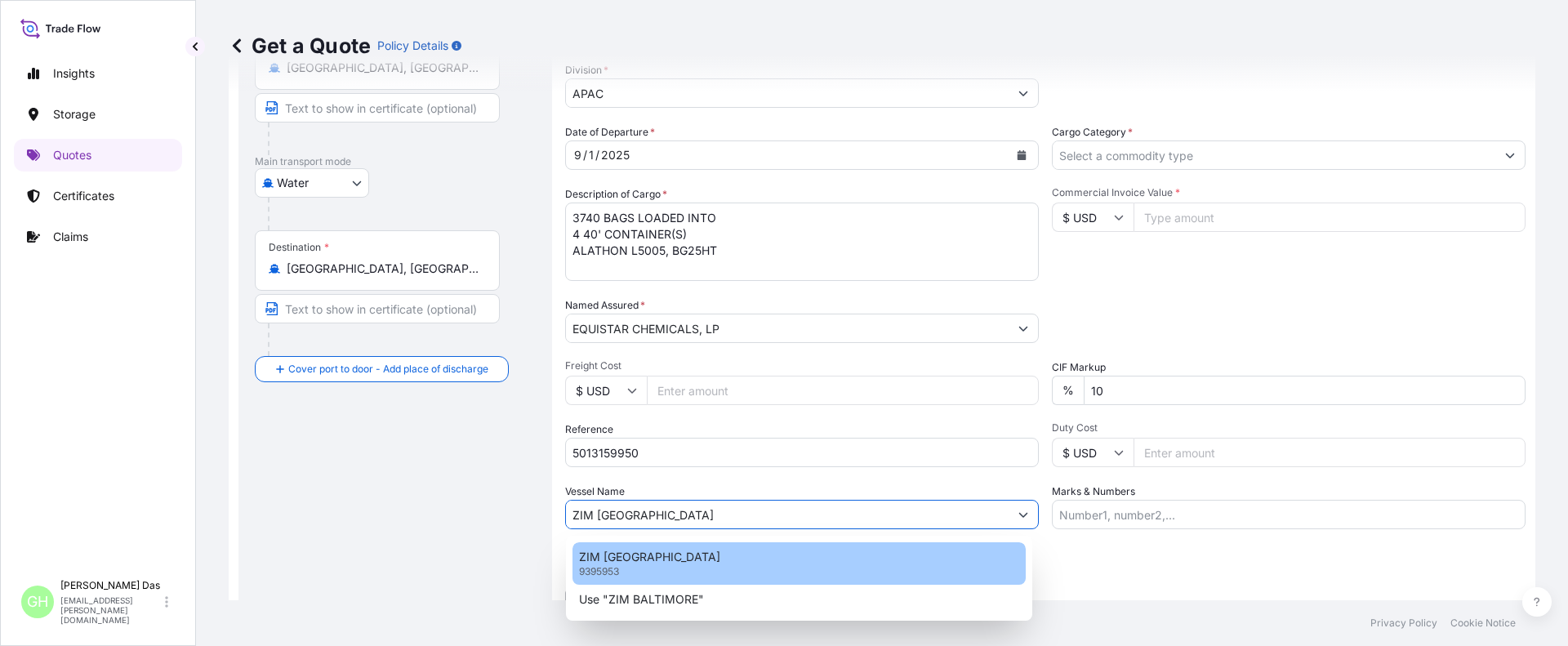
click at [640, 562] on p "ZIM BALTIMORE" at bounding box center [650, 557] width 141 height 16
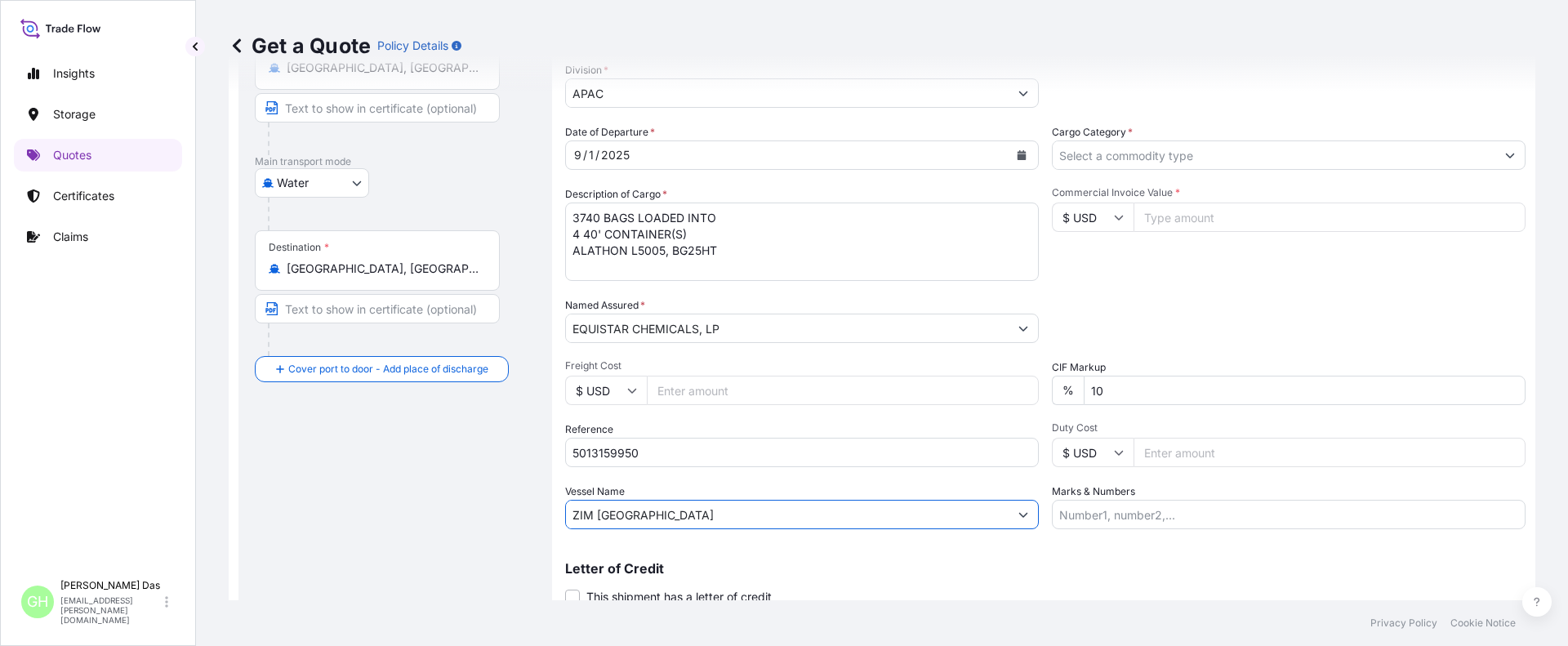
type input "ZIM BALTIMORE"
click at [1132, 150] on input "Cargo Category *" at bounding box center [1274, 154] width 443 height 30
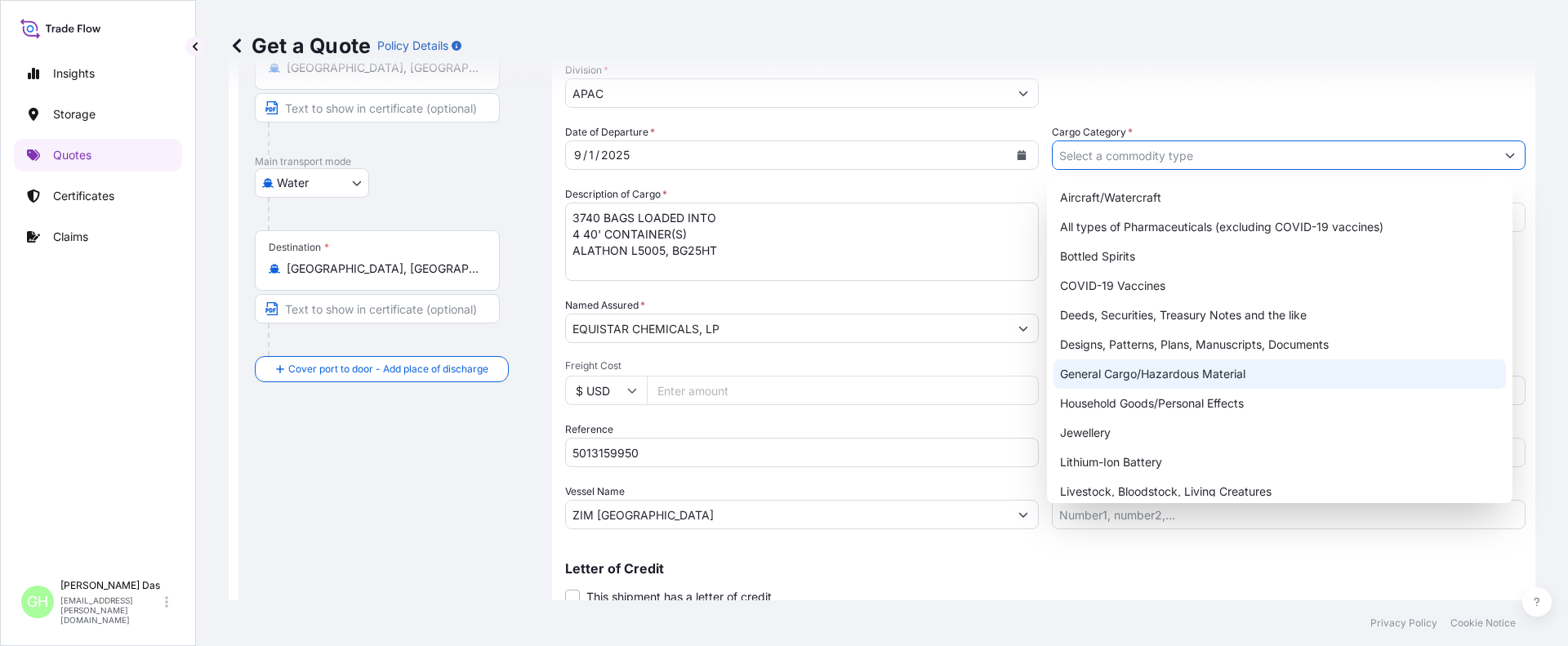
click at [1095, 375] on div "General Cargo/Hazardous Material" at bounding box center [1281, 374] width 454 height 30
type input "General Cargo/Hazardous Material"
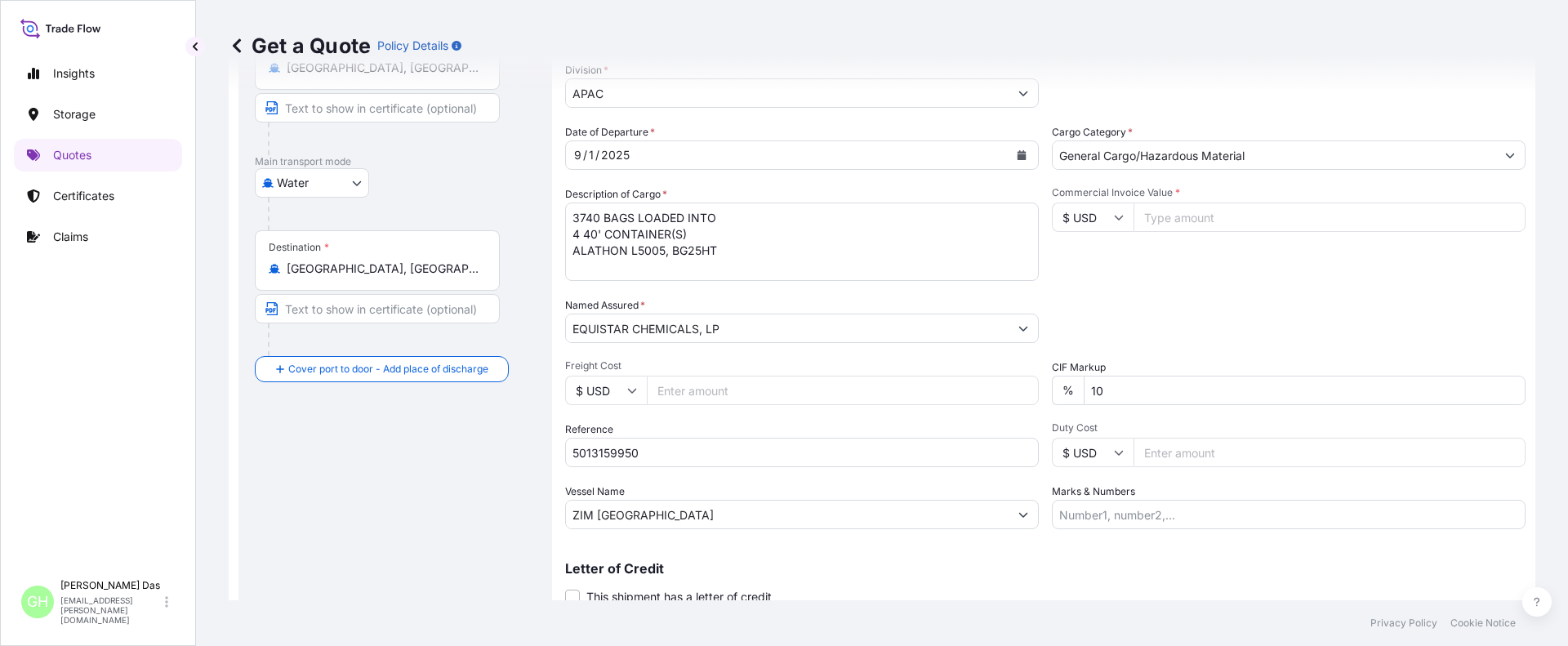
click at [1182, 216] on input "Commercial Invoice Value *" at bounding box center [1329, 217] width 392 height 30
click at [1152, 219] on input "Commercial Invoice Value *" at bounding box center [1329, 217] width 392 height 30
paste input "75650"
type input "75650"
click at [1093, 299] on div "Packing Category Type to search a container mode Please select a primary mode o…" at bounding box center [1289, 320] width 474 height 46
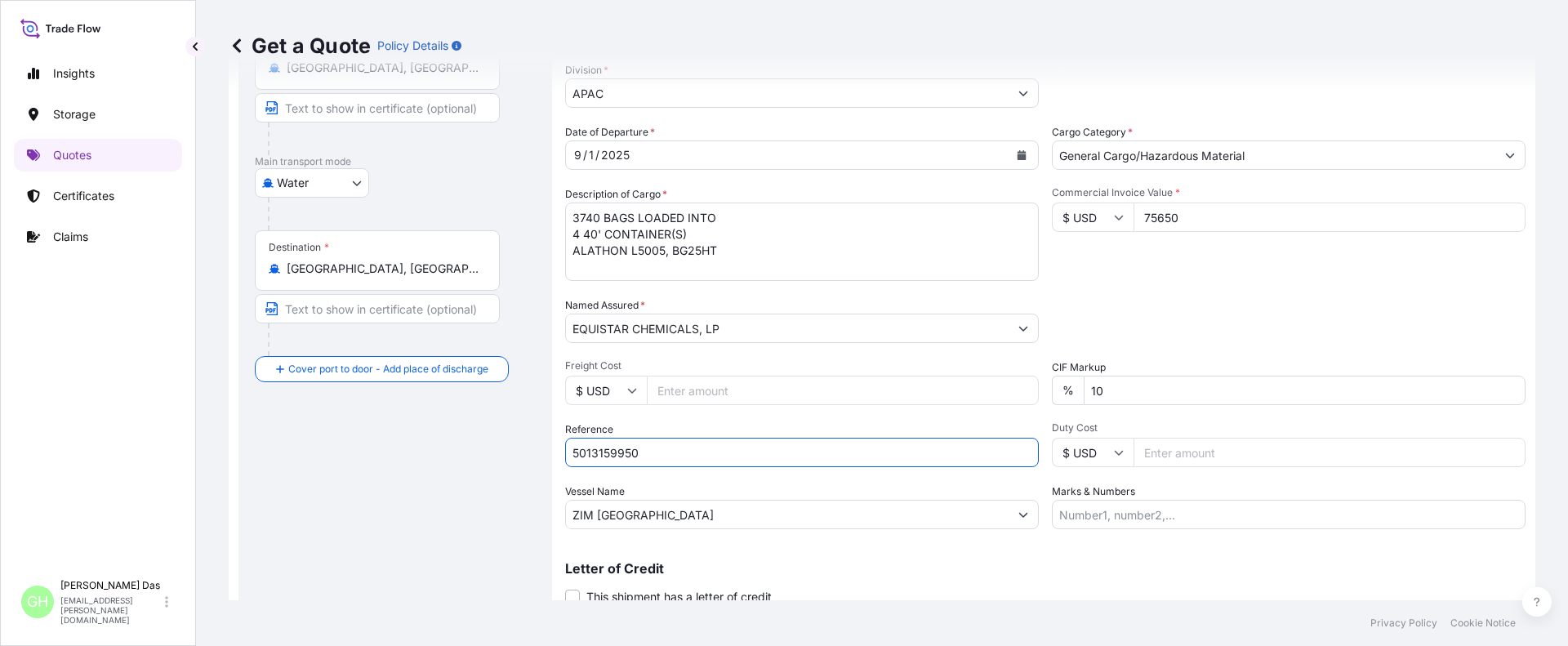
click at [577, 453] on input "5013159950" at bounding box center [802, 452] width 474 height 30
click at [573, 454] on input "5013159950" at bounding box center [802, 452] width 474 height 30
paste input "10420860362"
type input "10420860362 / 5013159950"
click at [455, 532] on div "Route Details Reset Route Details Cover door to port - Add loading place Place …" at bounding box center [395, 281] width 281 height 707
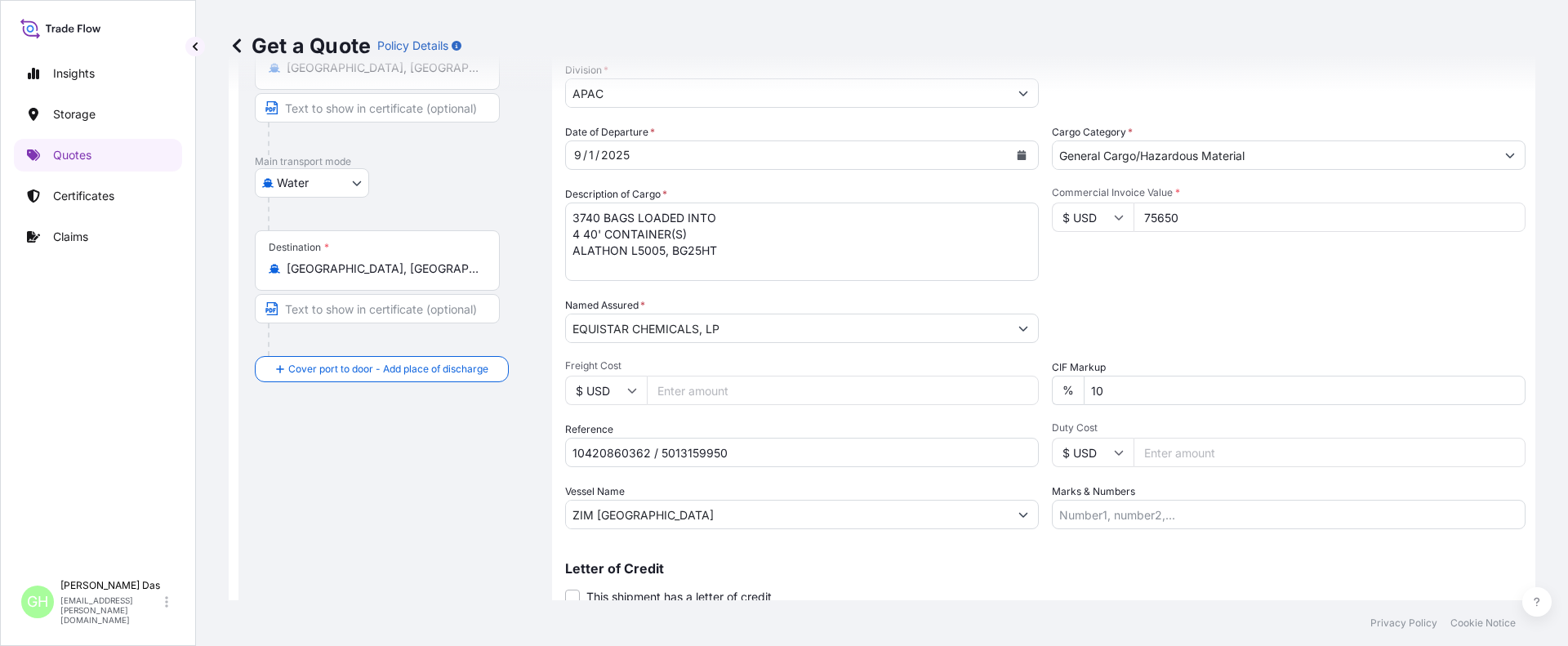
scroll to position [250, 0]
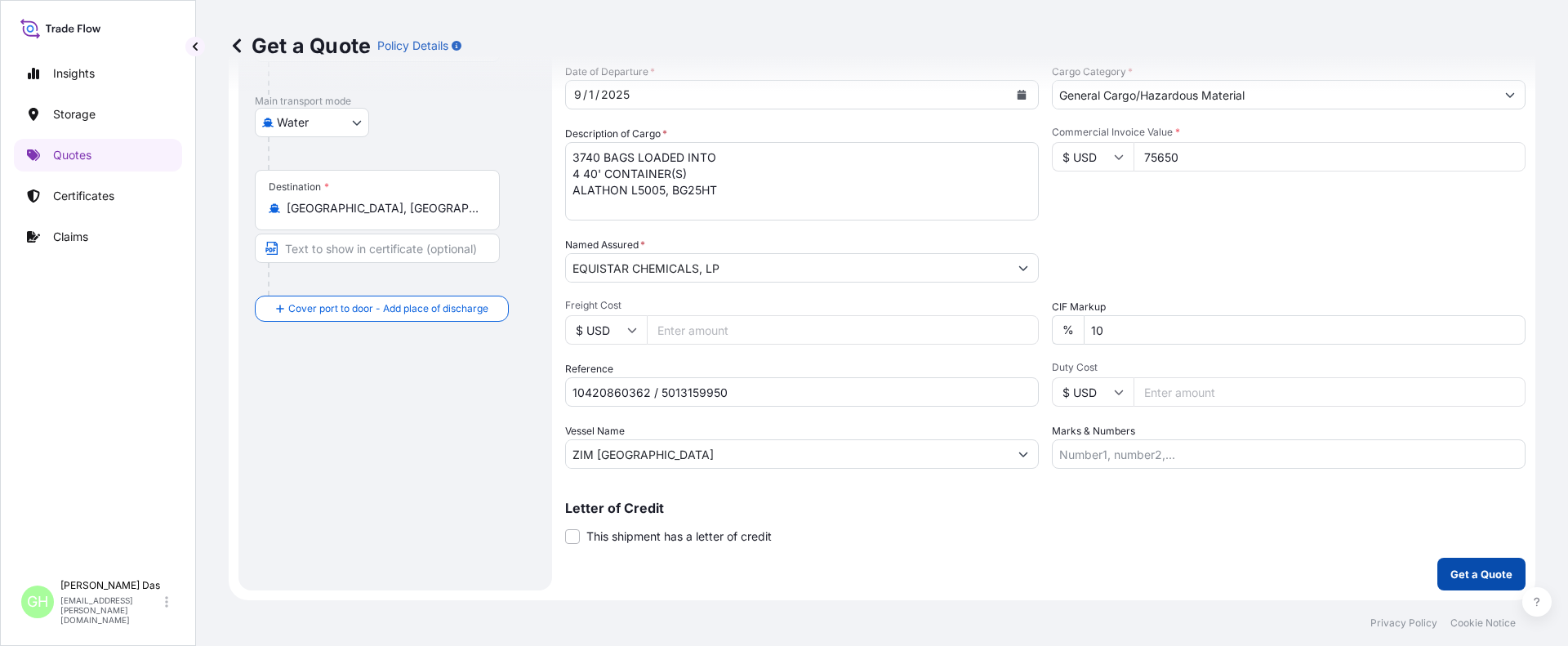
click at [1457, 572] on p "Get a Quote" at bounding box center [1481, 574] width 62 height 16
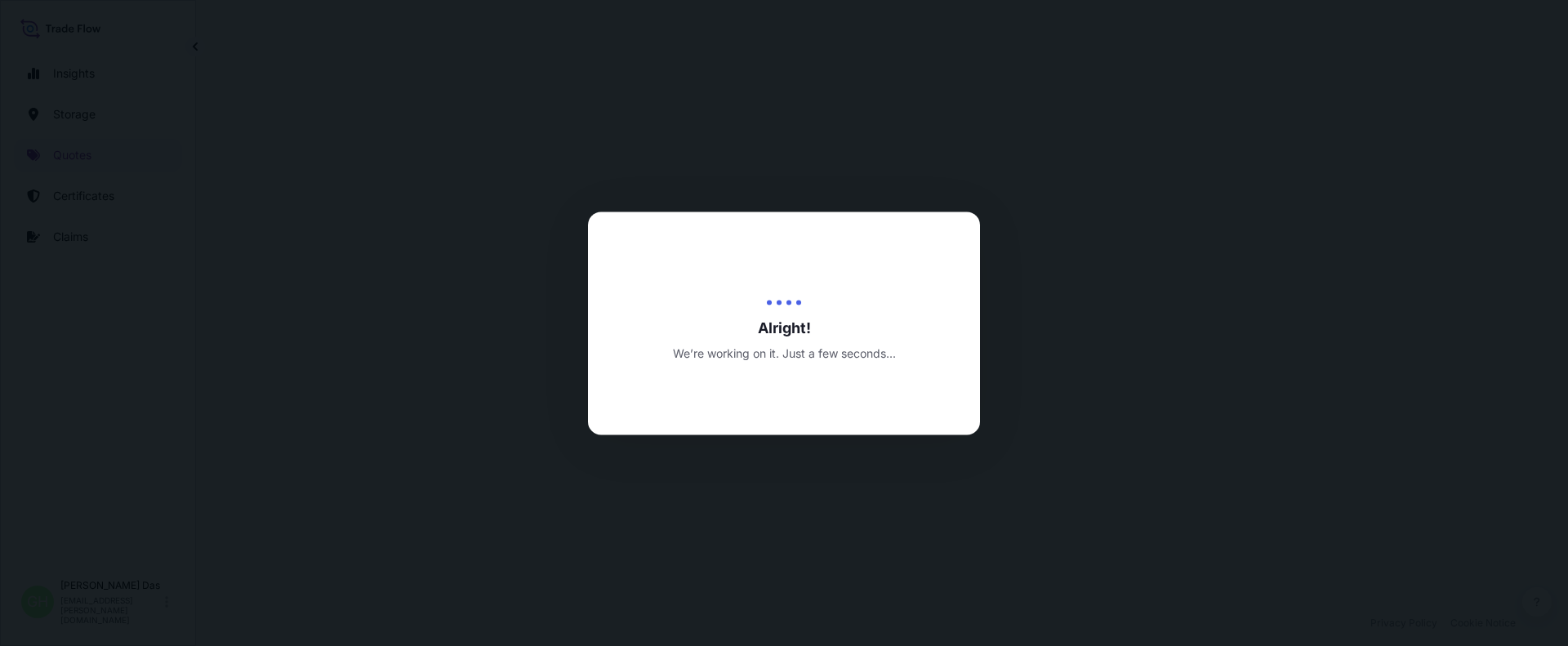
select select "Water"
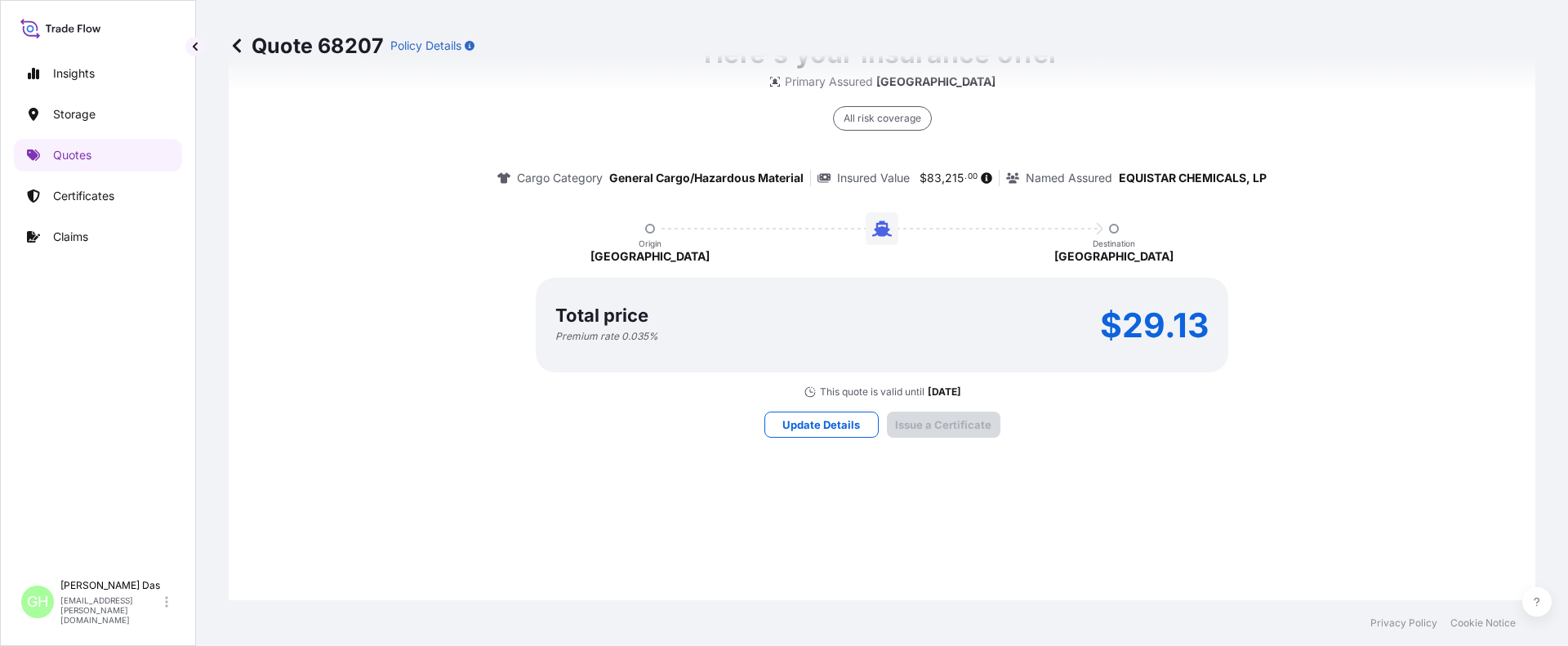
scroll to position [2432, 0]
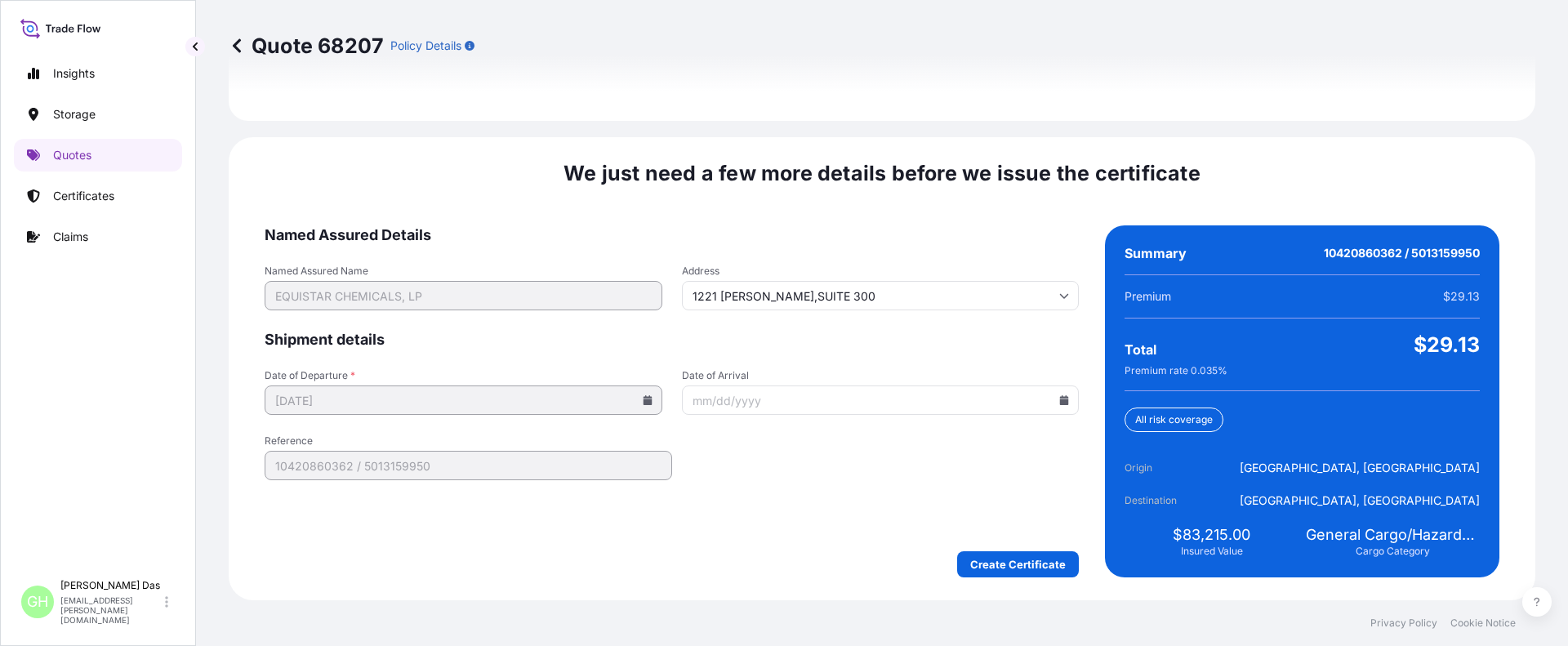
click at [126, 548] on div "Insights Storage Quotes Certificates Claims" at bounding box center [98, 307] width 168 height 529
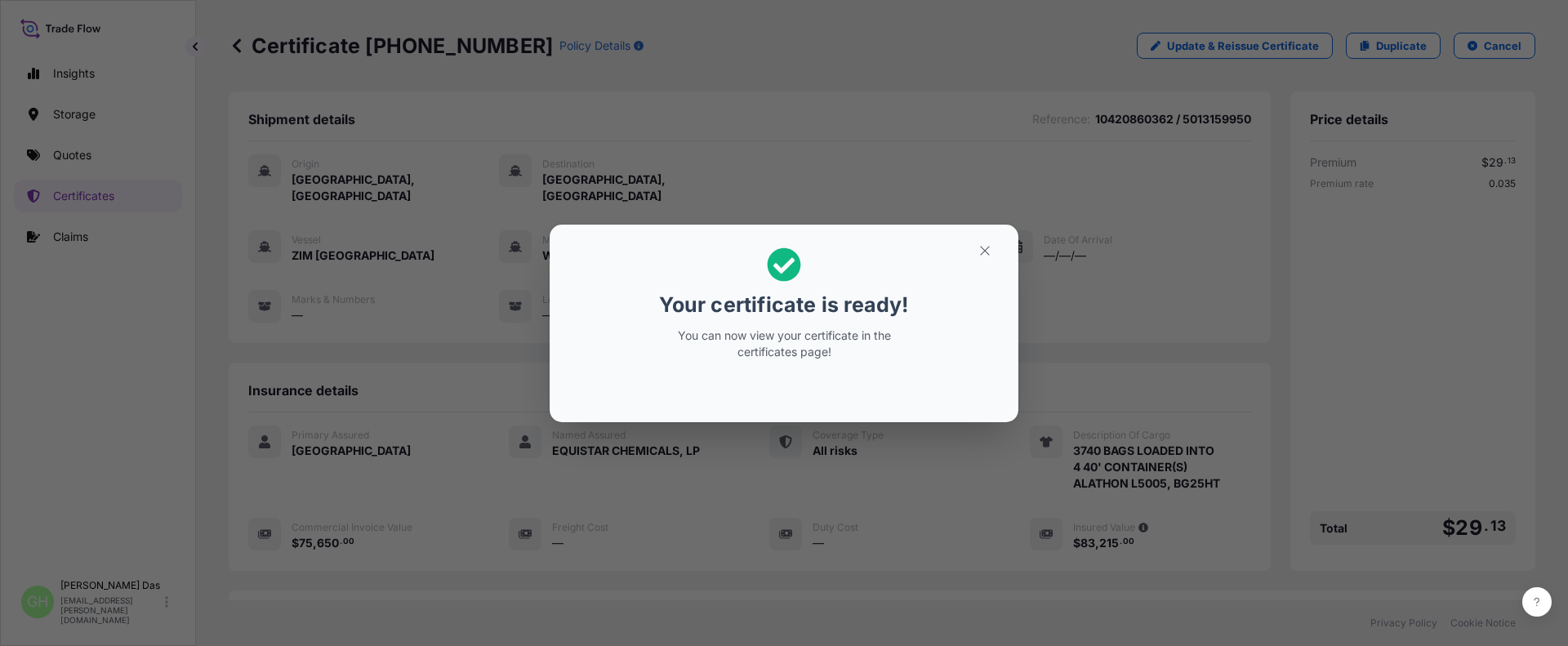
click at [108, 434] on div "Your certificate is ready! You can now view your certificate in the certificate…" at bounding box center [784, 323] width 1568 height 646
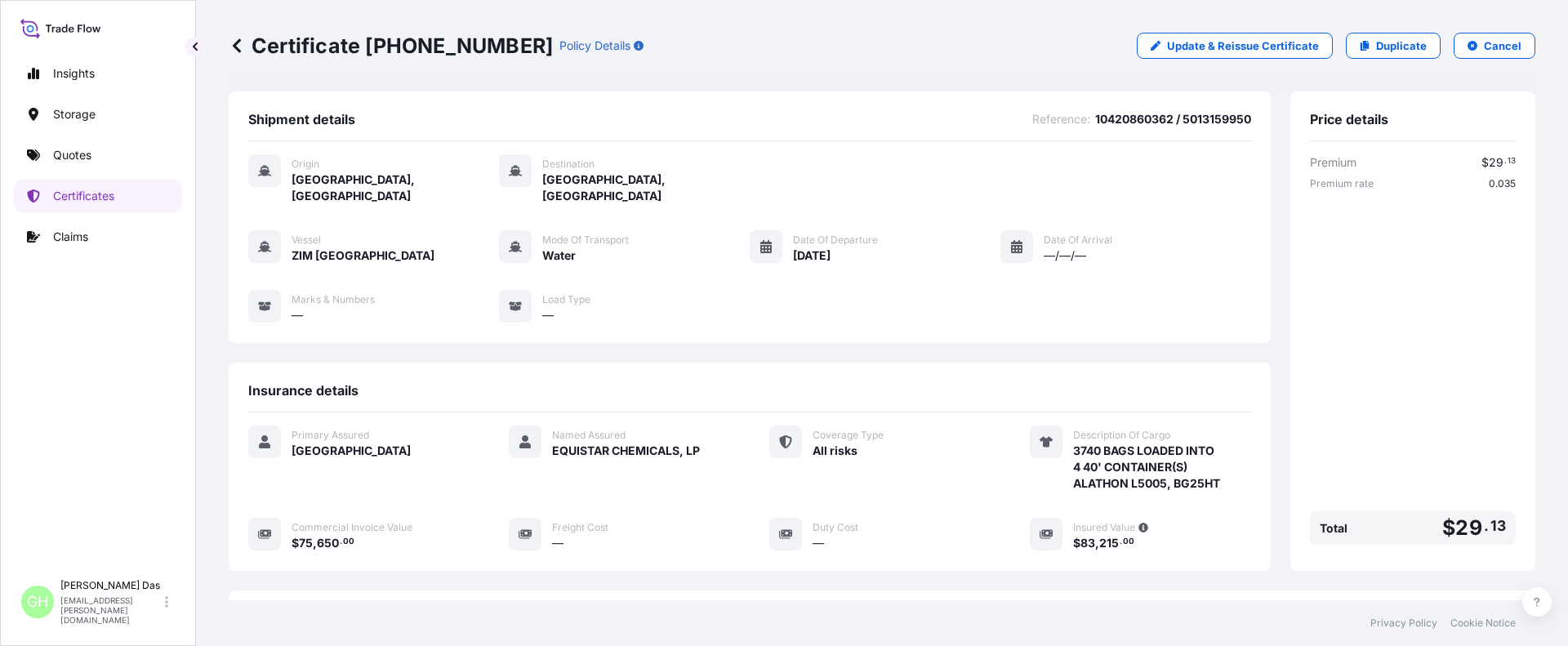
scroll to position [229, 0]
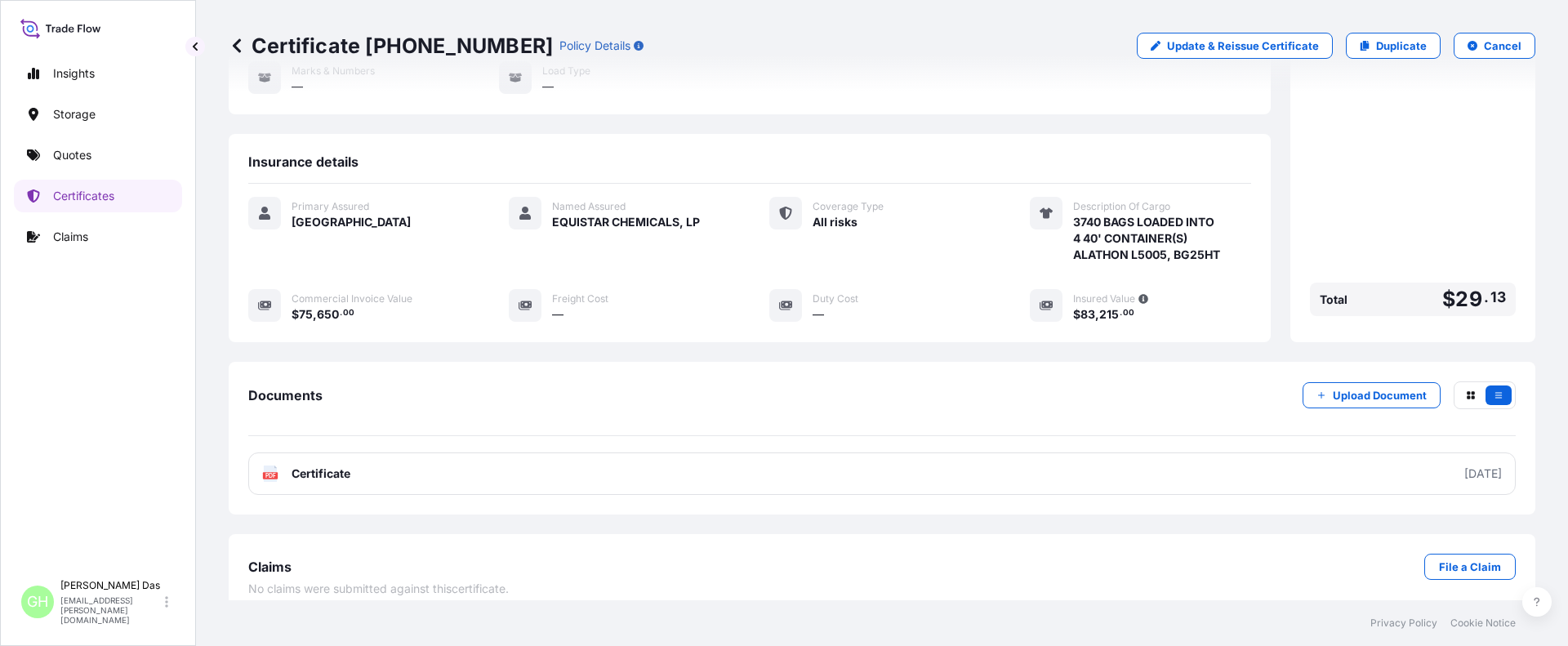
click at [1253, 454] on link "PDF Certificate 2025-09-05" at bounding box center [882, 473] width 1267 height 42
